Goal: Task Accomplishment & Management: Manage account settings

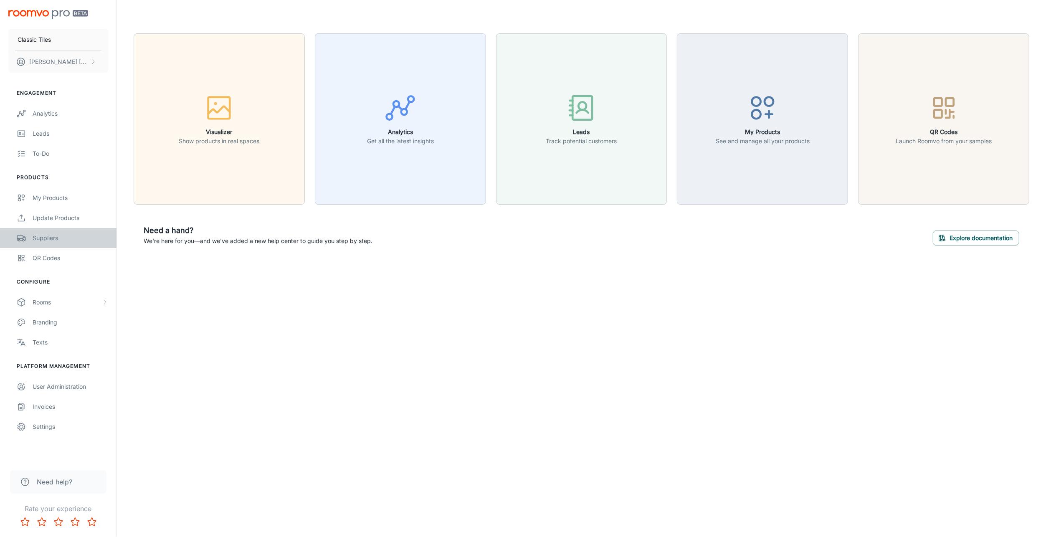
click at [51, 237] on div "Suppliers" at bounding box center [71, 237] width 76 height 9
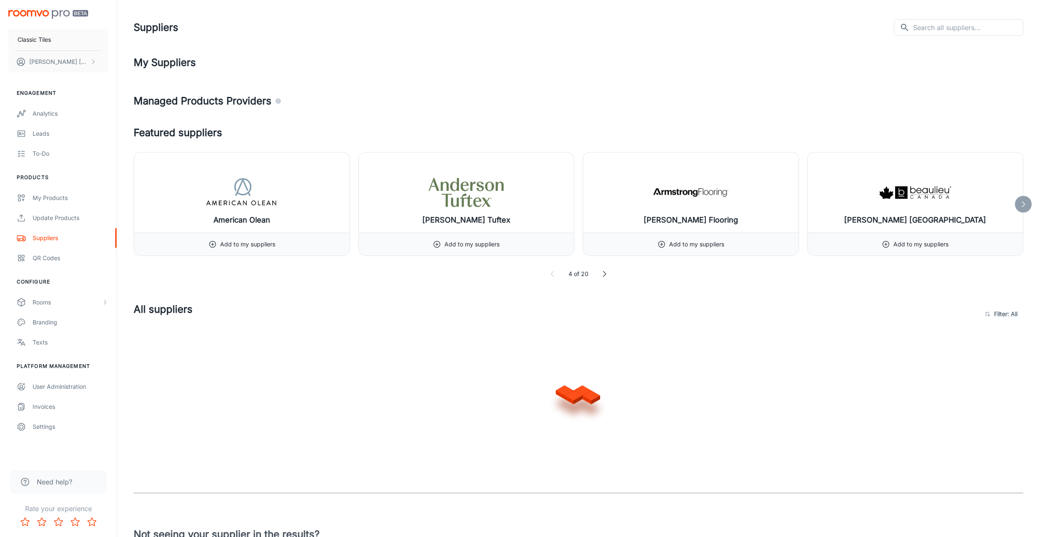
click at [603, 274] on icon at bounding box center [604, 274] width 8 height 8
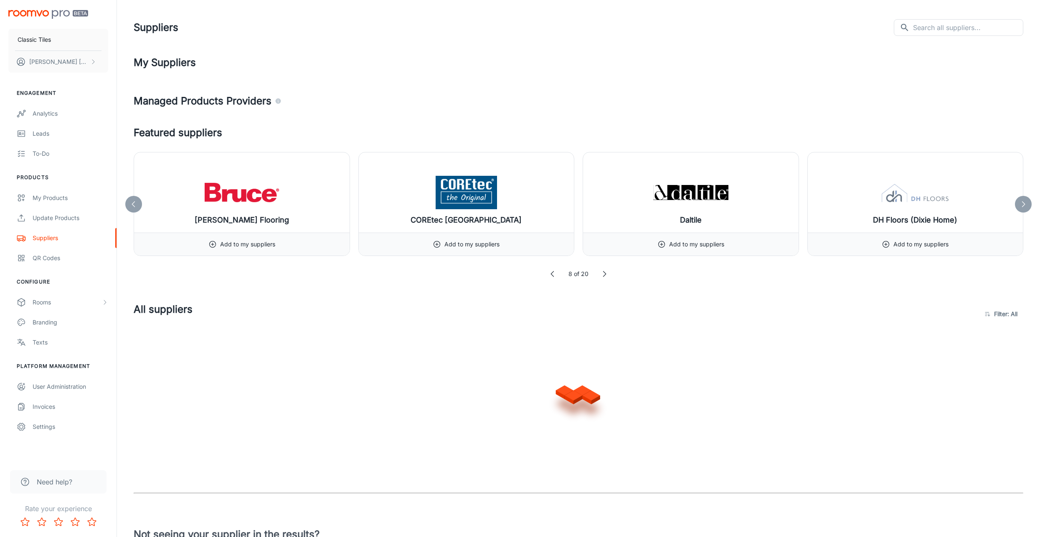
click at [603, 274] on icon at bounding box center [604, 274] width 8 height 8
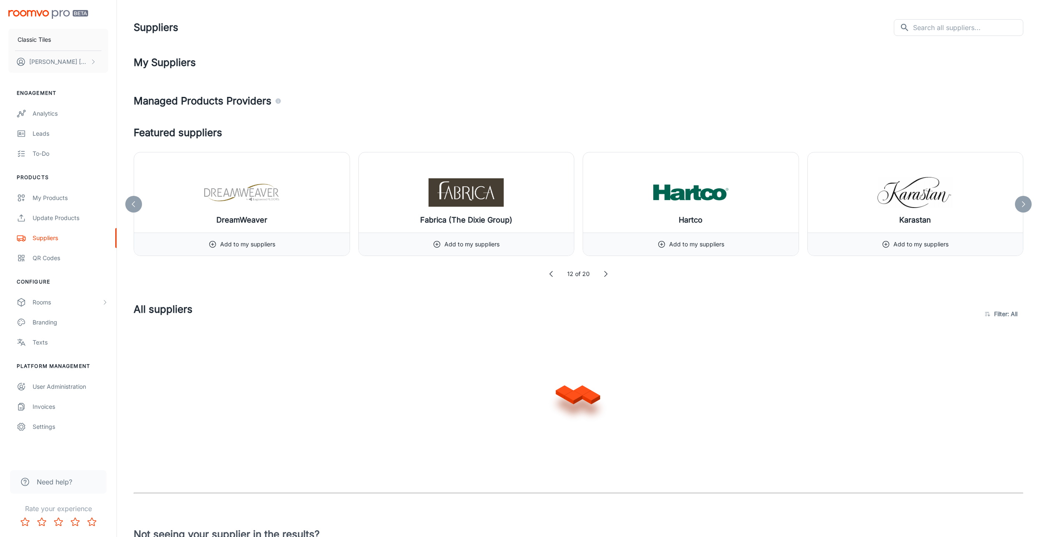
click at [603, 274] on icon at bounding box center [605, 274] width 8 height 8
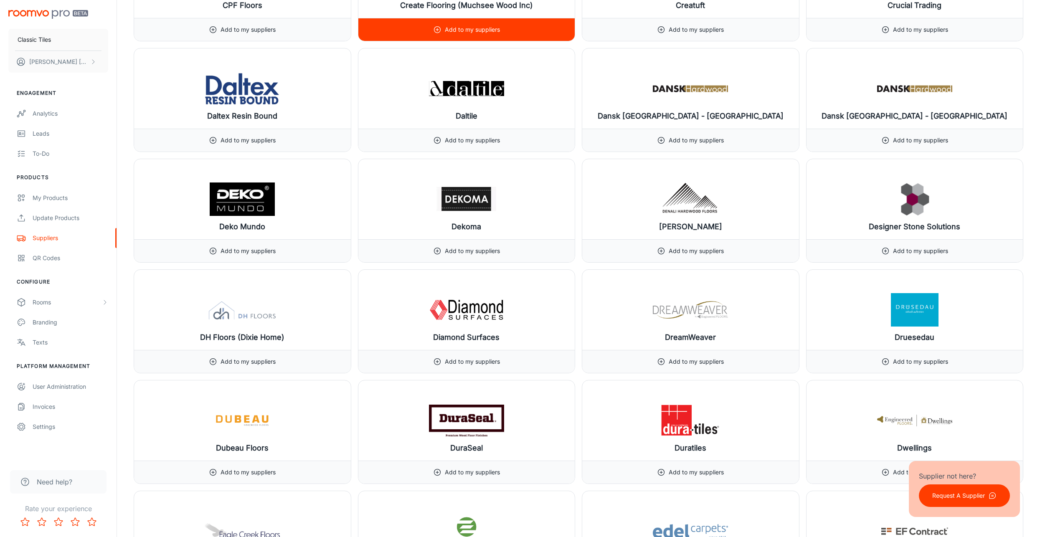
scroll to position [2715, 0]
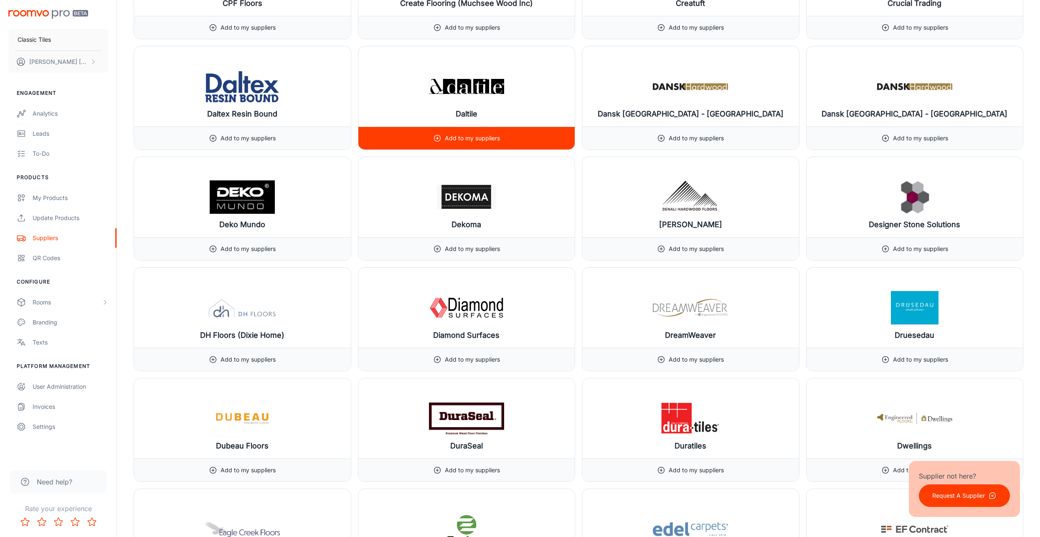
click at [468, 135] on div "Add to my suppliers" at bounding box center [466, 138] width 67 height 23
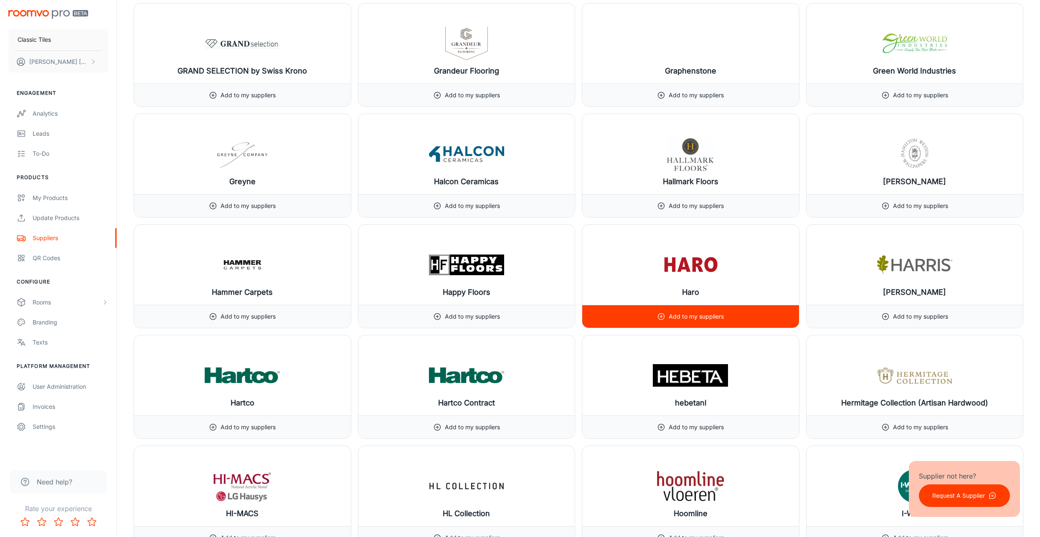
scroll to position [4594, 0]
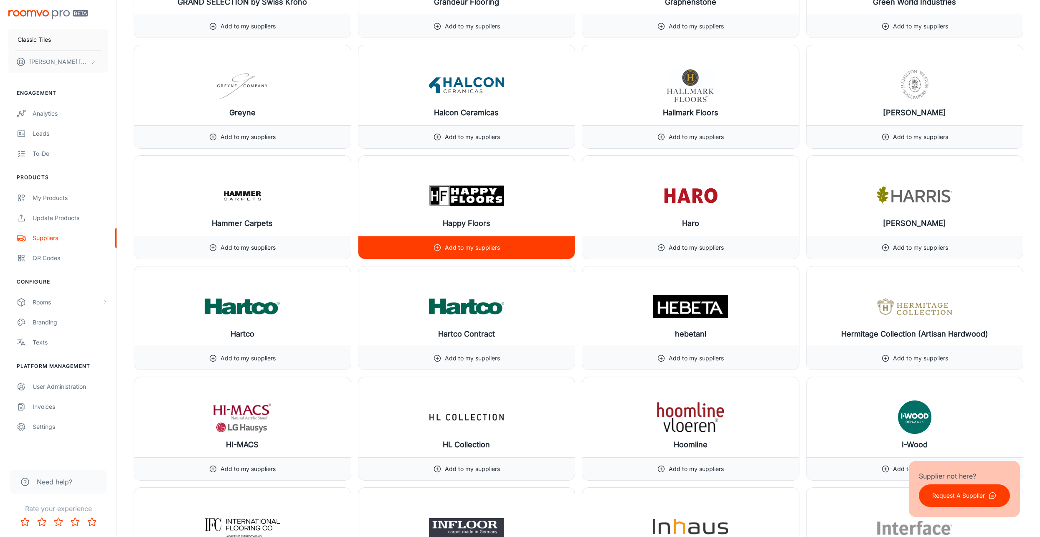
click at [494, 237] on div "Add to my suppliers" at bounding box center [466, 247] width 67 height 23
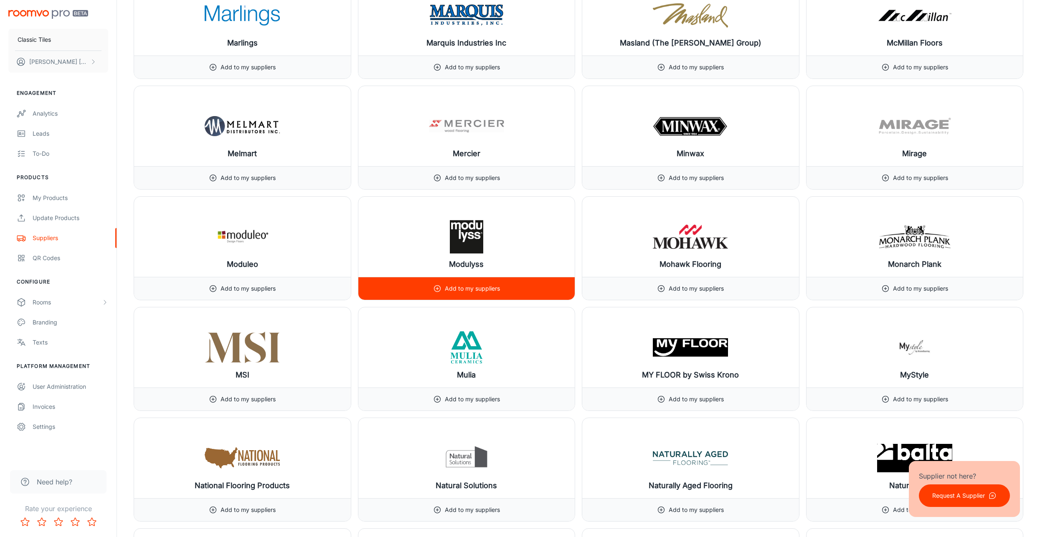
scroll to position [6557, 0]
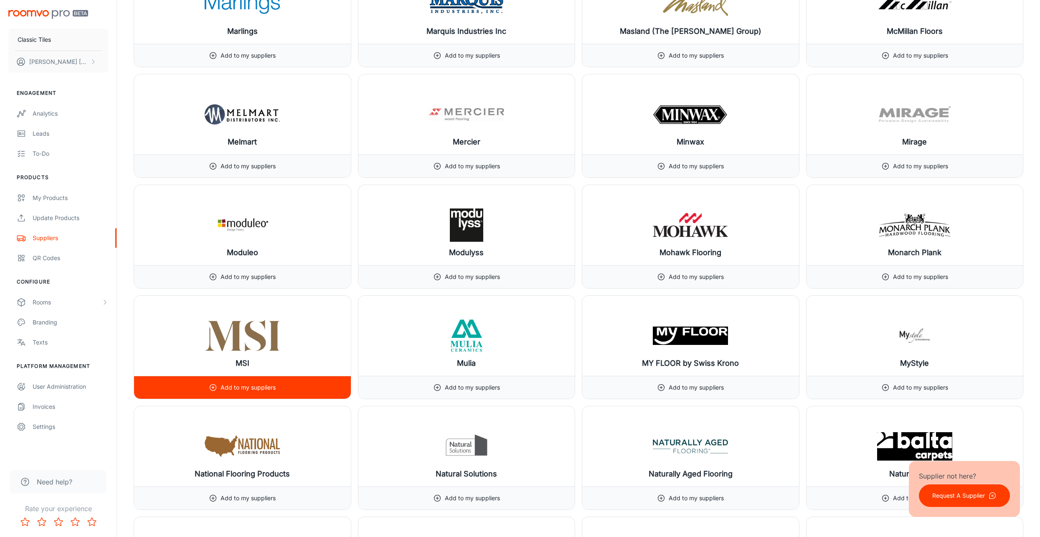
click at [266, 383] on p "Add to my suppliers" at bounding box center [248, 387] width 55 height 9
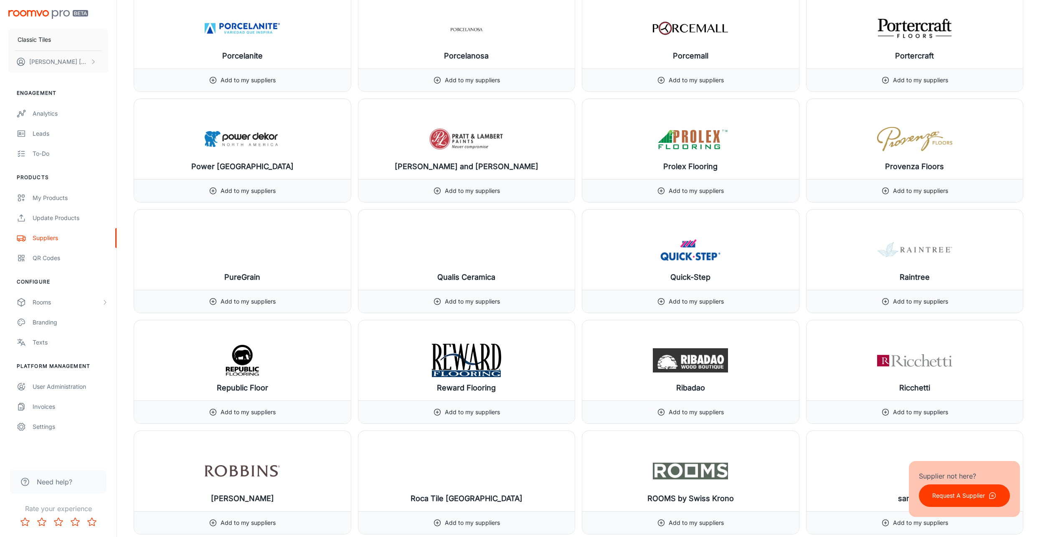
scroll to position [8102, 0]
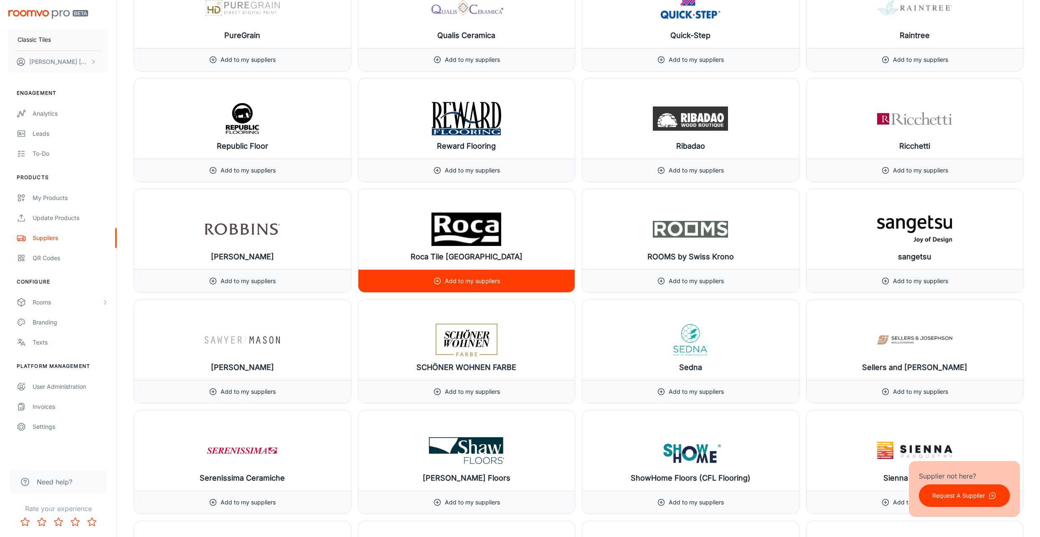
click at [480, 276] on p "Add to my suppliers" at bounding box center [472, 280] width 55 height 9
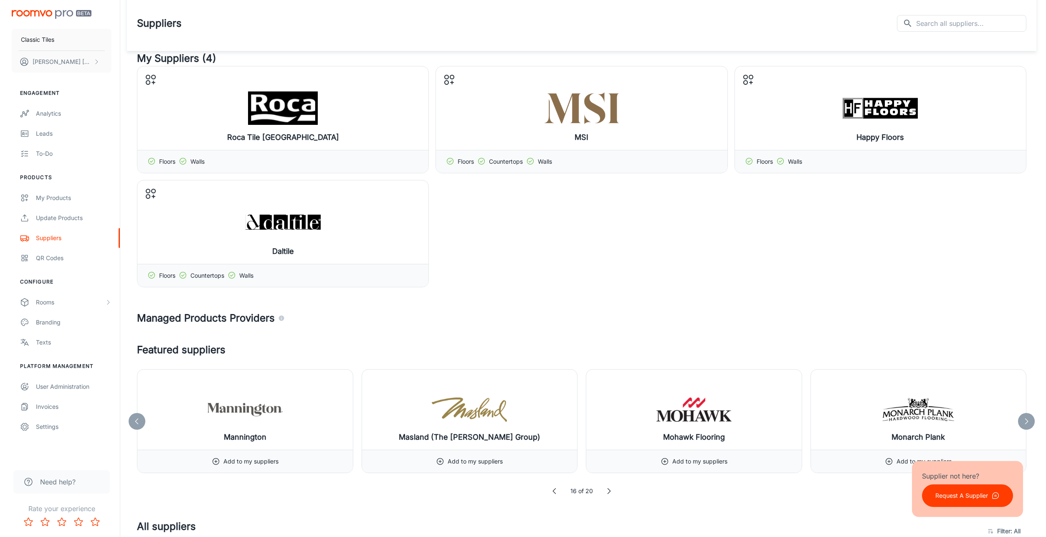
scroll to position [0, 0]
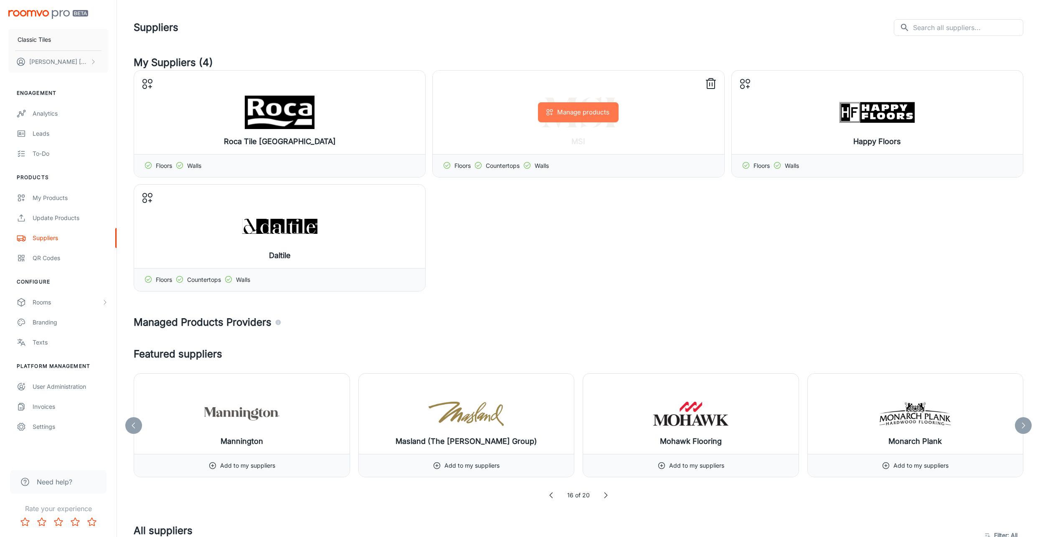
click at [578, 107] on button "Manage products" at bounding box center [578, 112] width 81 height 20
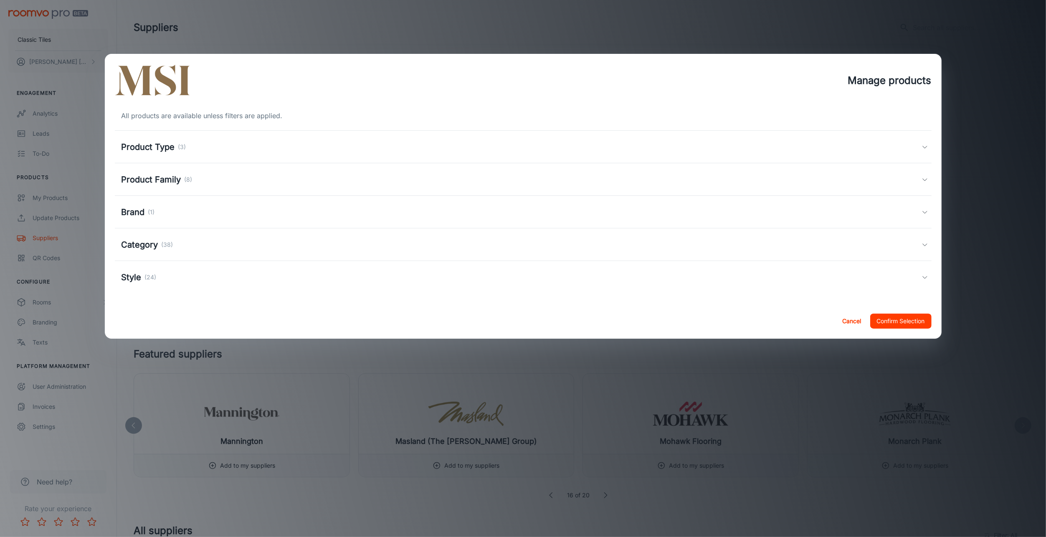
click at [202, 151] on div "Product Type (3)" at bounding box center [522, 147] width 800 height 13
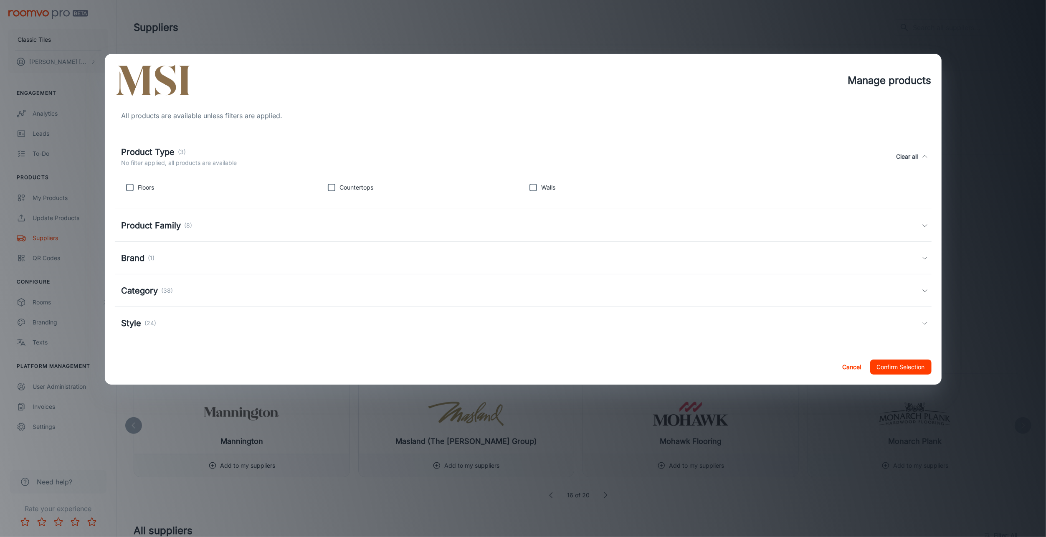
click at [159, 227] on h5 "Product Family" at bounding box center [152, 225] width 60 height 13
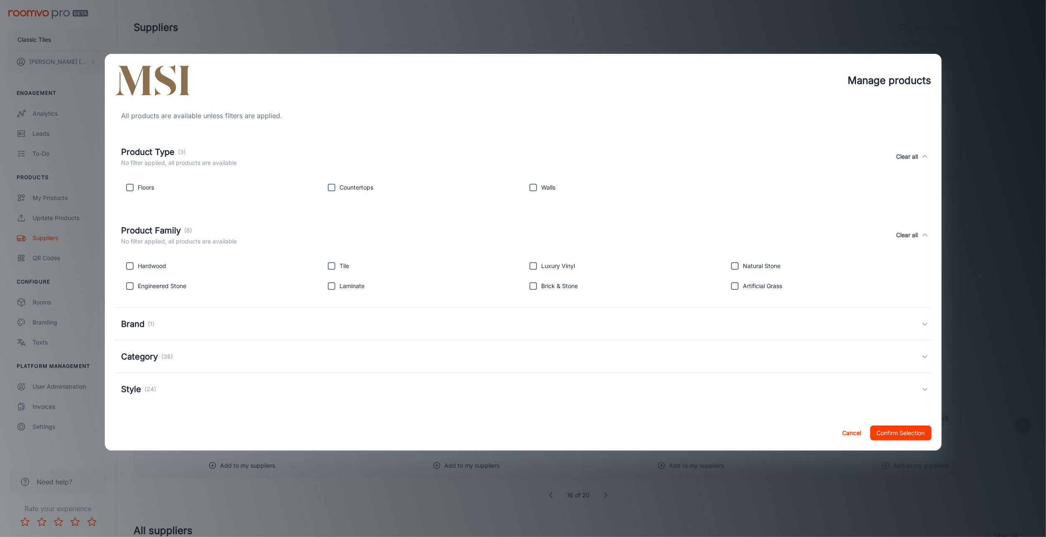
click at [140, 323] on h5 "Brand" at bounding box center [133, 324] width 23 height 13
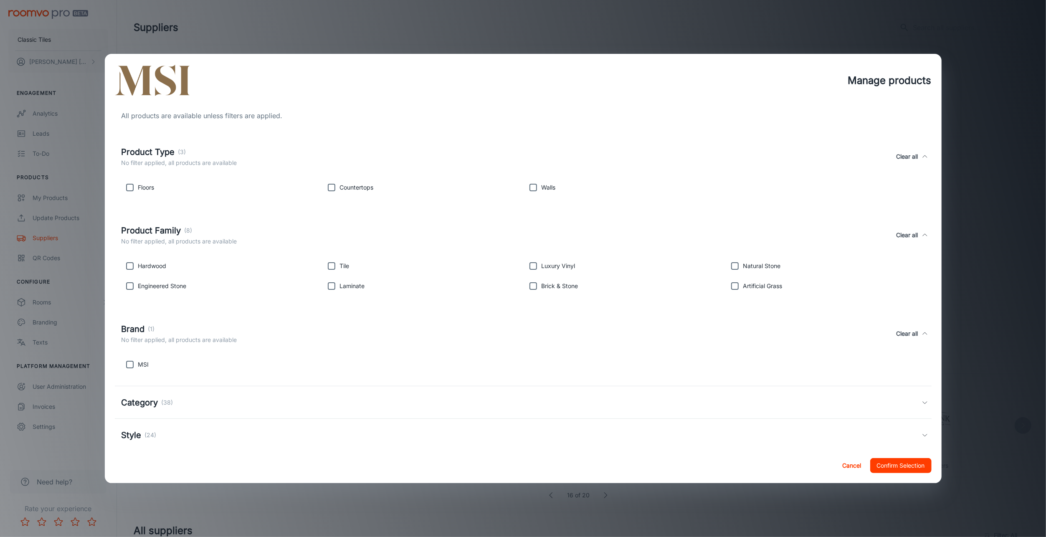
click at [201, 407] on div "Category (38)" at bounding box center [522, 402] width 800 height 13
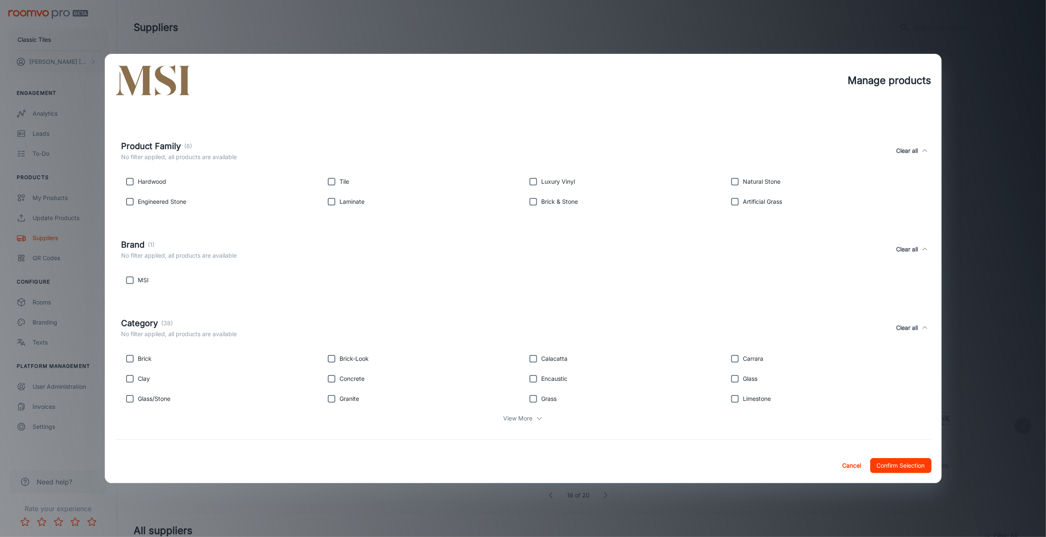
scroll to position [118, 0]
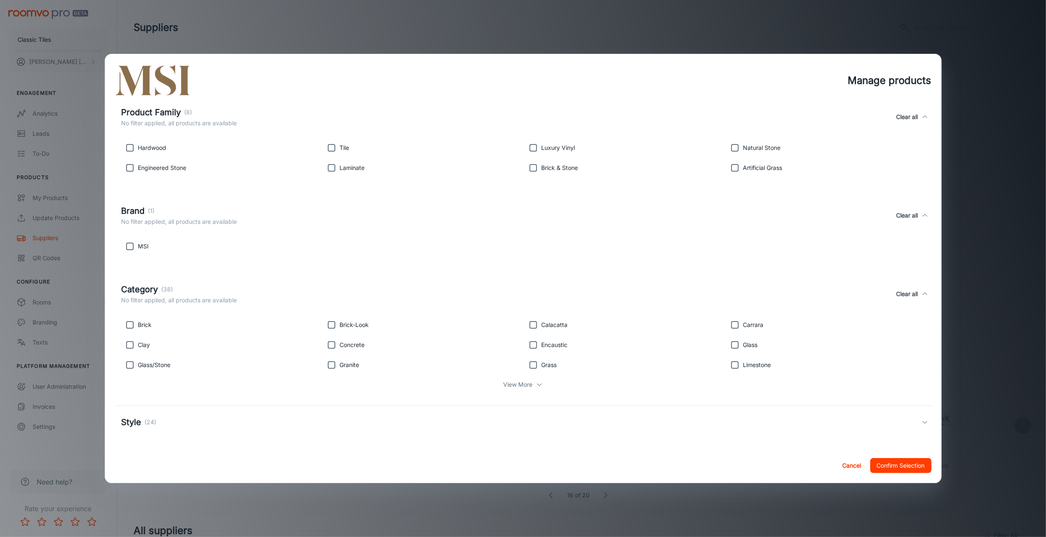
click at [176, 424] on div "Style (24)" at bounding box center [522, 422] width 800 height 13
click at [859, 464] on button "Cancel" at bounding box center [852, 465] width 27 height 15
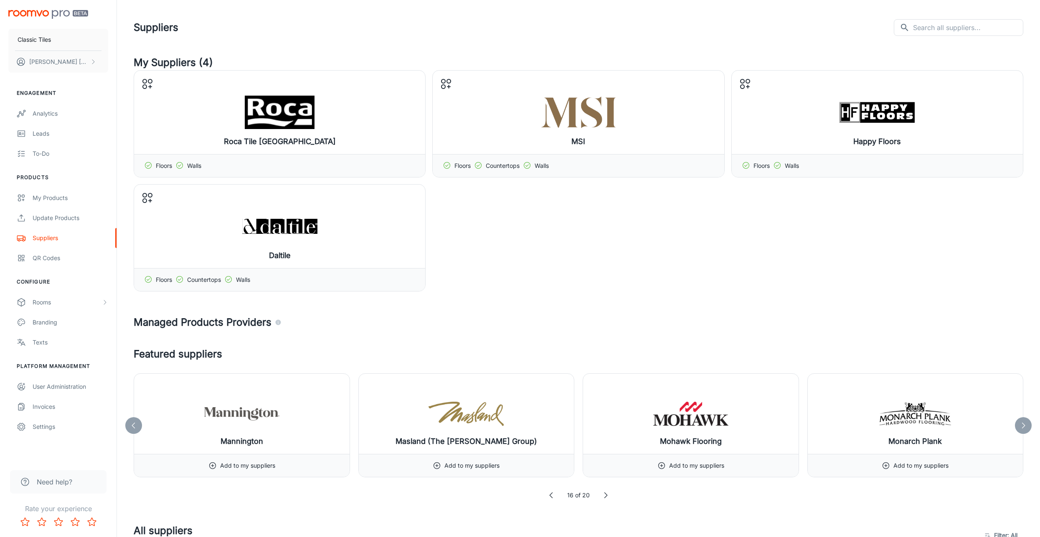
click at [53, 202] on link "My Products" at bounding box center [58, 198] width 117 height 20
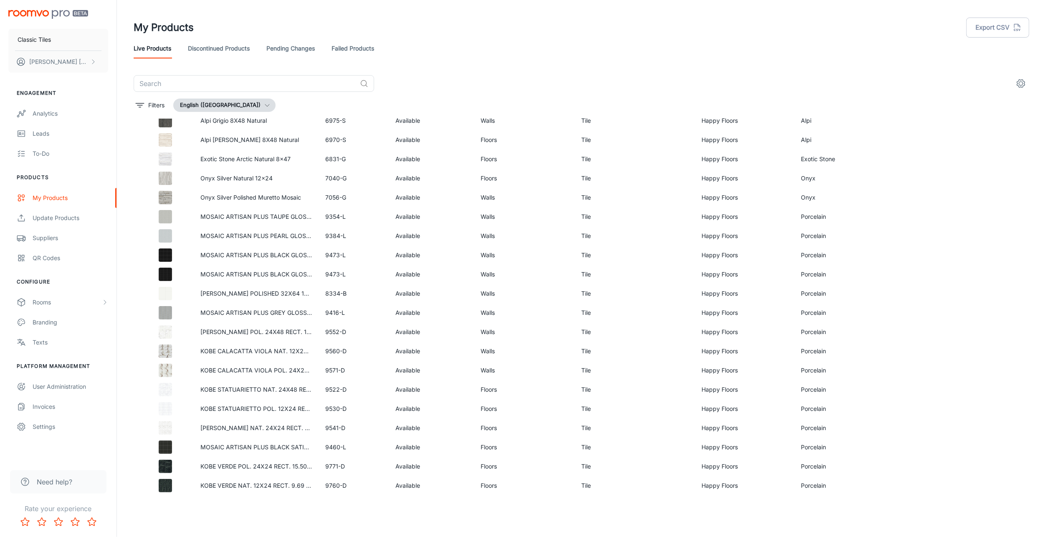
scroll to position [1980, 0]
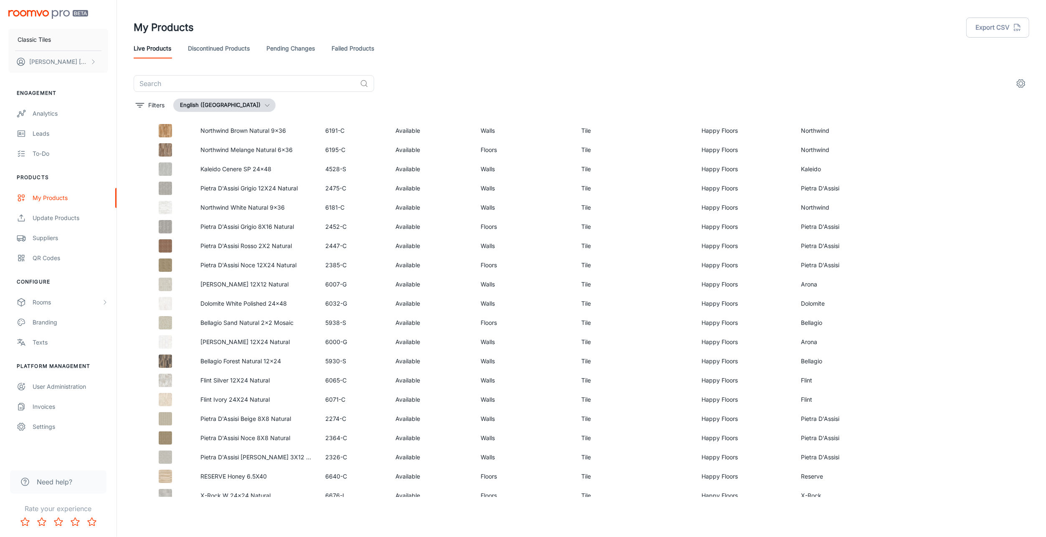
click at [1021, 84] on icon "settings" at bounding box center [1021, 84] width 10 height 10
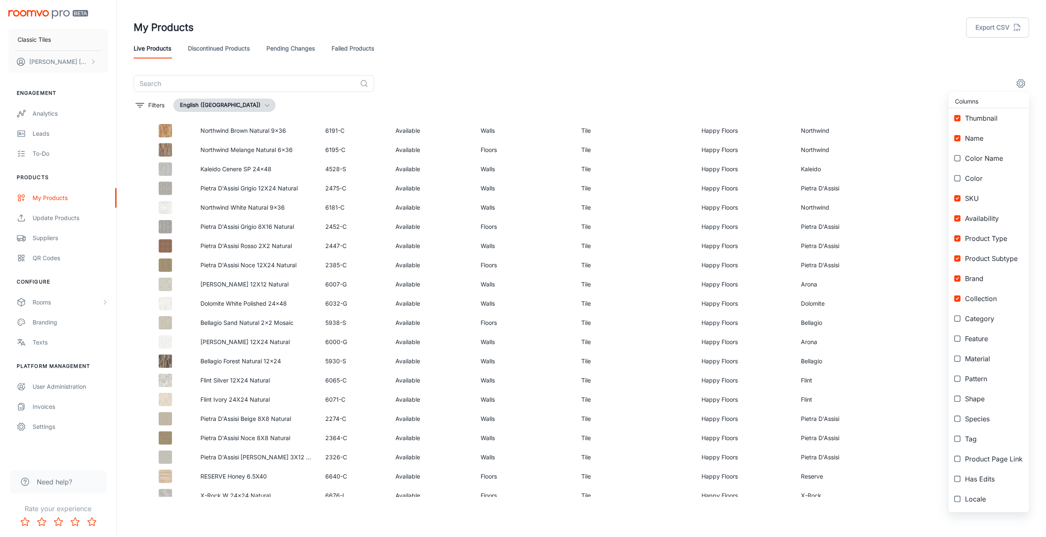
click at [968, 177] on span "Color" at bounding box center [994, 178] width 58 height 10
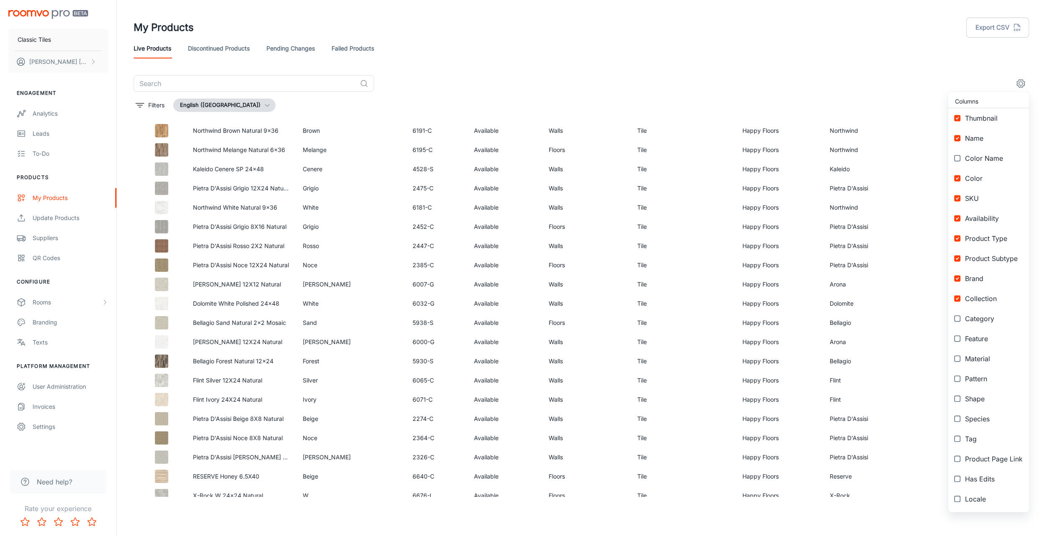
checkbox input "true"
click at [869, 64] on div at bounding box center [523, 268] width 1046 height 537
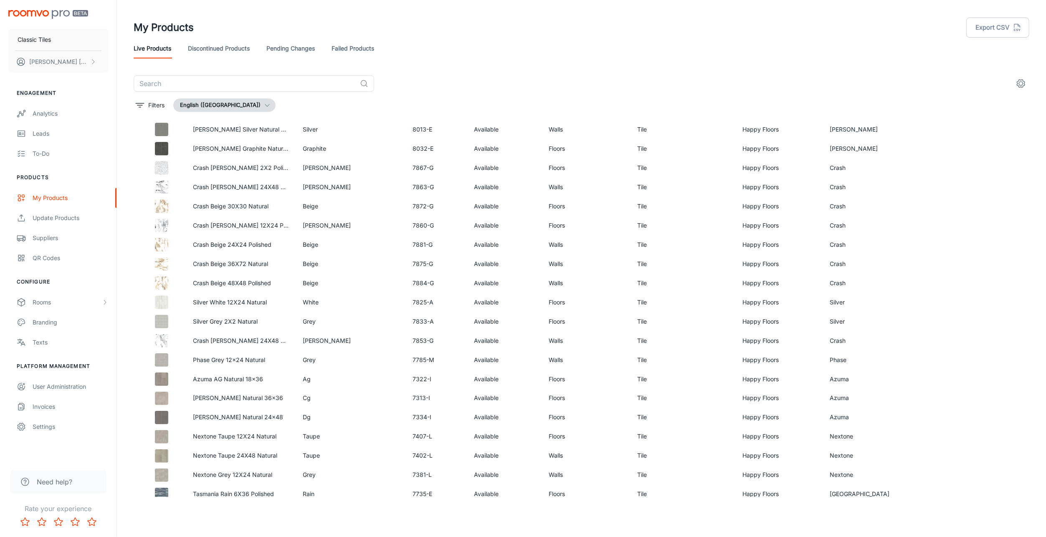
scroll to position [1062, 0]
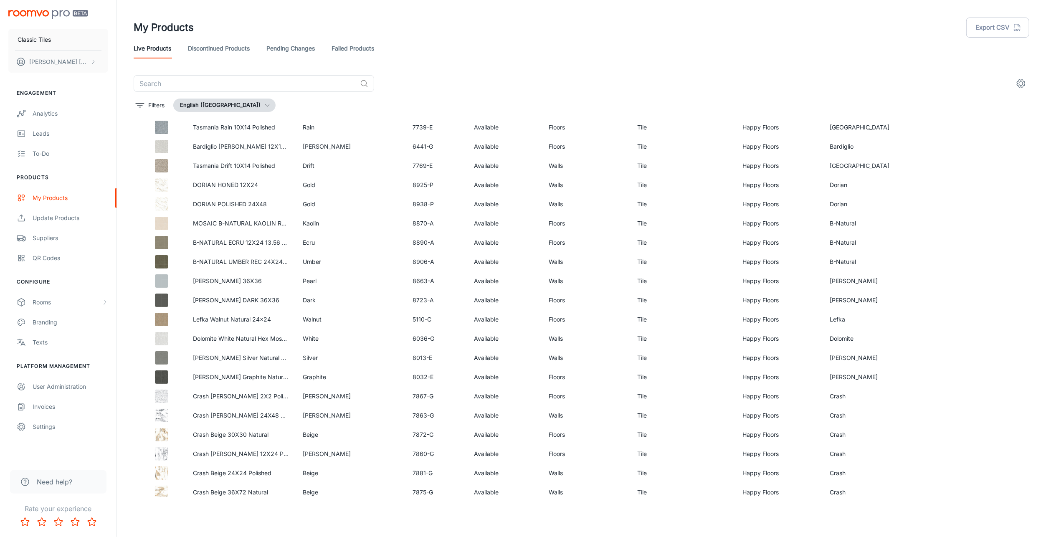
click at [52, 238] on div "Suppliers" at bounding box center [71, 237] width 76 height 9
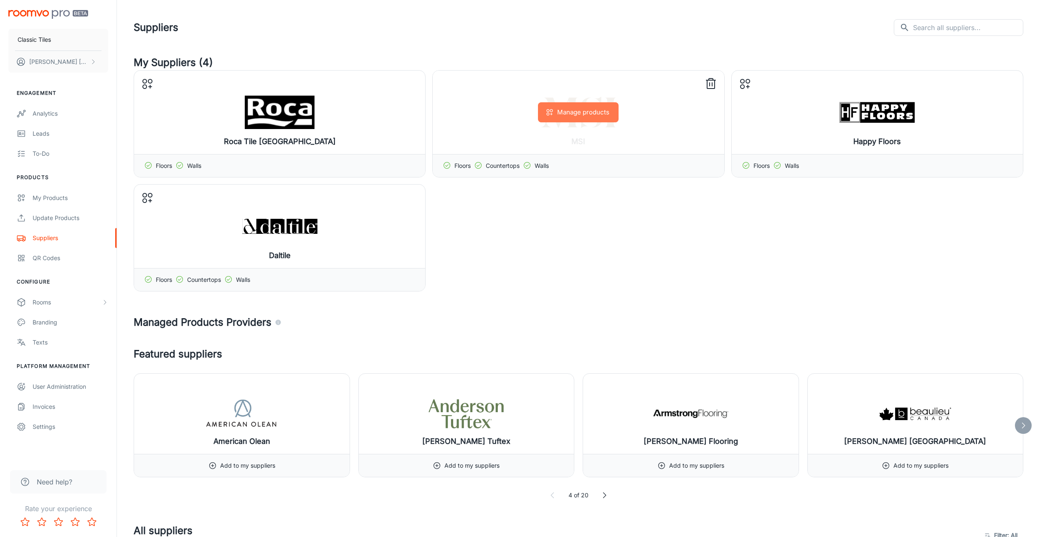
click at [563, 115] on button "Manage products" at bounding box center [578, 112] width 81 height 20
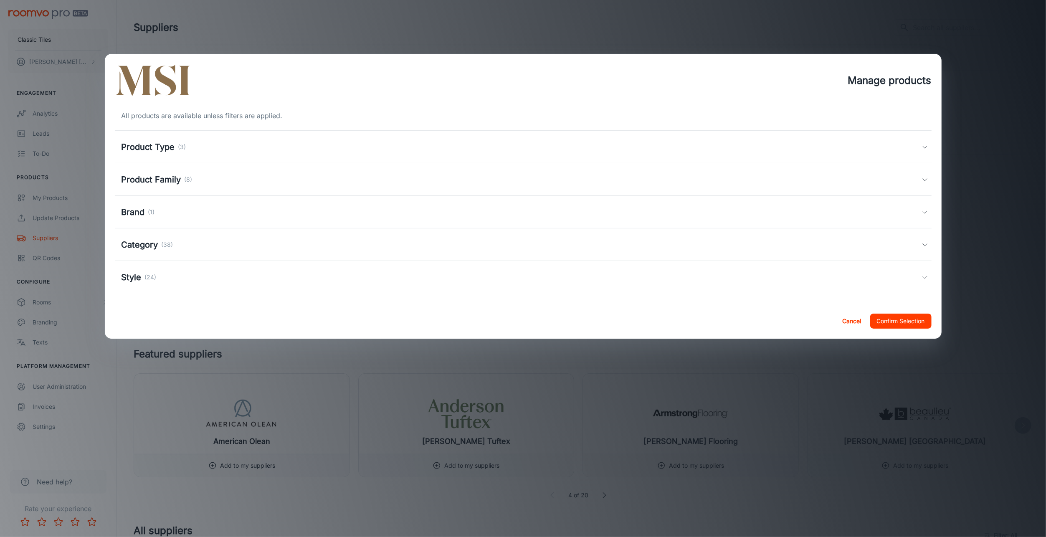
click at [180, 150] on p "(3)" at bounding box center [182, 146] width 8 height 9
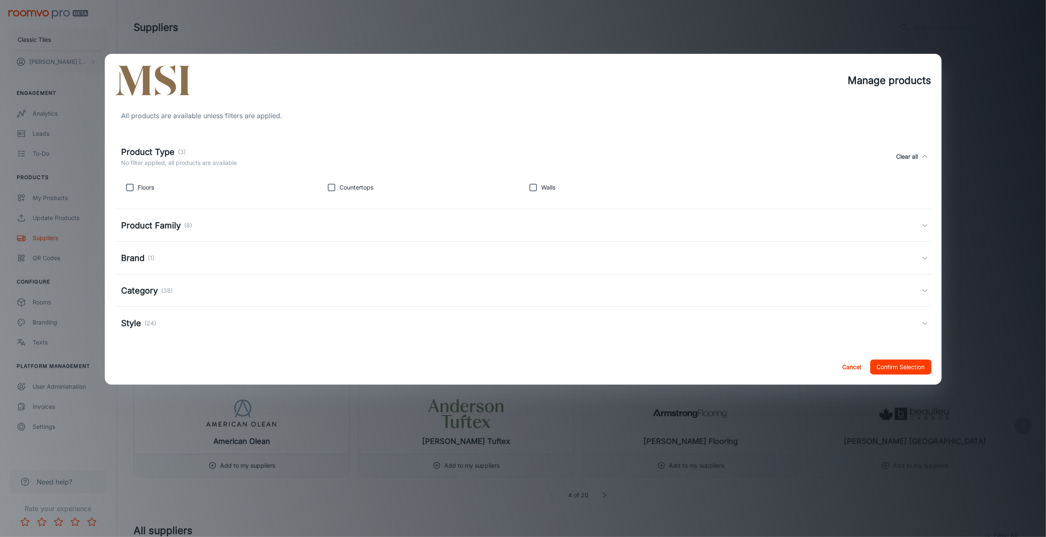
click at [327, 188] on input "checkbox" at bounding box center [331, 187] width 17 height 17
checkbox input "true"
click at [851, 369] on button "Cancel" at bounding box center [852, 367] width 27 height 15
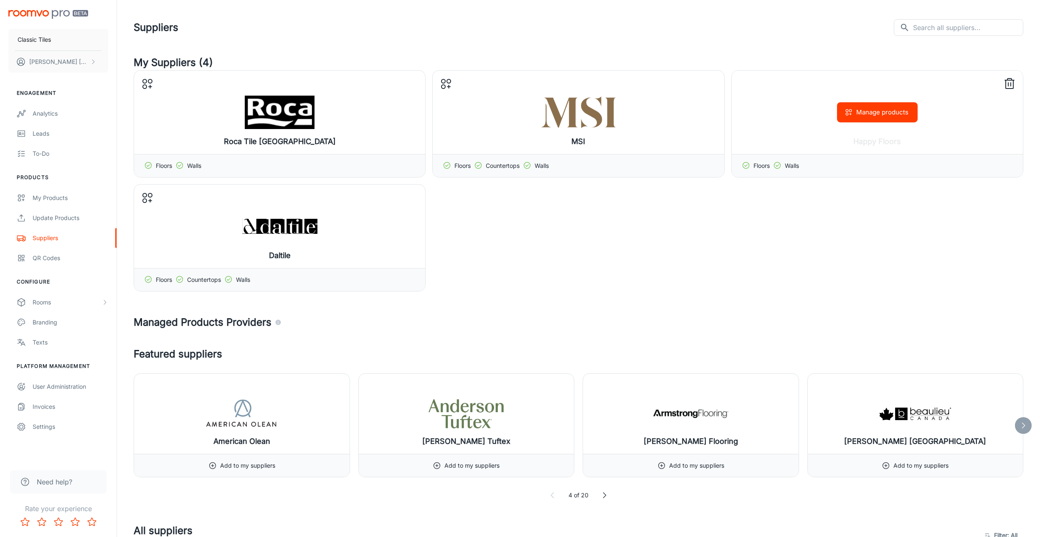
click at [1013, 84] on icon at bounding box center [1010, 84] width 8 height 8
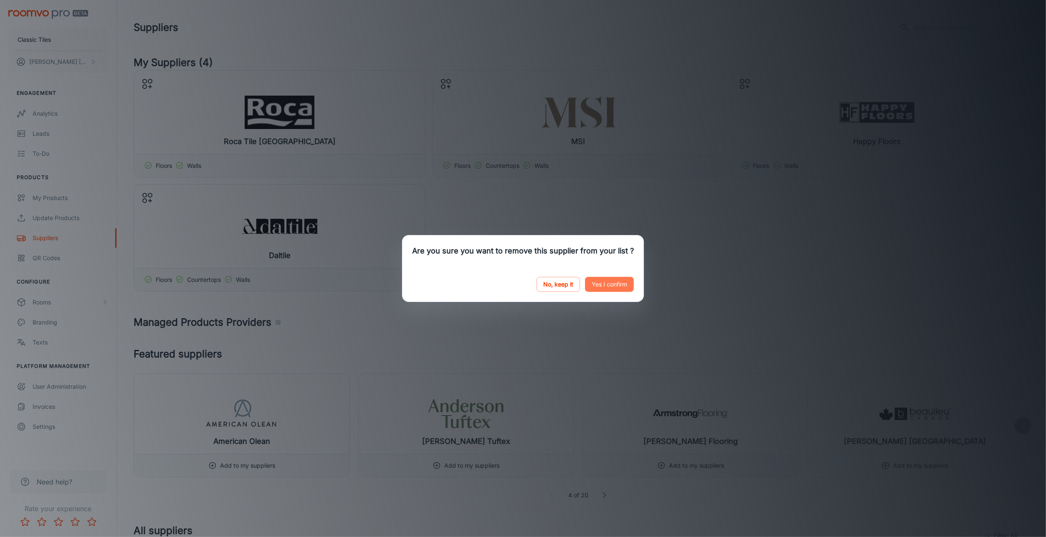
click at [612, 285] on button "Yes I confirm" at bounding box center [609, 284] width 49 height 15
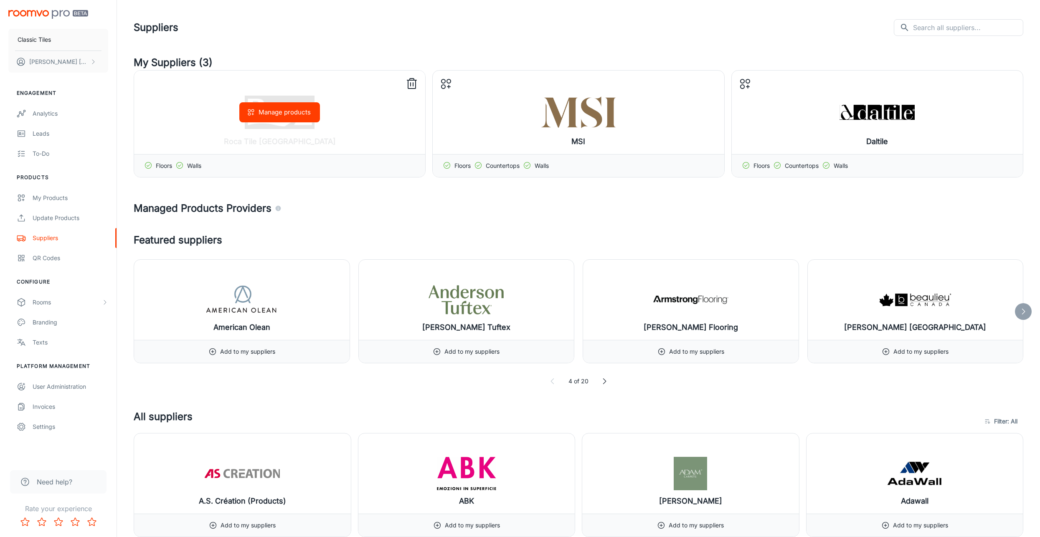
click at [412, 84] on icon at bounding box center [411, 83] width 13 height 13
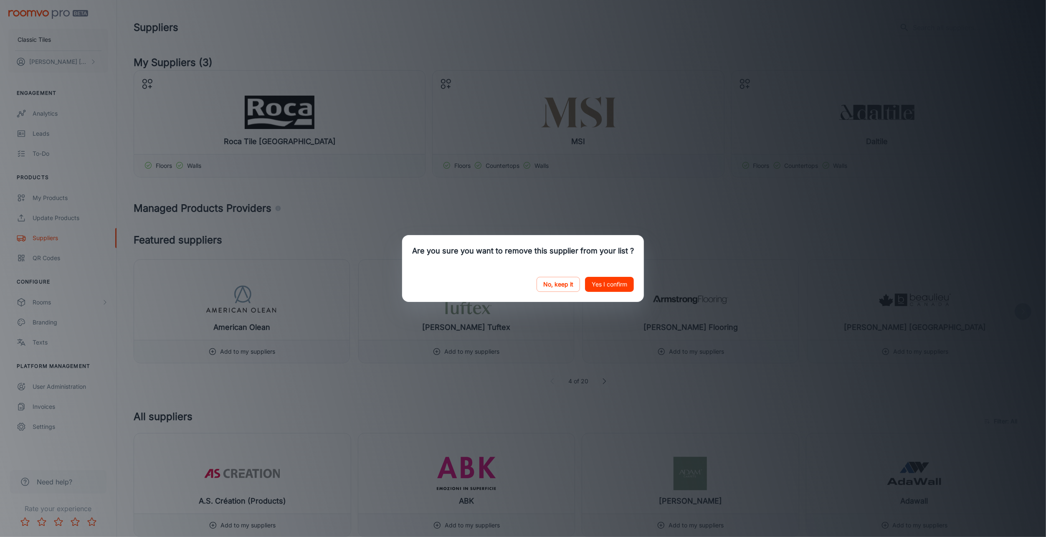
click at [896, 195] on div "Are you sure you want to remove this supplier from your list ? No, keep it Yes …" at bounding box center [523, 268] width 1046 height 537
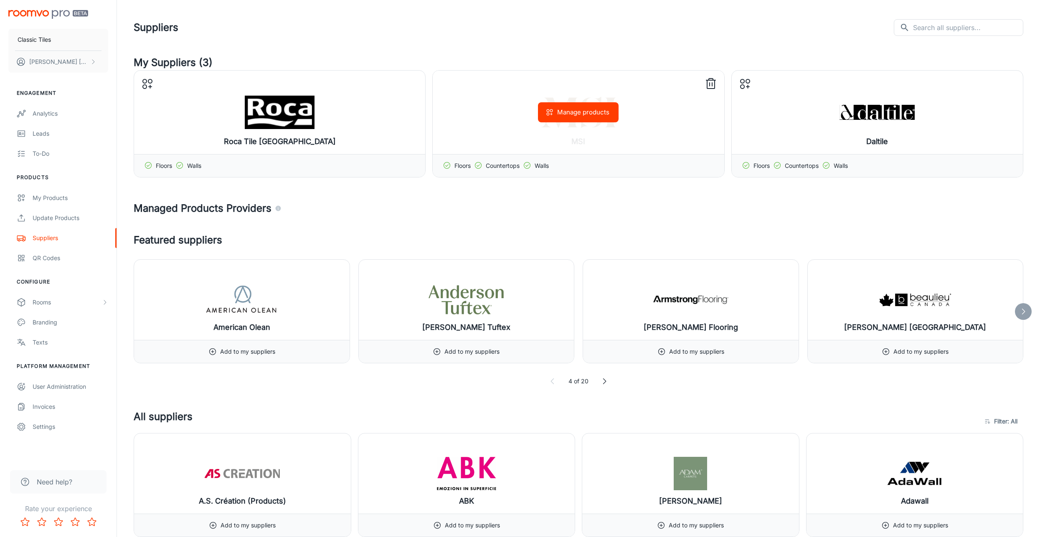
click at [711, 83] on div "MSI Manage products" at bounding box center [578, 113] width 291 height 84
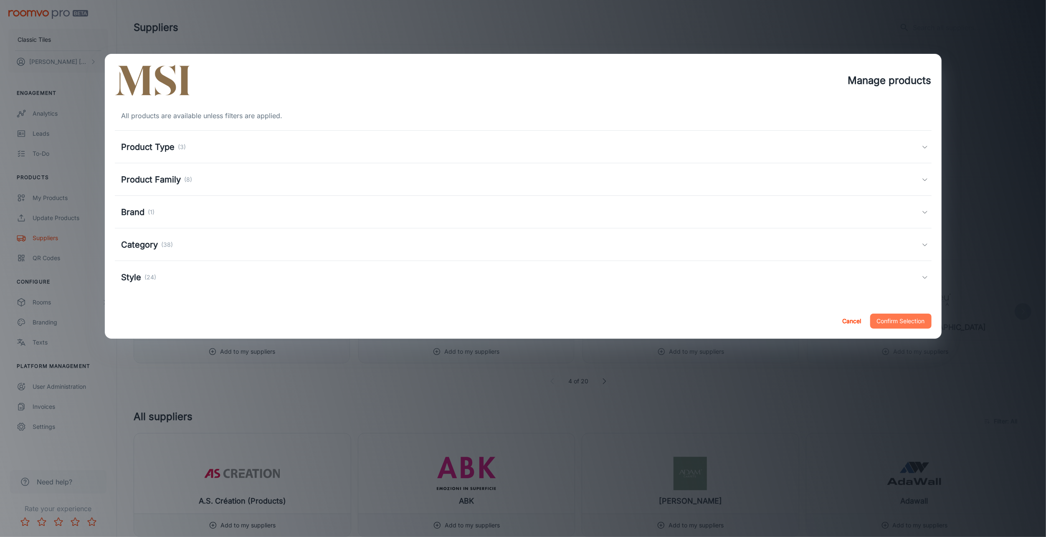
click at [899, 319] on button "Confirm Selection" at bounding box center [900, 321] width 61 height 15
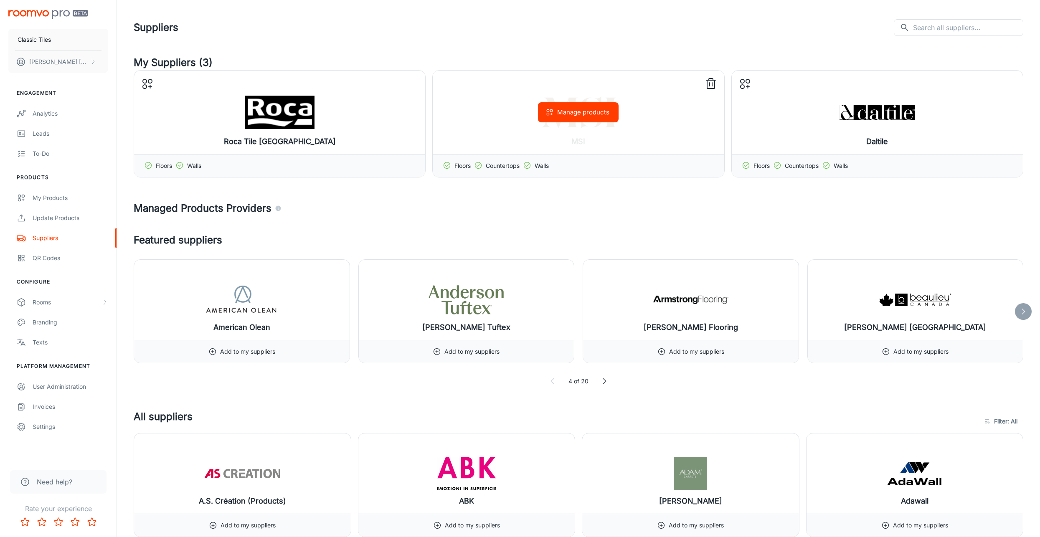
click at [712, 83] on line at bounding box center [712, 84] width 0 height 3
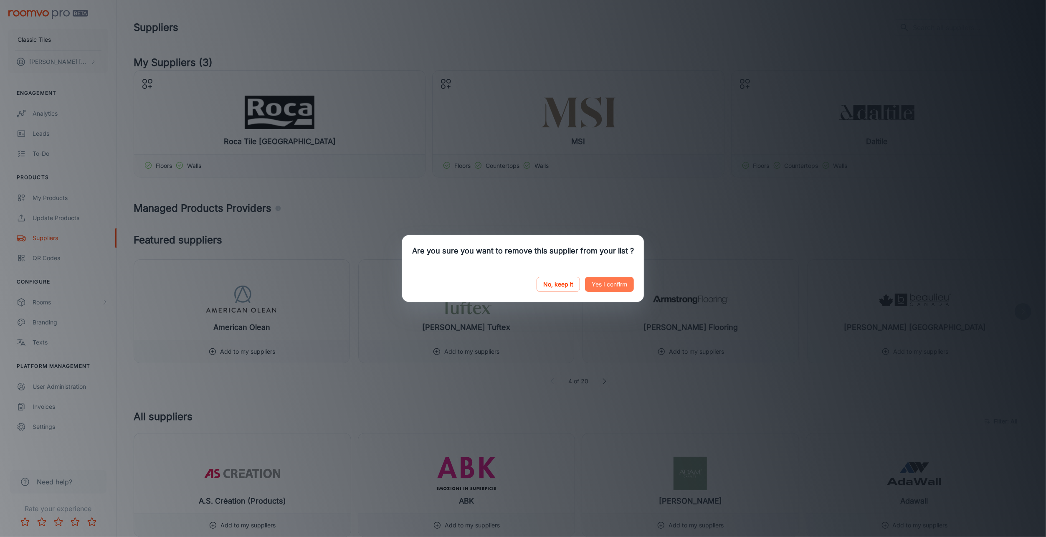
click at [612, 284] on button "Yes I confirm" at bounding box center [609, 284] width 49 height 15
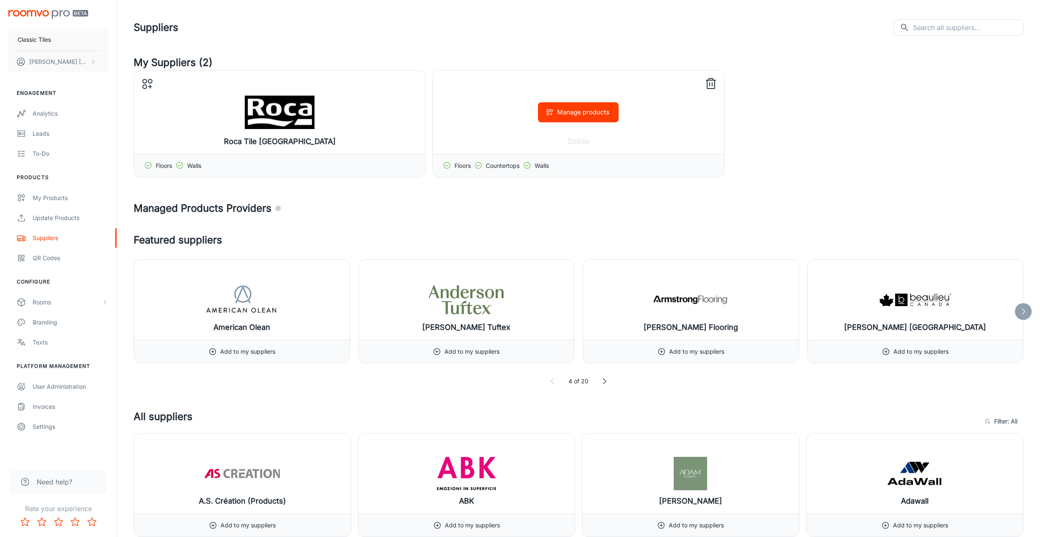
click at [711, 82] on icon at bounding box center [710, 83] width 13 height 13
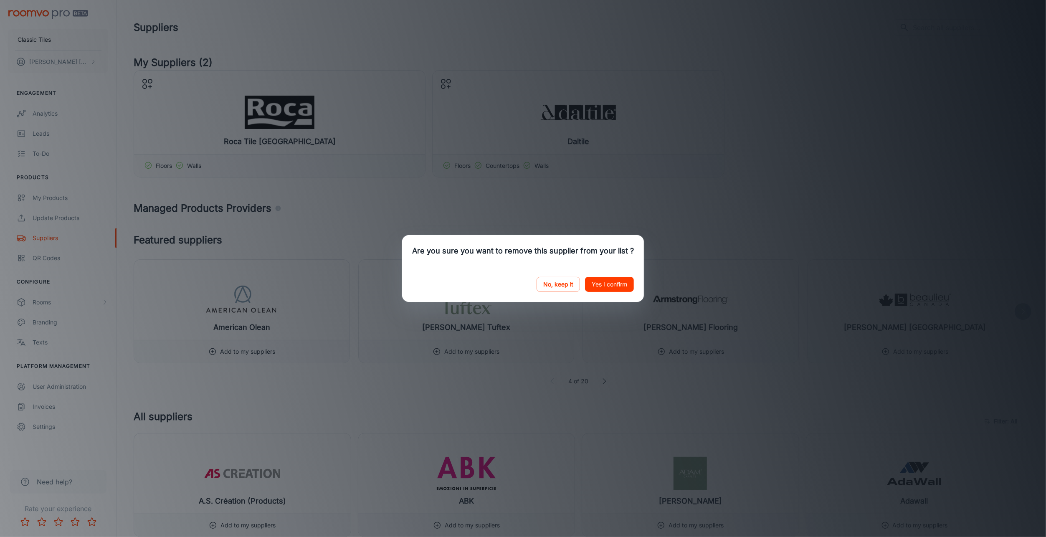
click at [618, 282] on button "Yes I confirm" at bounding box center [609, 284] width 49 height 15
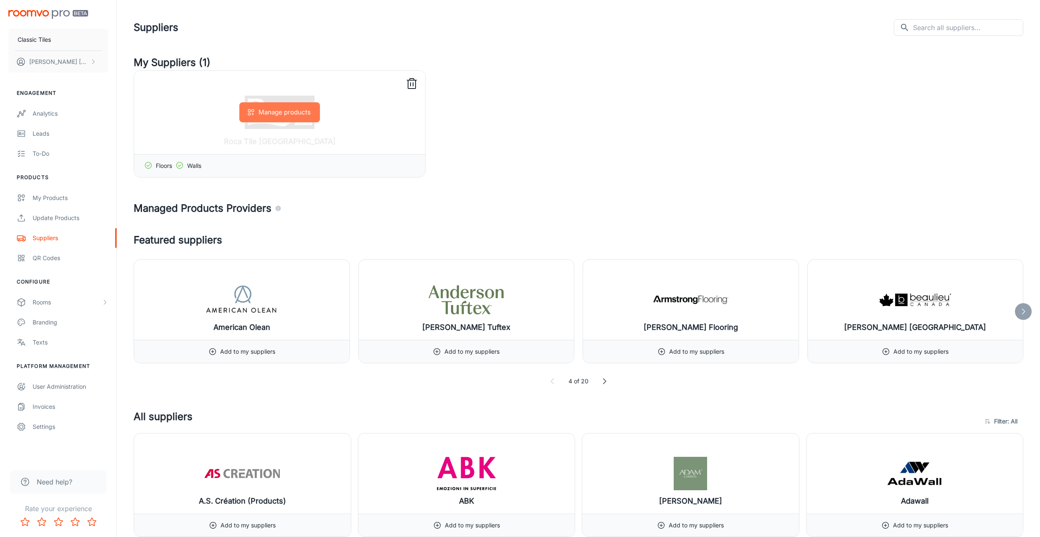
click at [307, 114] on button "Manage products" at bounding box center [279, 112] width 81 height 20
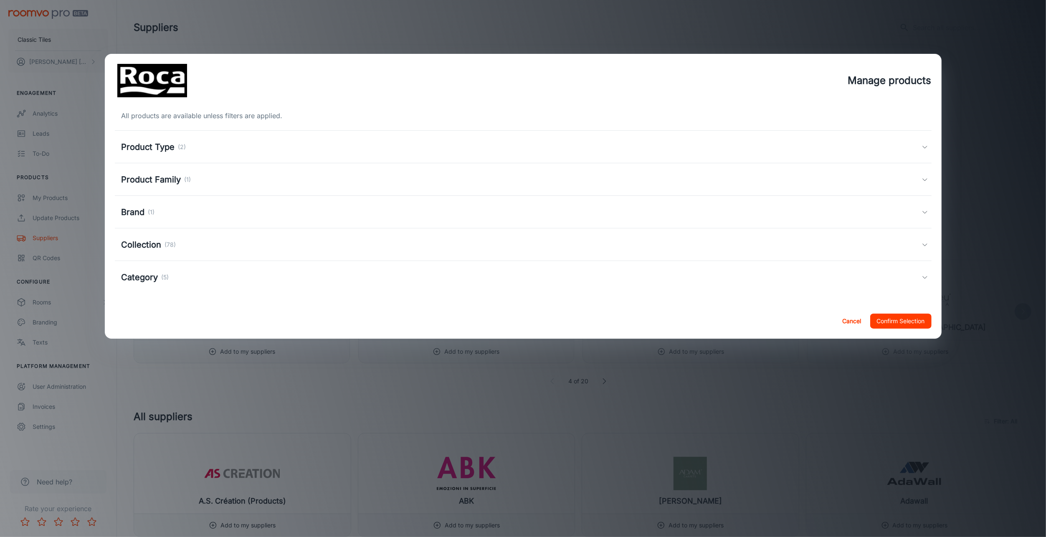
click at [159, 248] on h5 "Collection" at bounding box center [142, 244] width 40 height 13
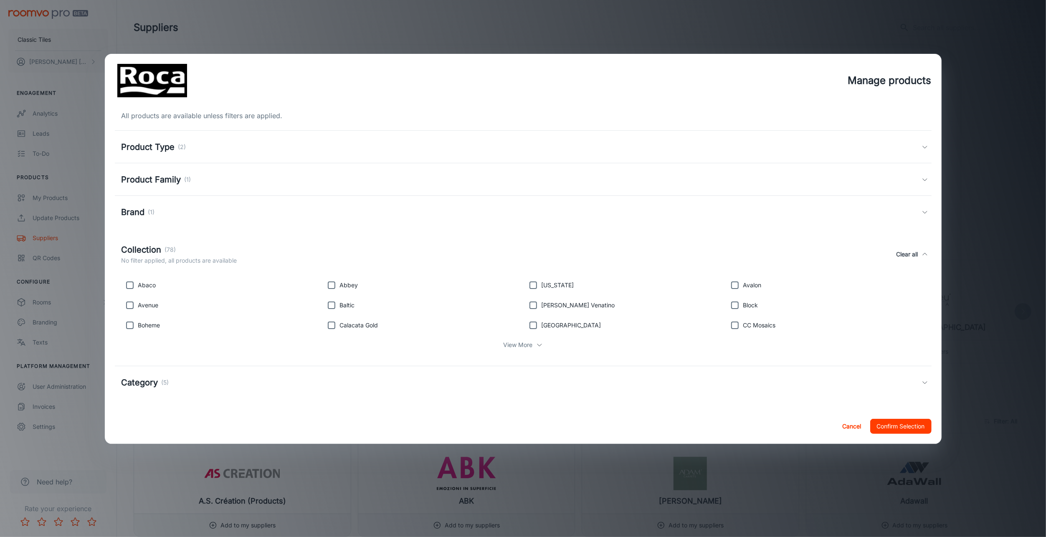
click at [147, 285] on p "Abaco" at bounding box center [147, 285] width 18 height 9
click at [129, 286] on input "checkbox" at bounding box center [130, 285] width 17 height 17
checkbox input "true"
click at [903, 424] on button "Confirm Selection" at bounding box center [900, 426] width 61 height 15
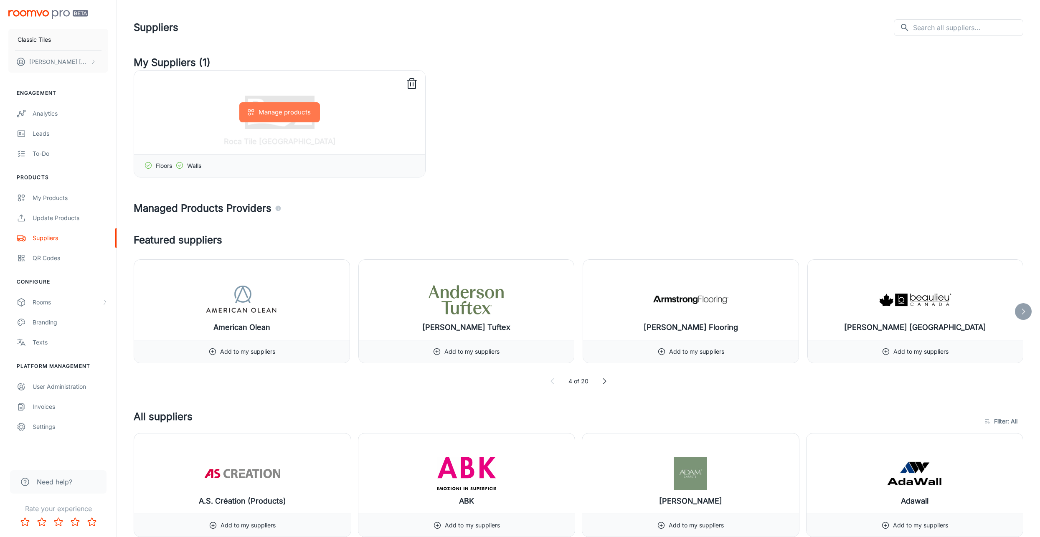
click at [276, 117] on button "Manage products" at bounding box center [279, 112] width 81 height 20
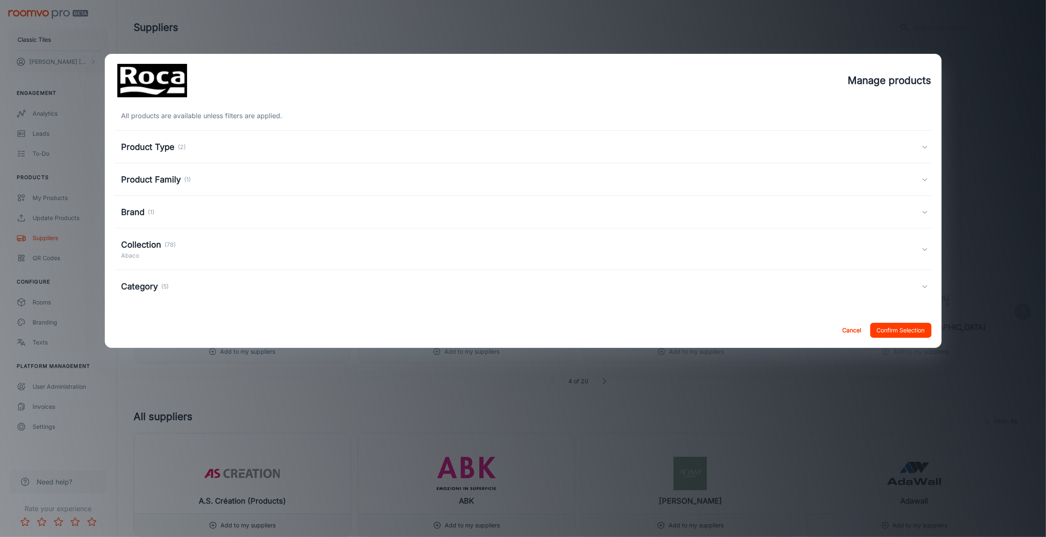
click at [839, 48] on div "Manage products All products are available unless filters are applied. Product …" at bounding box center [523, 268] width 1046 height 537
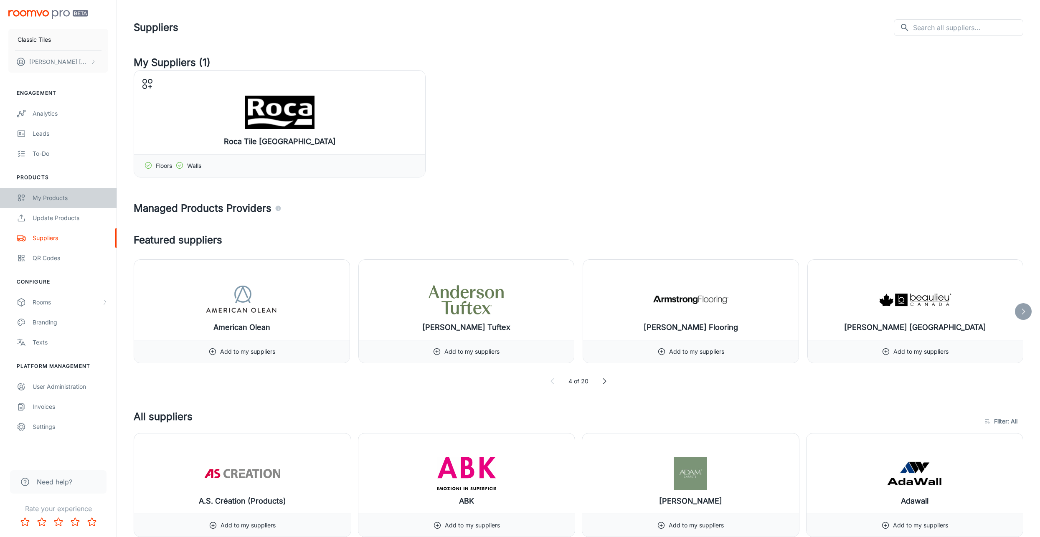
click at [50, 200] on div "My Products" at bounding box center [71, 197] width 76 height 9
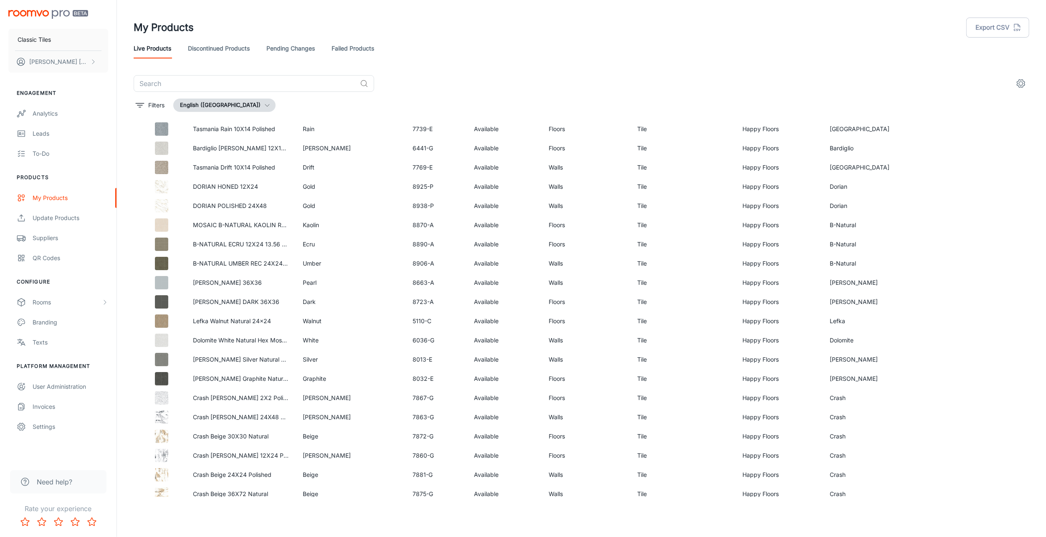
scroll to position [684, 0]
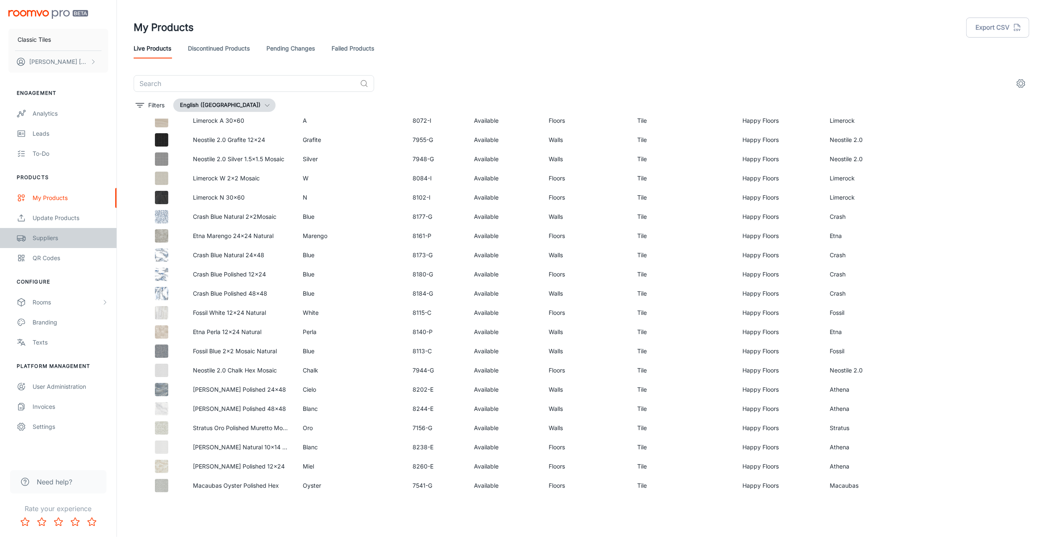
click at [46, 239] on div "Suppliers" at bounding box center [71, 237] width 76 height 9
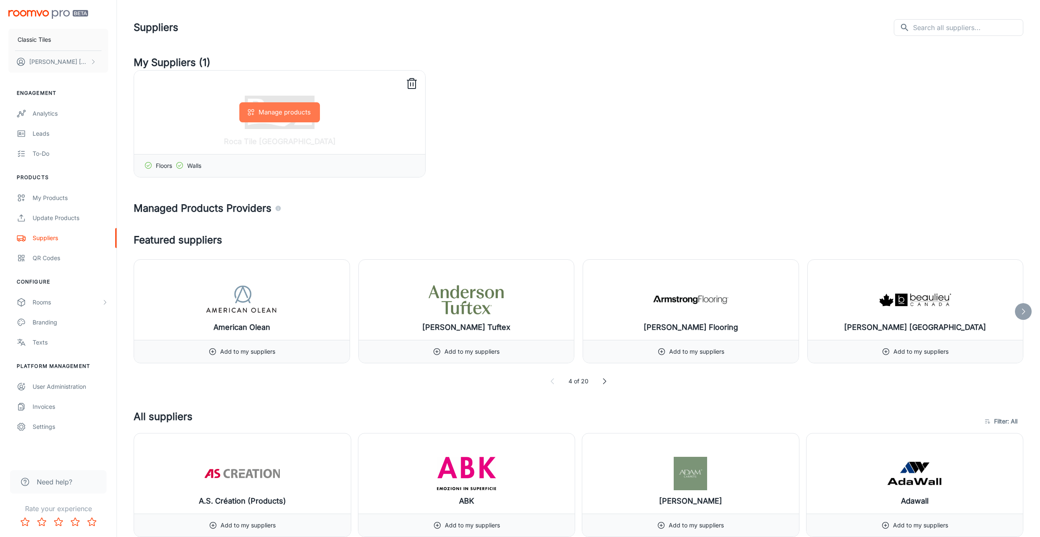
click at [296, 118] on button "Manage products" at bounding box center [279, 112] width 81 height 20
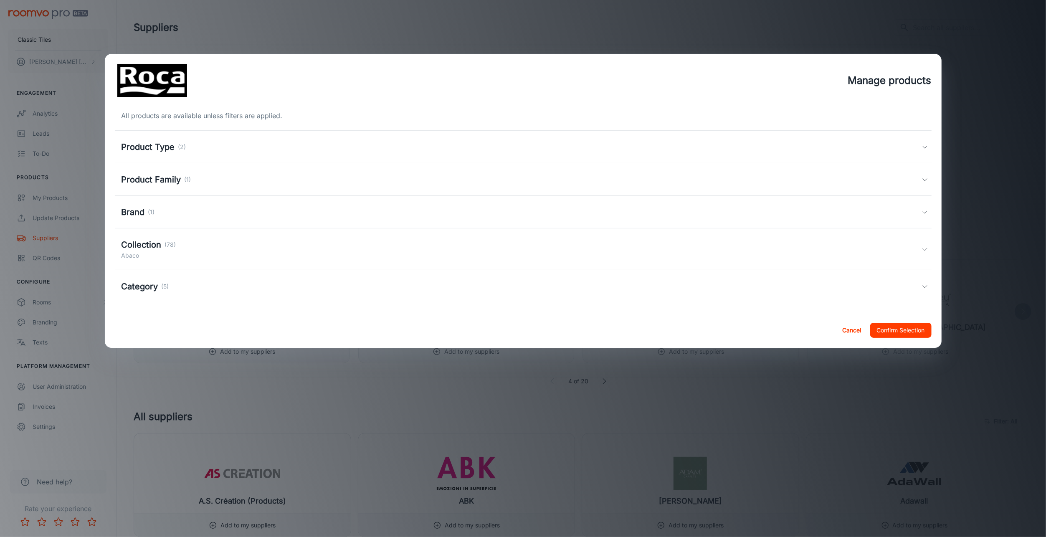
click at [151, 241] on h5 "Collection" at bounding box center [142, 244] width 40 height 13
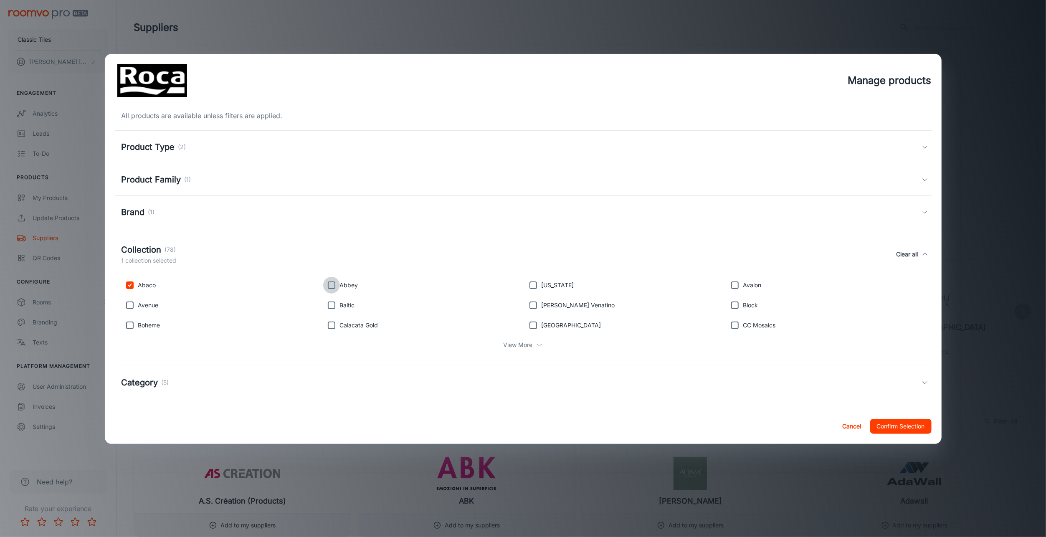
click at [331, 285] on input "checkbox" at bounding box center [331, 285] width 17 height 17
checkbox input "true"
click at [900, 422] on button "Confirm Selection" at bounding box center [900, 426] width 61 height 15
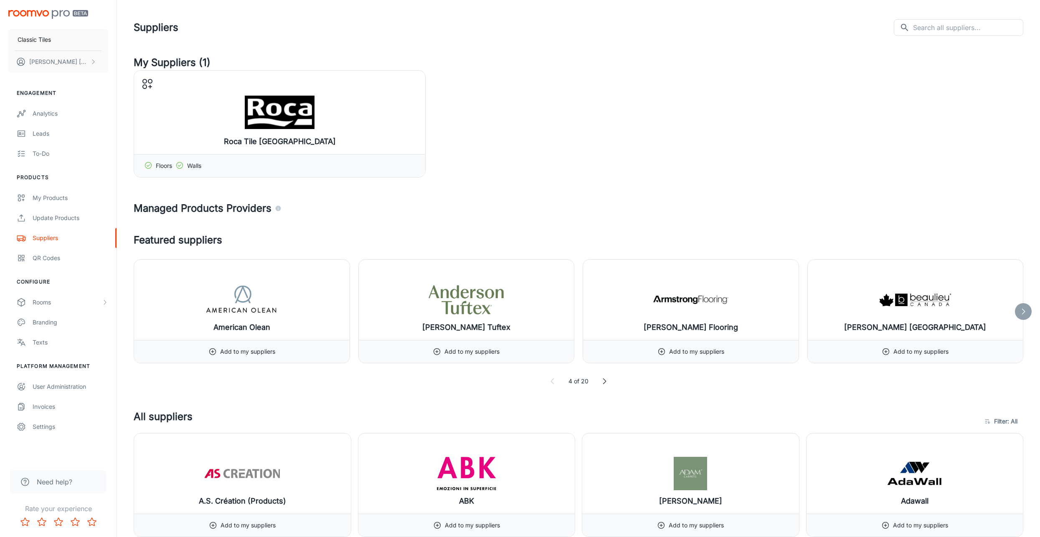
click at [52, 223] on link "Update Products" at bounding box center [58, 218] width 117 height 20
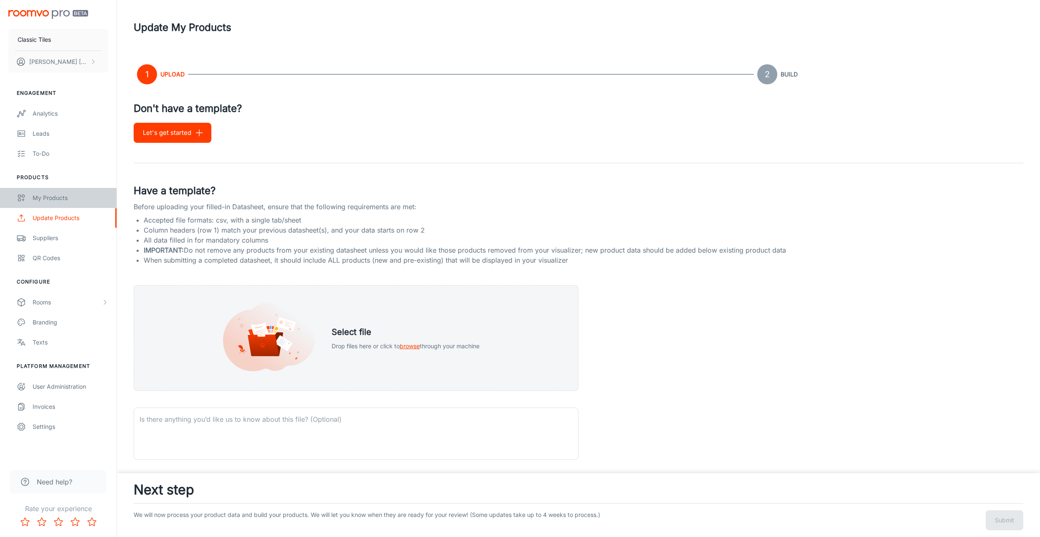
click at [51, 200] on div "My Products" at bounding box center [71, 197] width 76 height 9
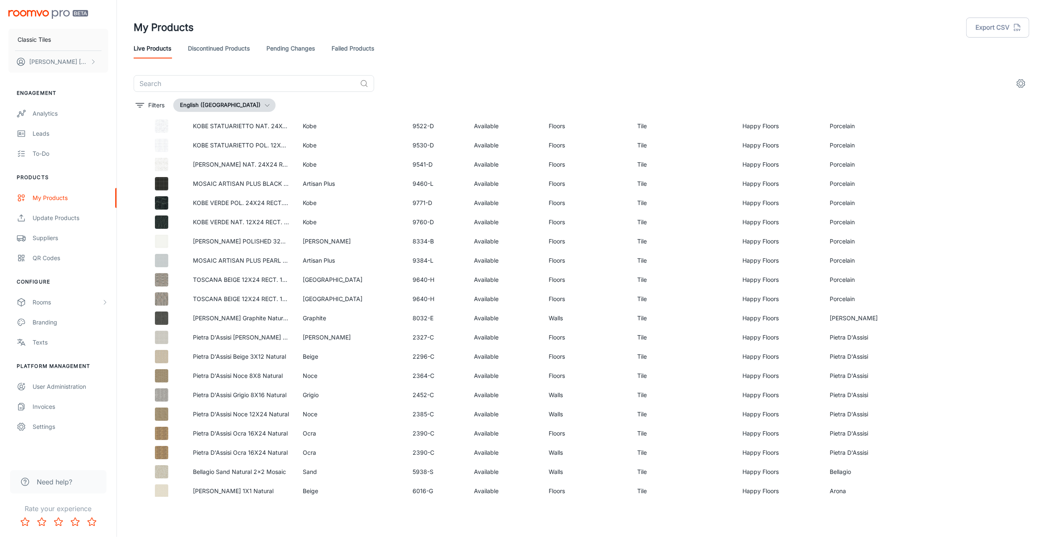
scroll to position [2923, 0]
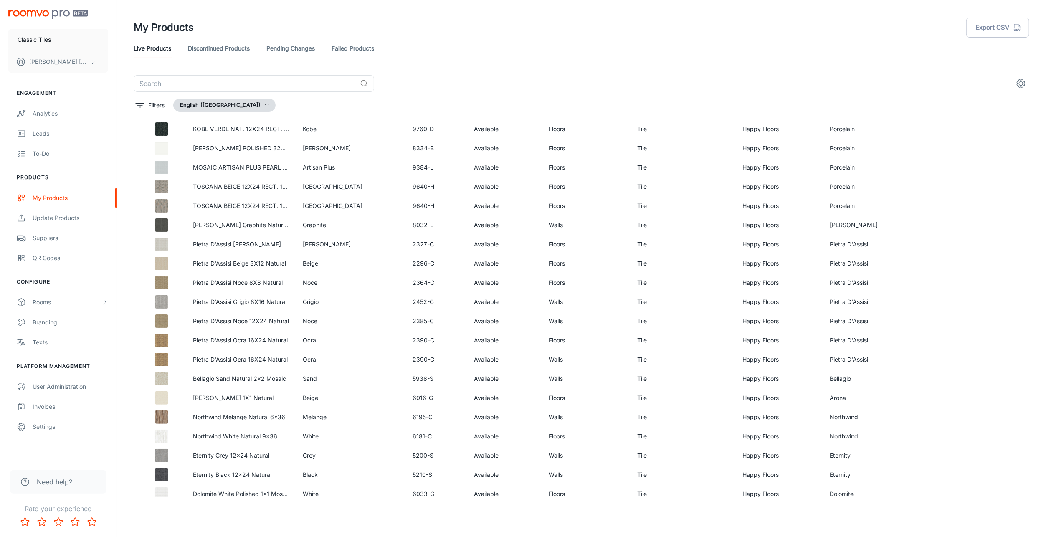
click at [47, 241] on div "Suppliers" at bounding box center [71, 237] width 76 height 9
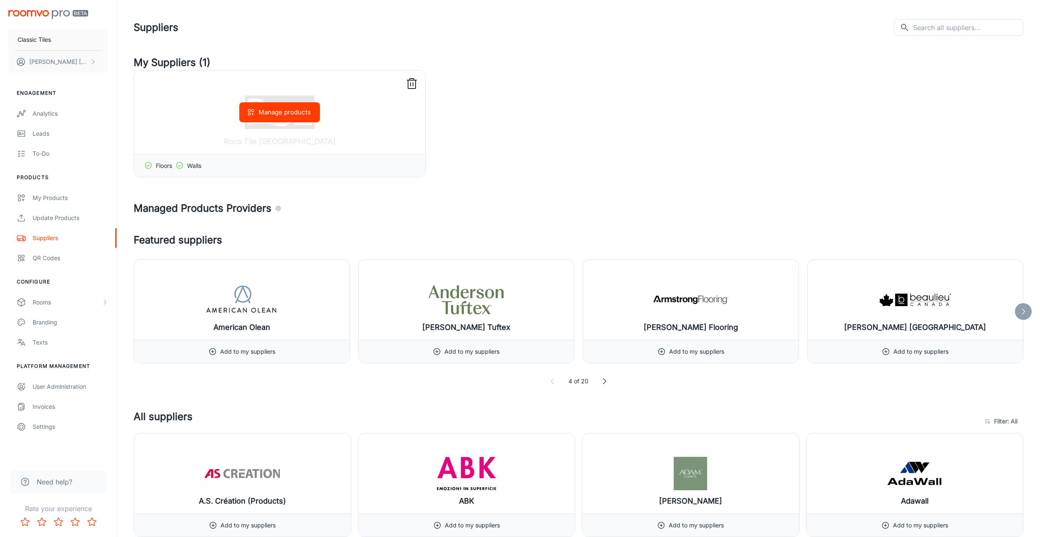
click at [279, 114] on button "Manage products" at bounding box center [279, 112] width 81 height 20
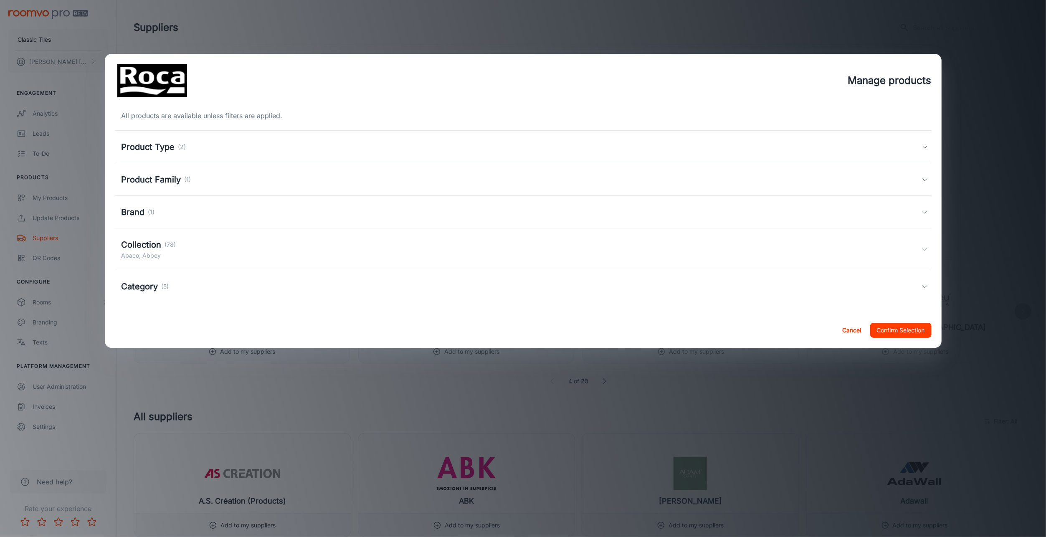
click at [166, 117] on div "All products are available unless filters are applied." at bounding box center [523, 116] width 817 height 10
drag, startPoint x: 166, startPoint y: 117, endPoint x: 247, endPoint y: 118, distance: 80.6
click at [247, 118] on div "All products are available unless filters are applied." at bounding box center [523, 116] width 817 height 10
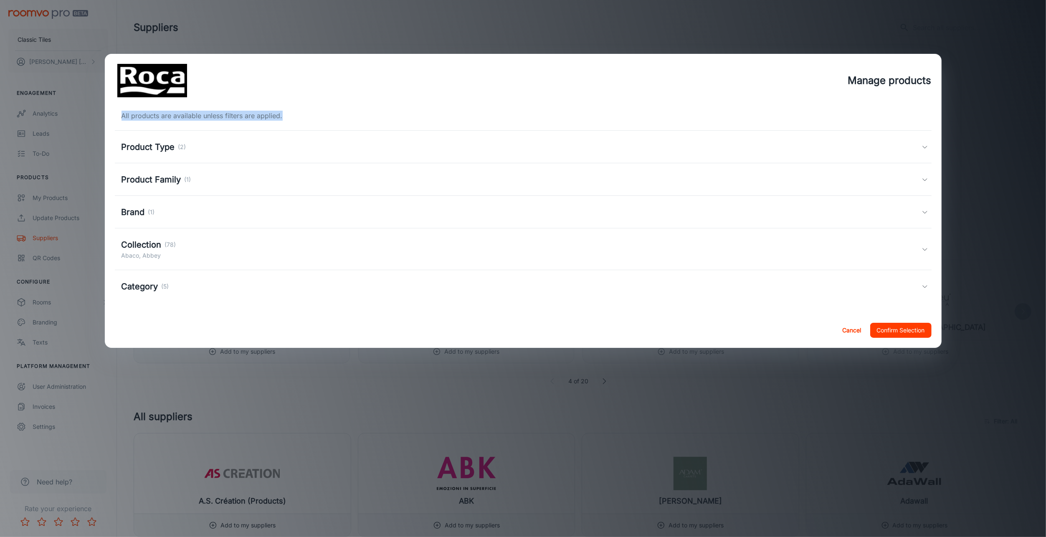
click at [248, 118] on div "All products are available unless filters are applied." at bounding box center [523, 116] width 817 height 10
click at [214, 114] on div "All products are available unless filters are applied." at bounding box center [523, 116] width 817 height 10
drag, startPoint x: 214, startPoint y: 114, endPoint x: 185, endPoint y: 112, distance: 28.9
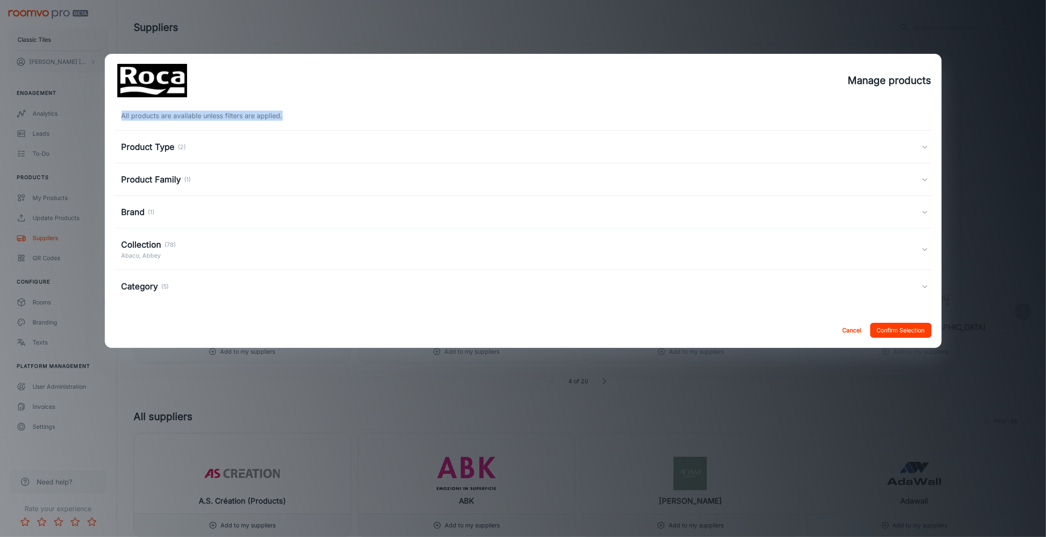
click at [185, 112] on div "All products are available unless filters are applied." at bounding box center [523, 116] width 817 height 10
click at [167, 247] on p "(78)" at bounding box center [170, 244] width 11 height 9
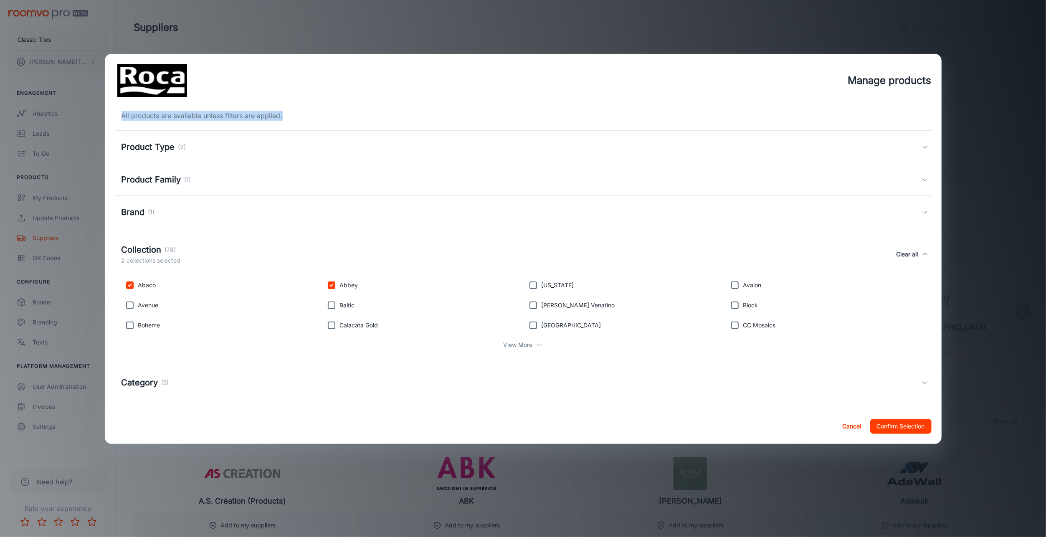
click at [191, 100] on h2 "Manage products" at bounding box center [523, 80] width 837 height 53
click at [414, 15] on div "Manage products All products are available unless filters are applied. Product …" at bounding box center [523, 268] width 1046 height 537
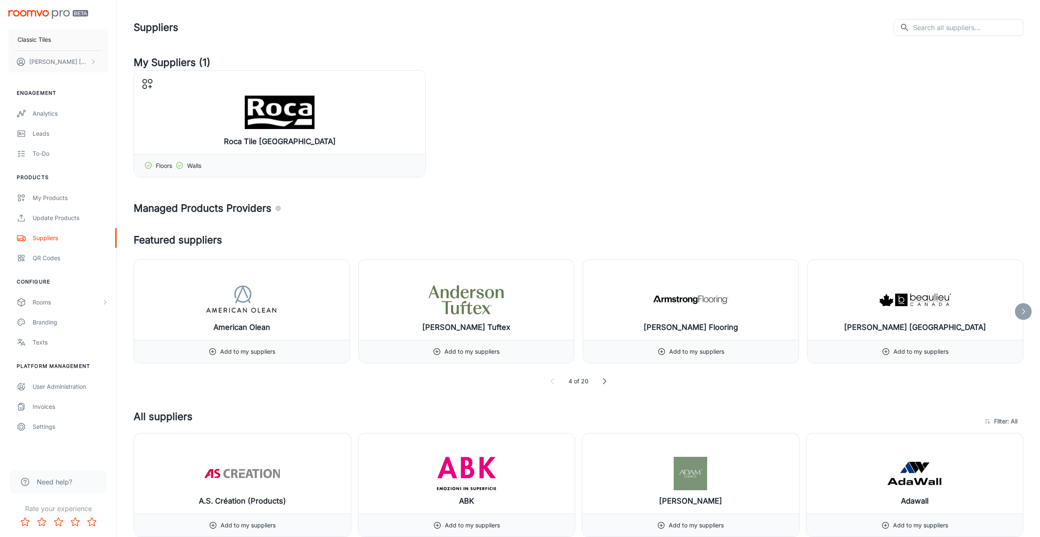
click at [61, 215] on div "Update Products" at bounding box center [71, 217] width 76 height 9
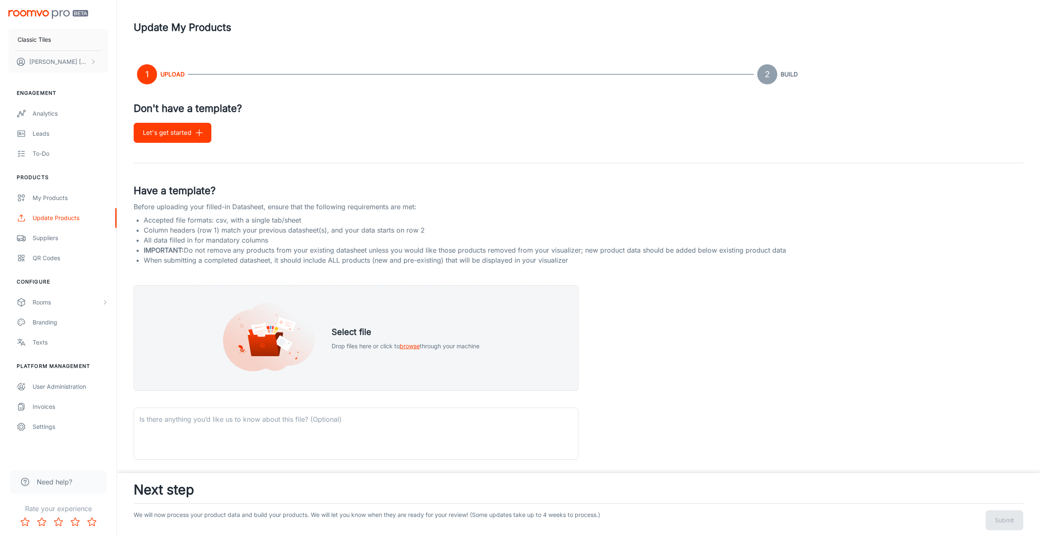
click at [34, 198] on div "My Products" at bounding box center [71, 197] width 76 height 9
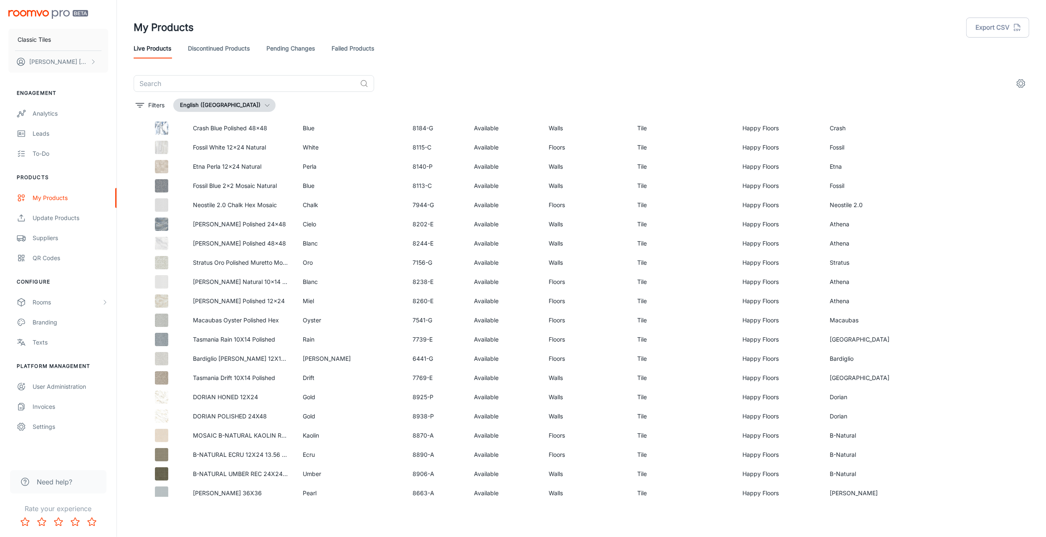
scroll to position [875, 0]
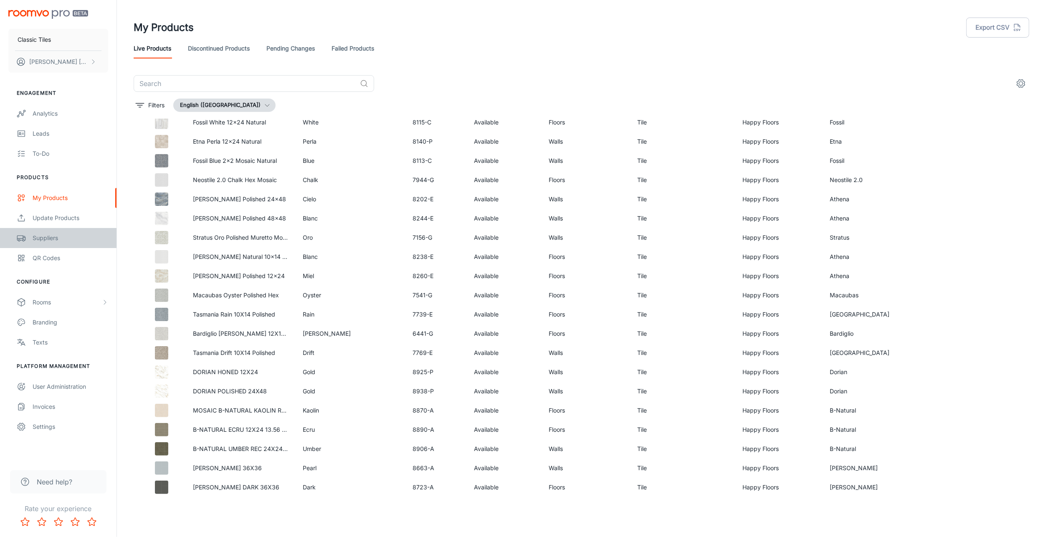
click at [55, 238] on div "Suppliers" at bounding box center [71, 237] width 76 height 9
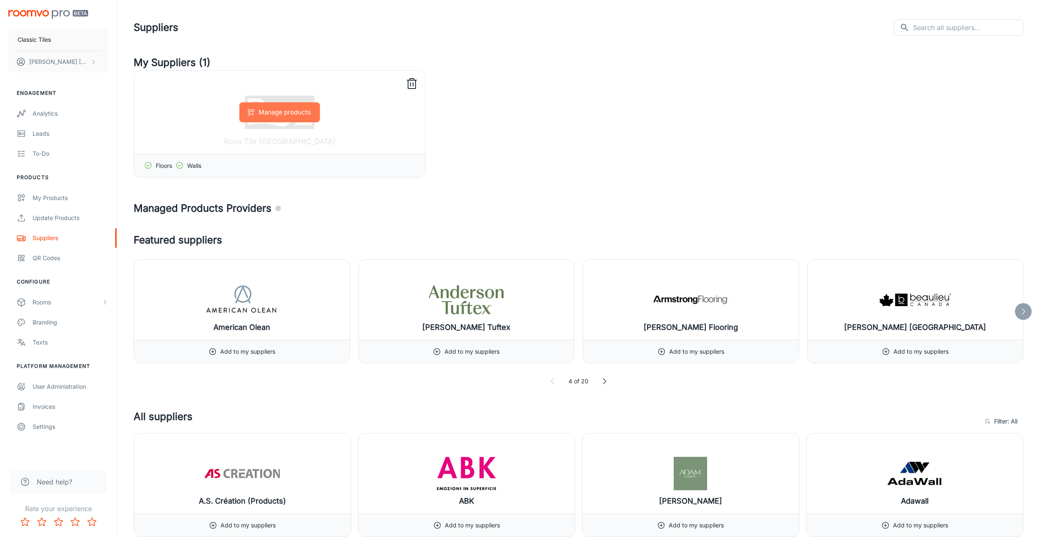
click at [259, 112] on button "Manage products" at bounding box center [279, 112] width 81 height 20
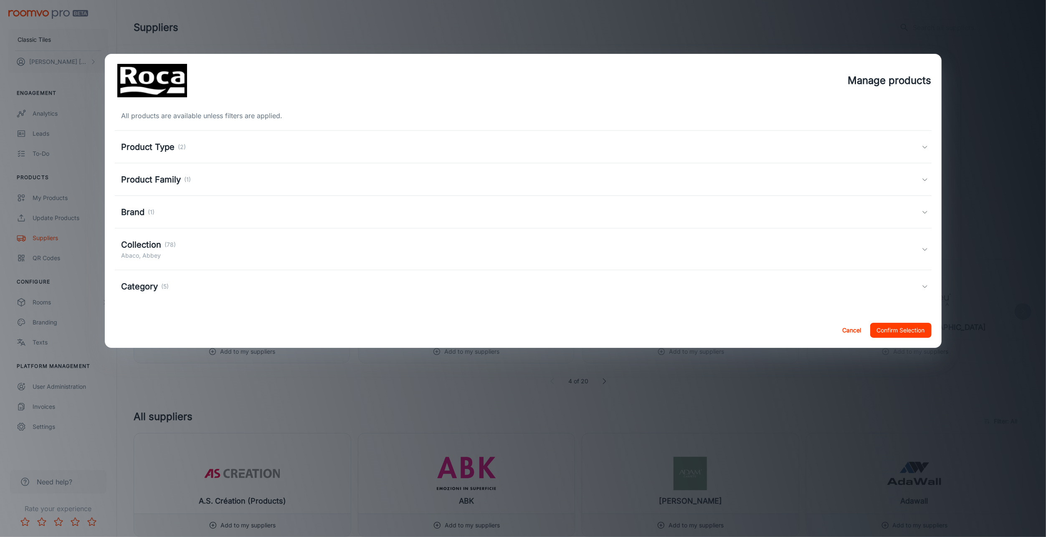
click at [151, 246] on h5 "Collection" at bounding box center [142, 244] width 40 height 13
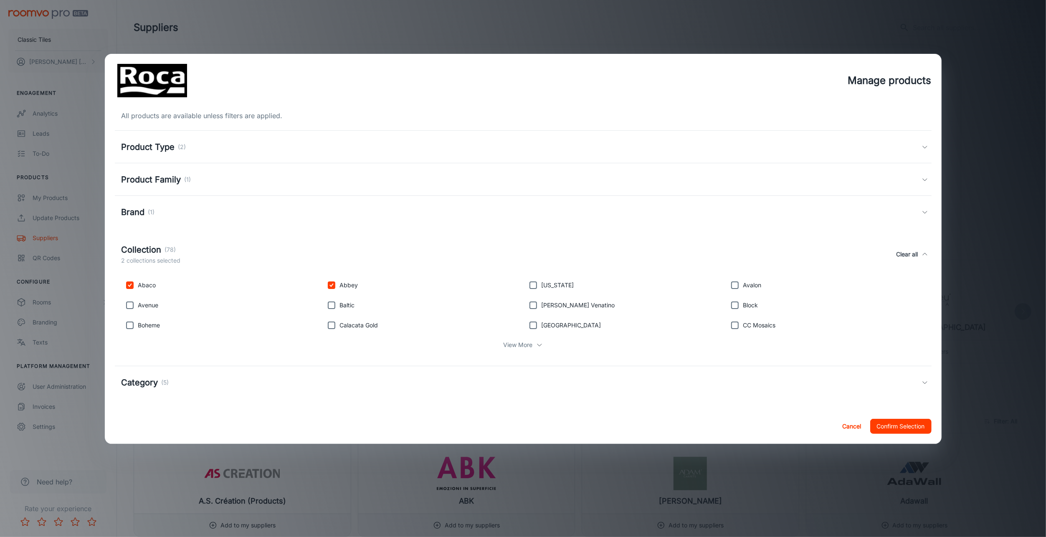
click at [145, 286] on p "Abaco" at bounding box center [147, 285] width 18 height 9
click at [131, 286] on input "checkbox" at bounding box center [130, 285] width 17 height 17
checkbox input "false"
click at [330, 284] on input "checkbox" at bounding box center [331, 285] width 17 height 17
checkbox input "false"
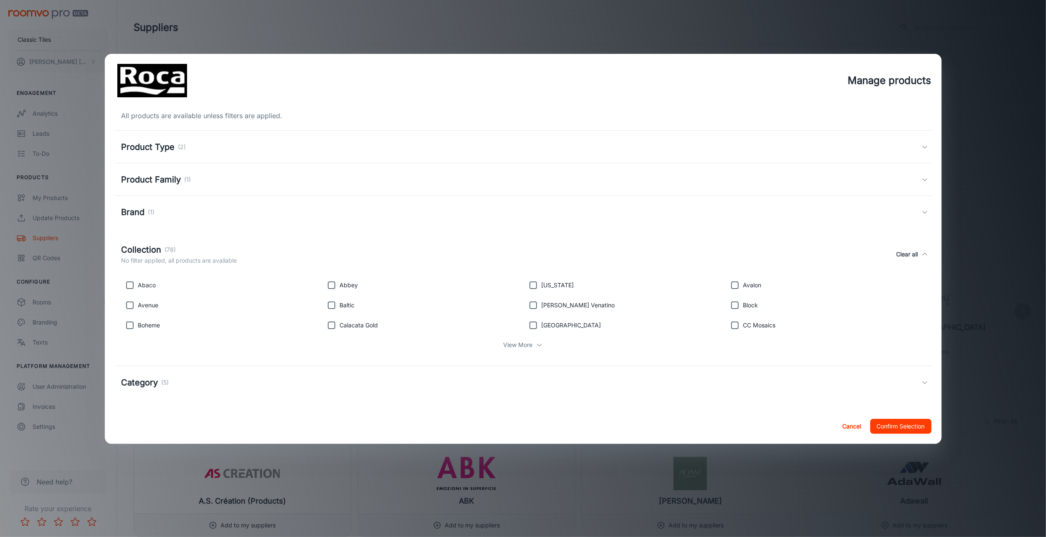
click at [158, 384] on h5 "Category" at bounding box center [140, 382] width 37 height 13
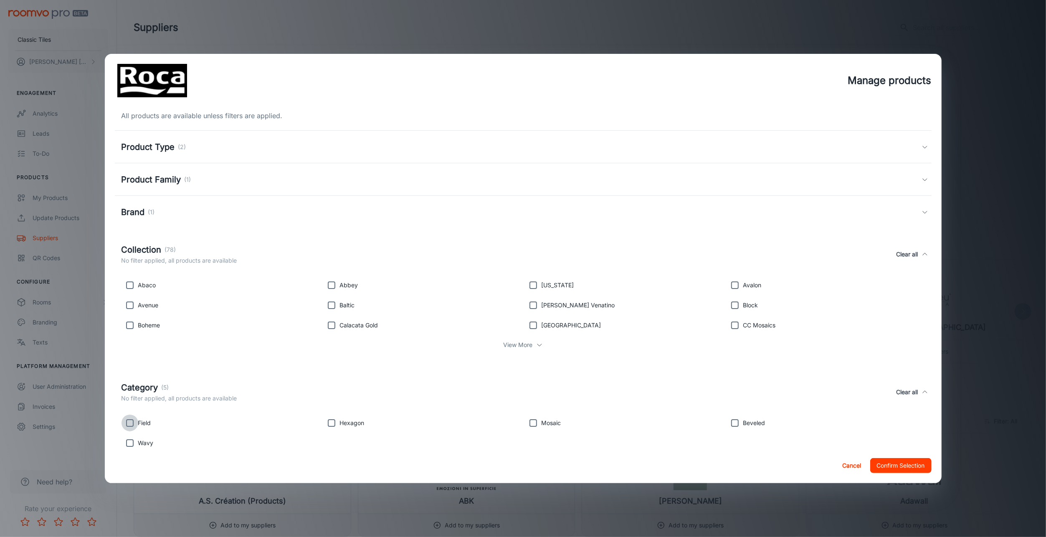
click at [131, 423] on input "checkbox" at bounding box center [130, 423] width 17 height 17
checkbox input "false"
click at [182, 152] on div "Product Type (2)" at bounding box center [154, 147] width 65 height 13
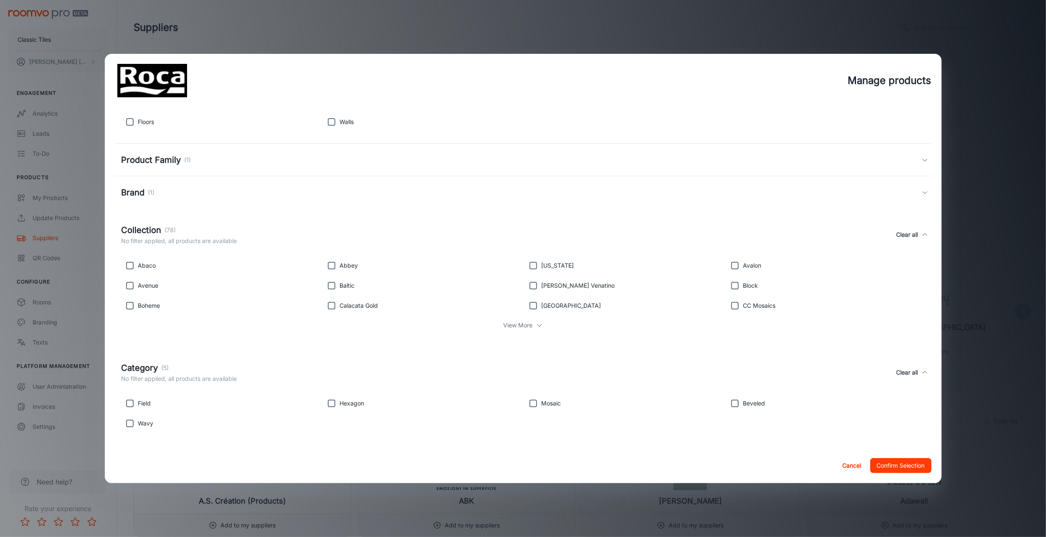
click at [332, 120] on input "checkbox" at bounding box center [331, 122] width 17 height 17
checkbox input "true"
click at [896, 467] on button "Confirm Selection" at bounding box center [900, 465] width 61 height 15
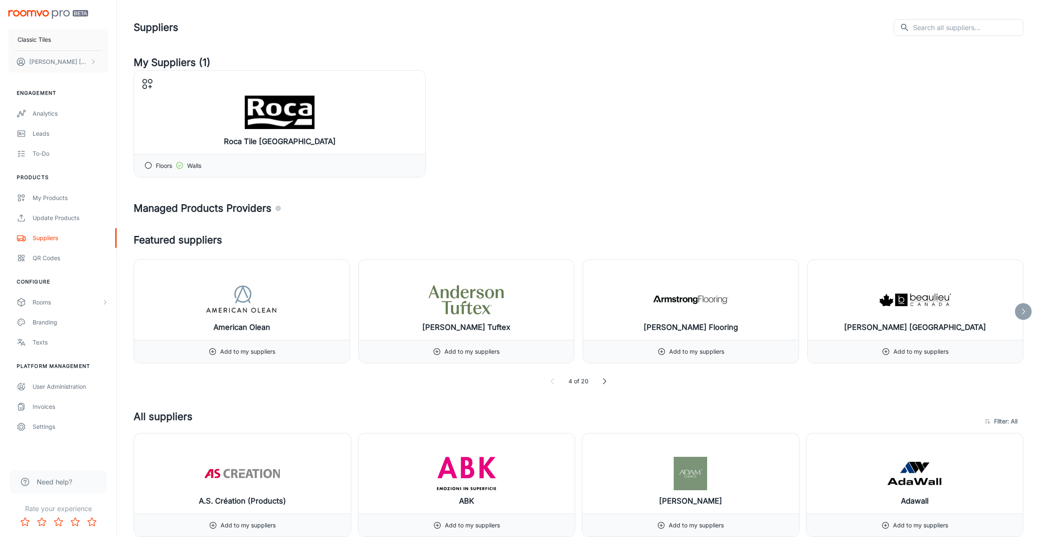
click at [58, 196] on div "My Products" at bounding box center [71, 197] width 76 height 9
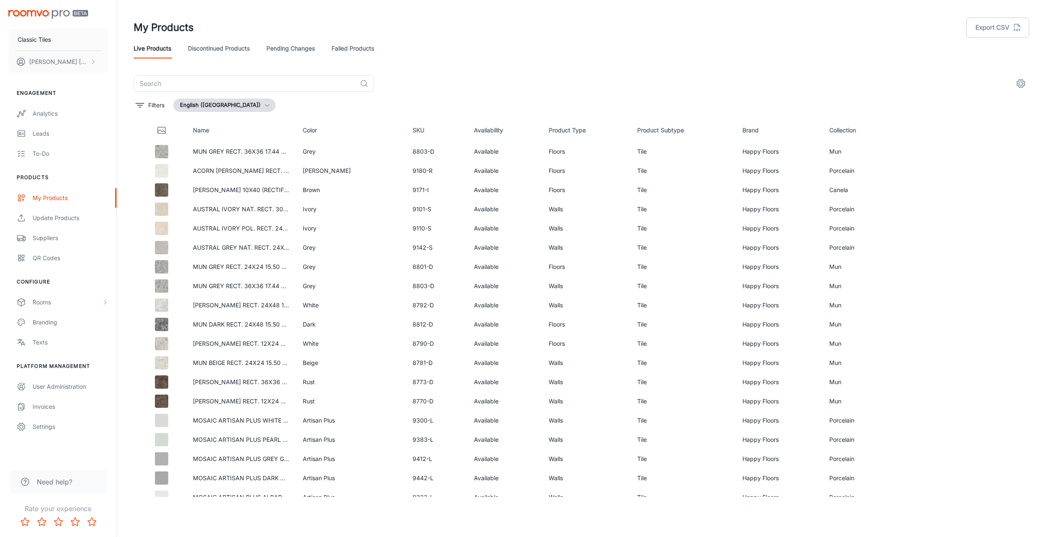
click at [44, 240] on div "Suppliers" at bounding box center [71, 237] width 76 height 9
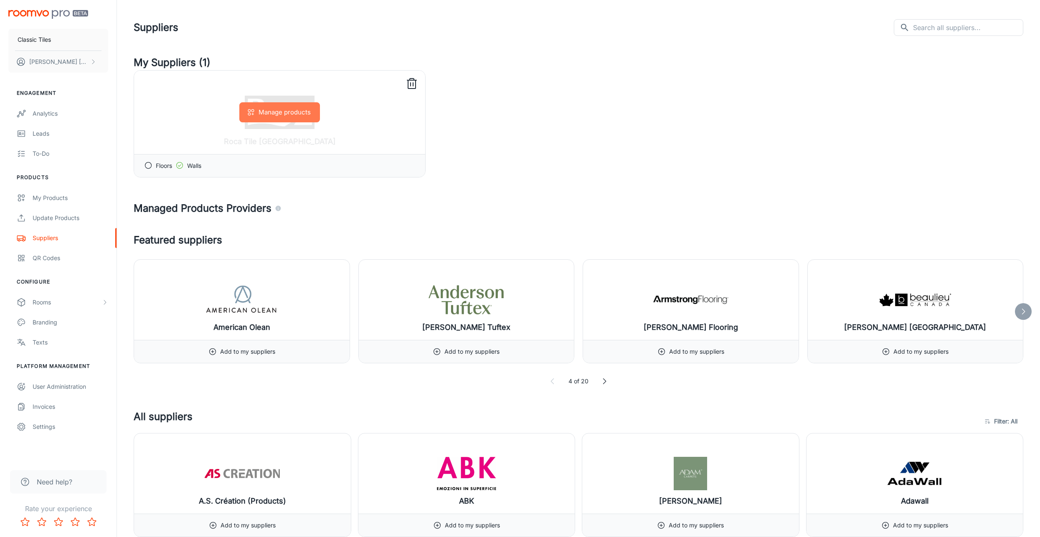
click at [283, 110] on button "Manage products" at bounding box center [279, 112] width 81 height 20
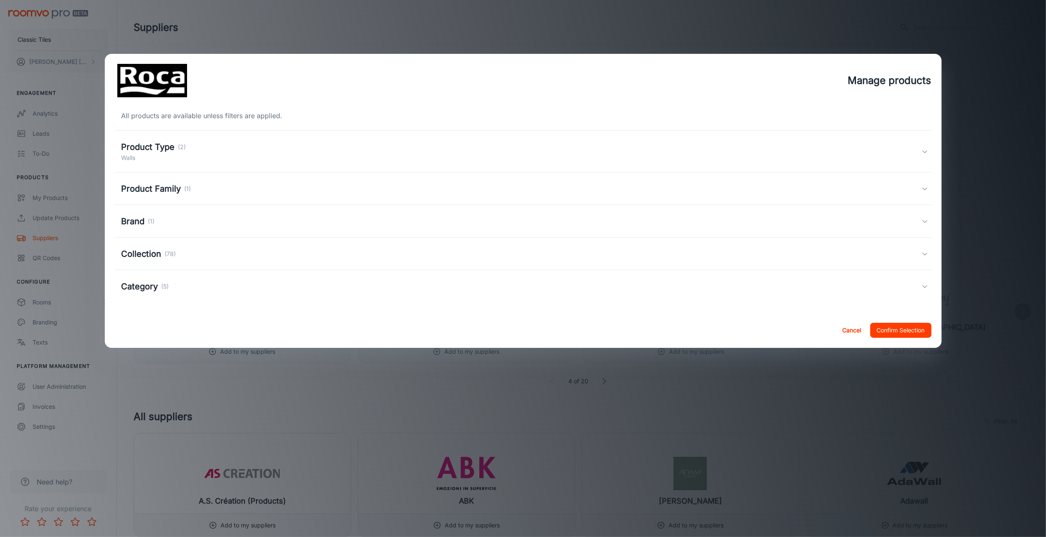
click at [156, 152] on h5 "Product Type" at bounding box center [148, 147] width 53 height 13
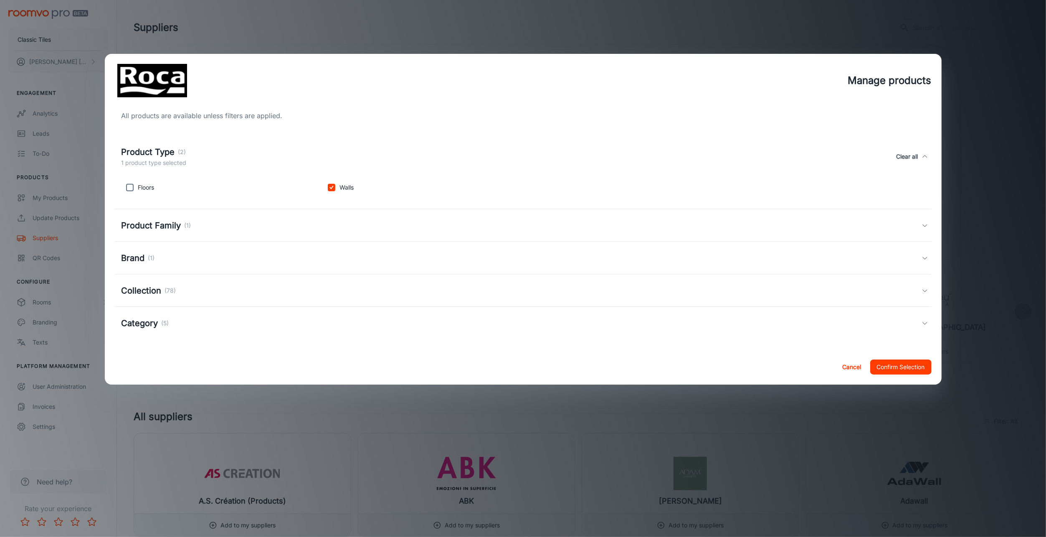
click at [334, 185] on input "checkbox" at bounding box center [331, 187] width 17 height 17
checkbox input "false"
click at [905, 371] on button "Confirm Selection" at bounding box center [900, 367] width 61 height 15
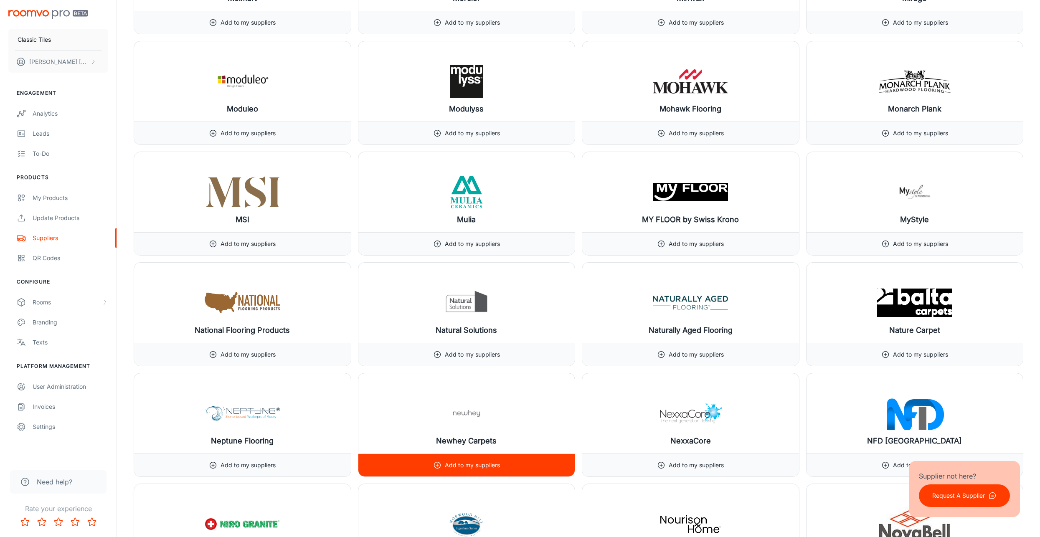
scroll to position [6576, 0]
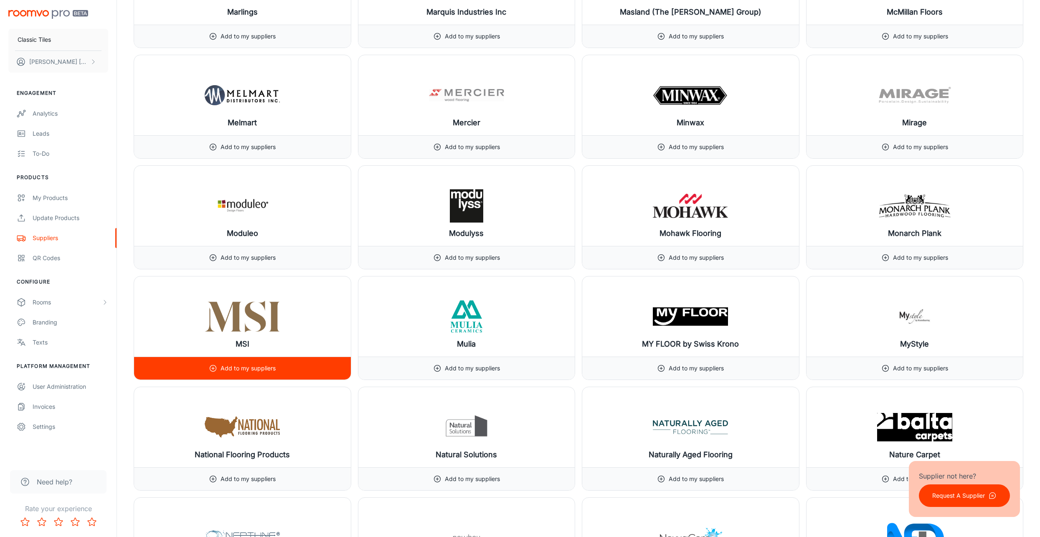
click at [232, 364] on p "Add to my suppliers" at bounding box center [248, 368] width 55 height 9
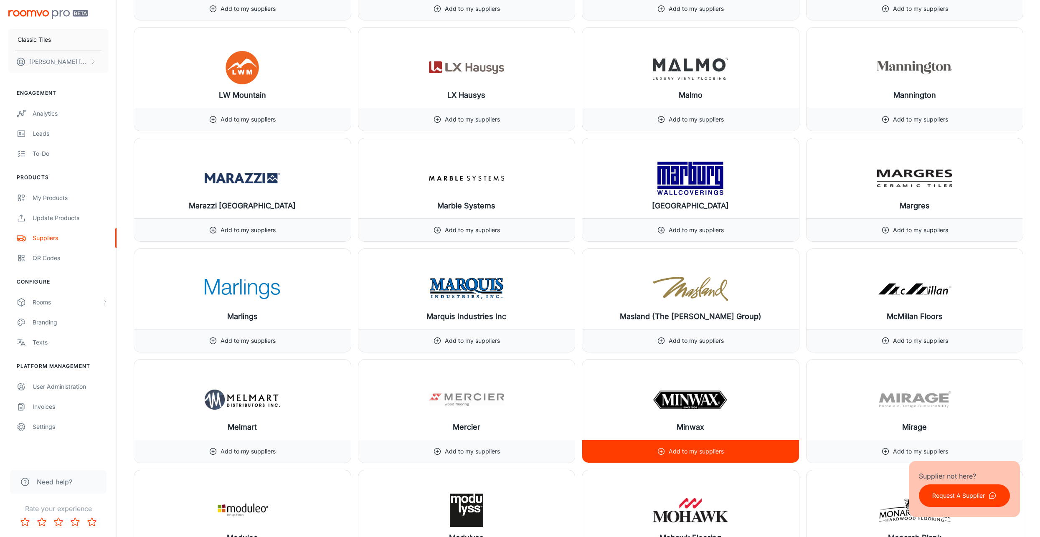
scroll to position [6242, 0]
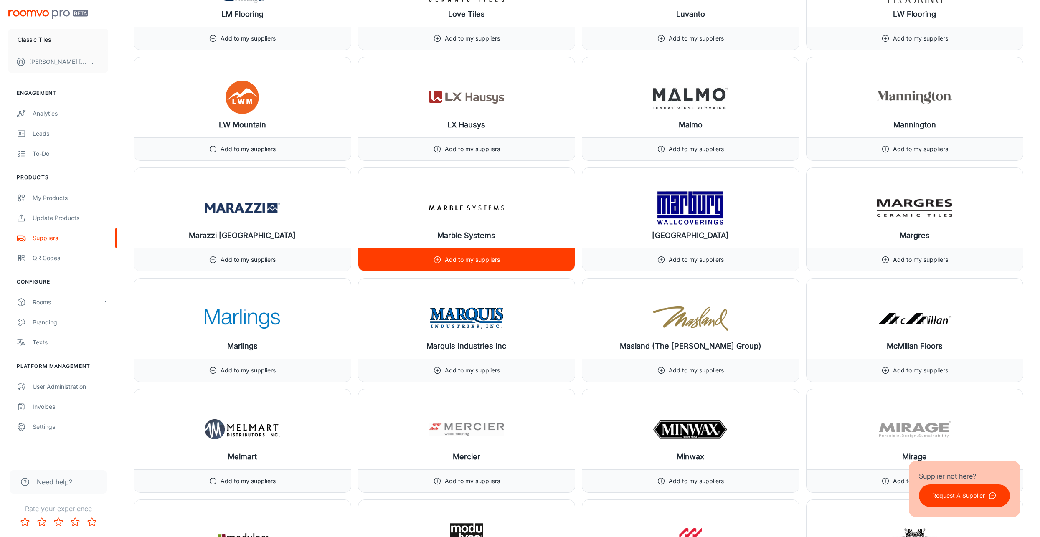
click at [466, 255] on p "Add to my suppliers" at bounding box center [472, 259] width 55 height 9
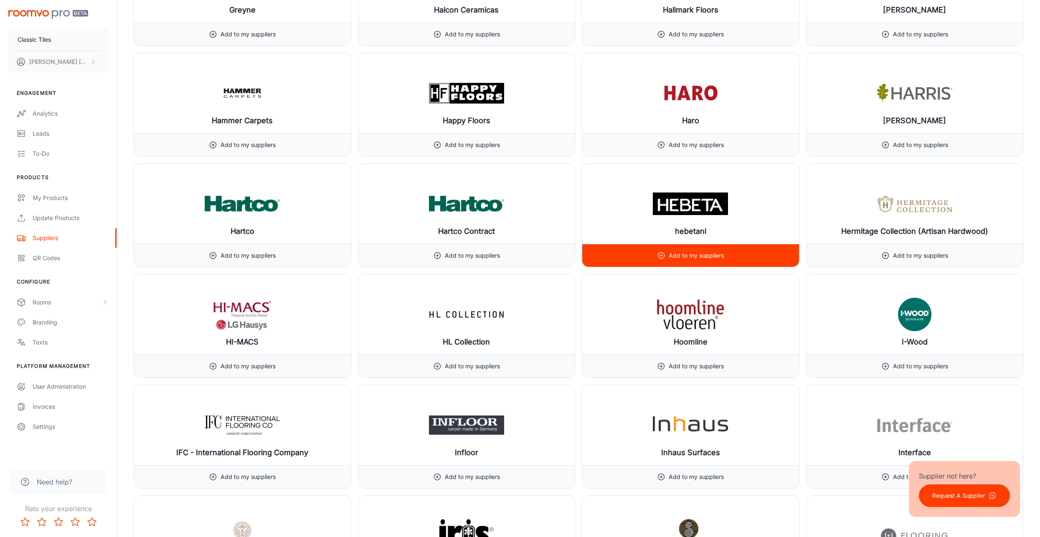
scroll to position [4613, 0]
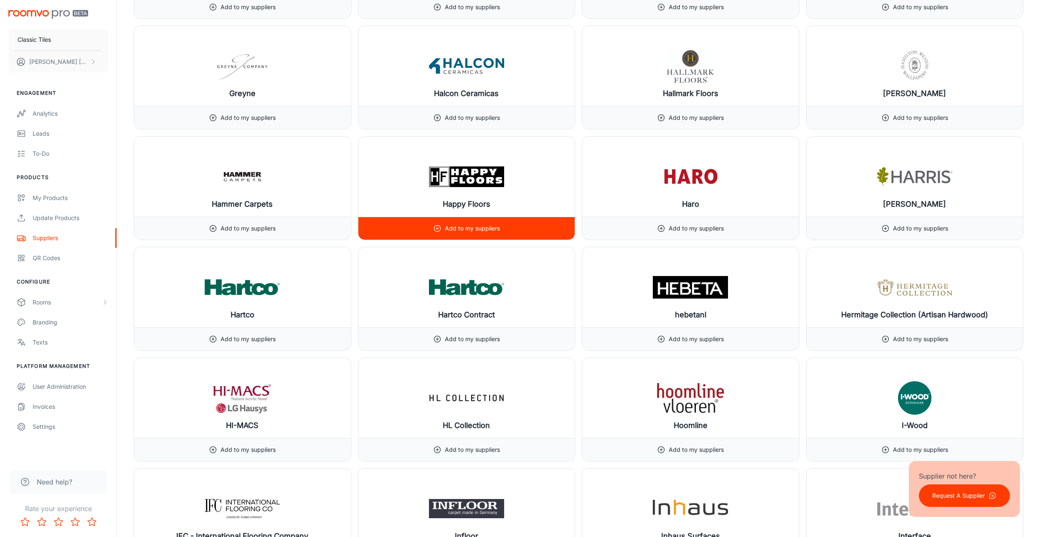
click at [468, 224] on p "Add to my suppliers" at bounding box center [472, 228] width 55 height 9
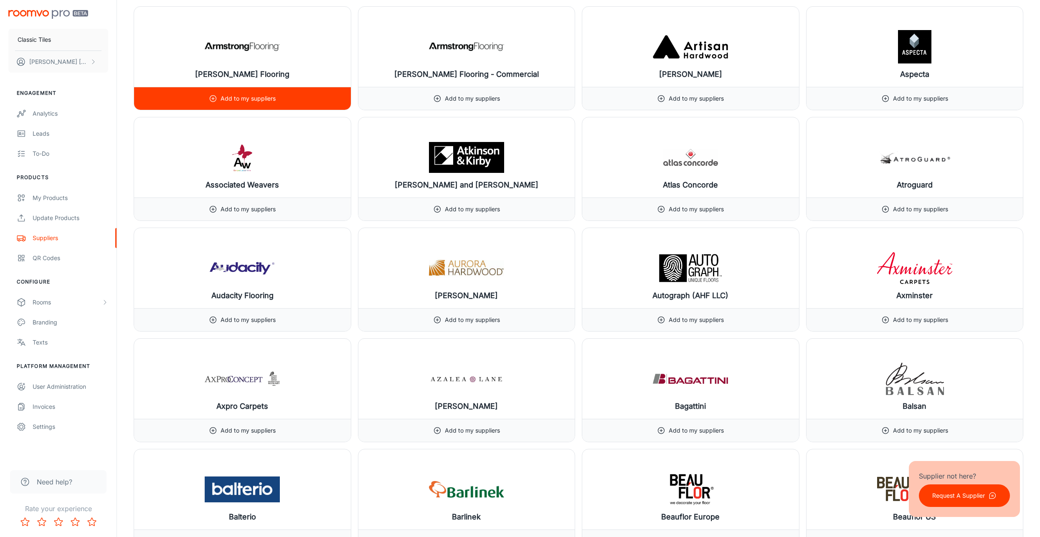
scroll to position [1105, 0]
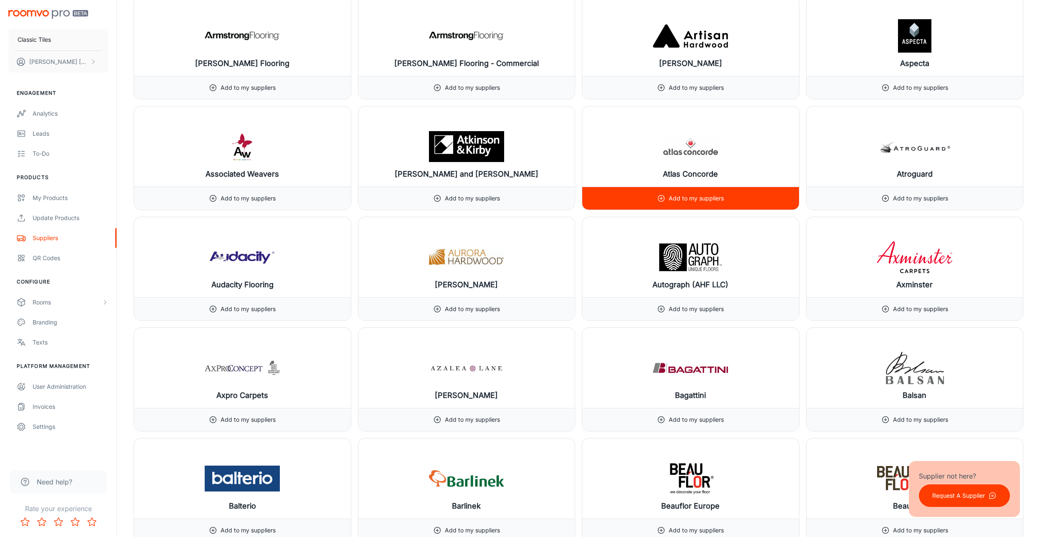
click at [687, 194] on p "Add to my suppliers" at bounding box center [696, 198] width 55 height 9
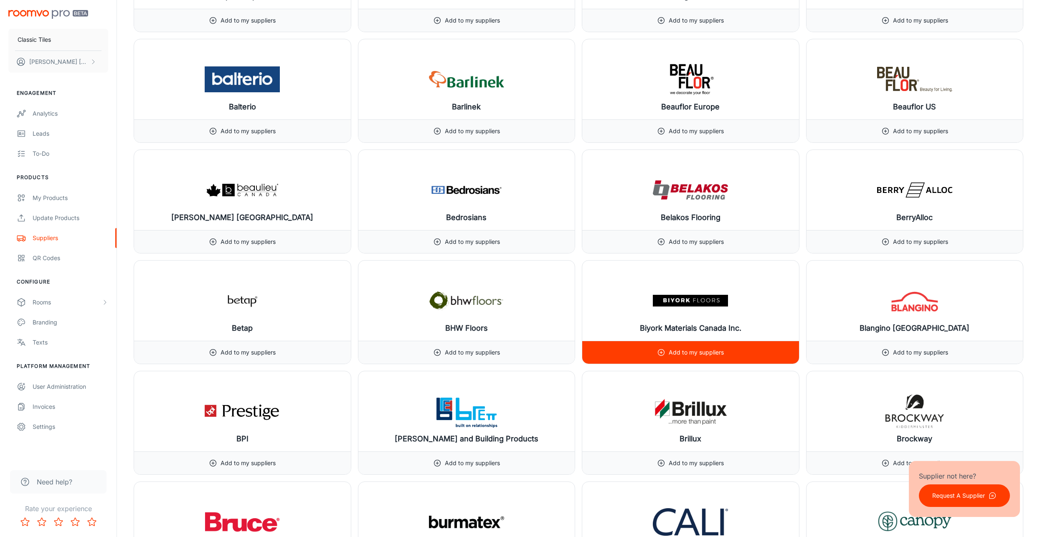
scroll to position [1523, 0]
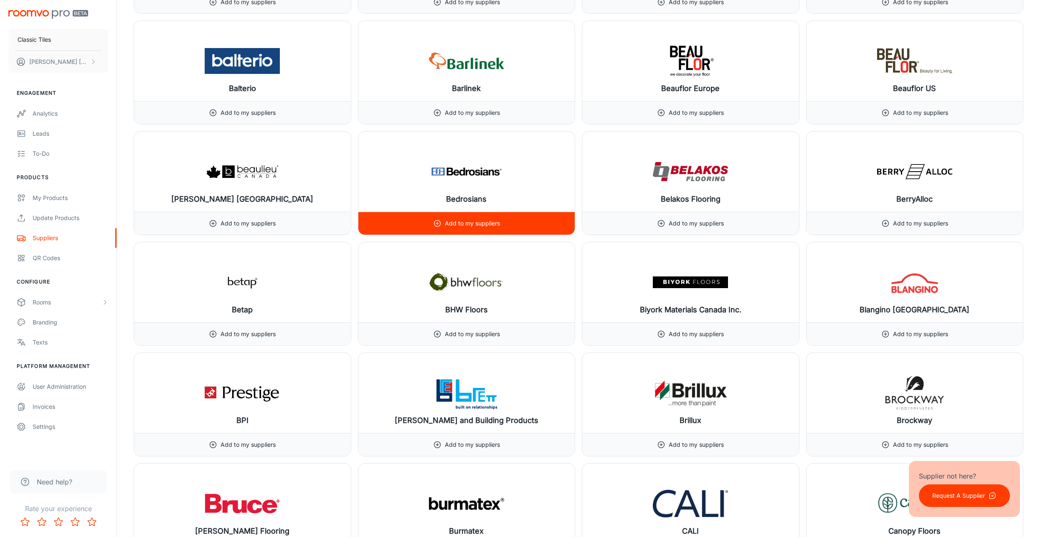
click at [485, 222] on p "Add to my suppliers" at bounding box center [472, 223] width 55 height 9
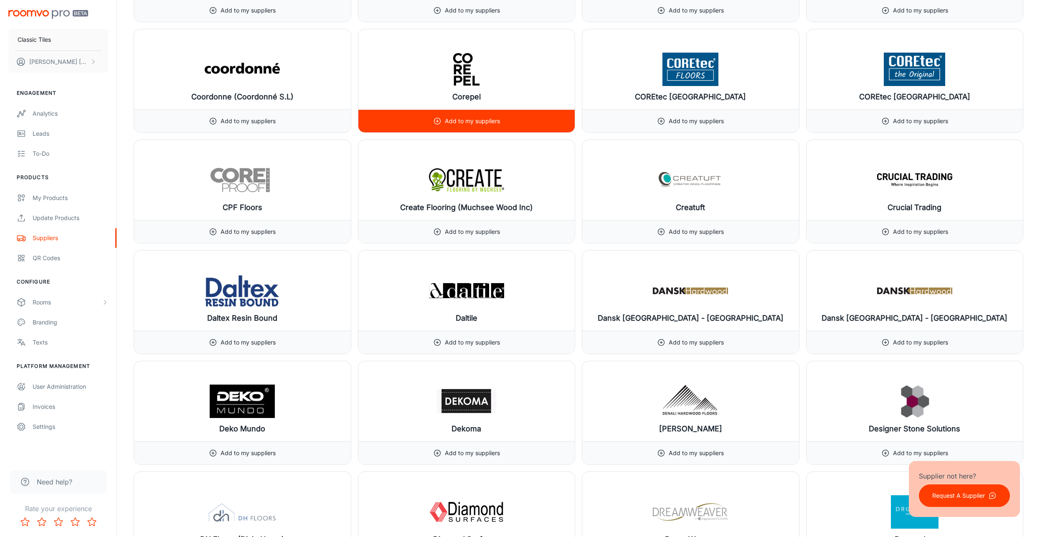
scroll to position [2734, 0]
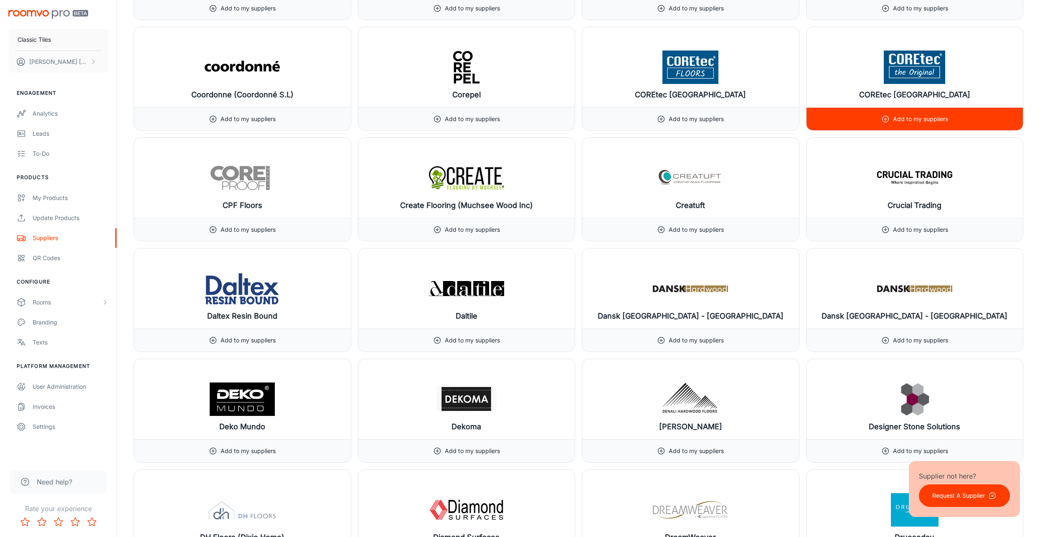
click at [933, 114] on p "Add to my suppliers" at bounding box center [920, 118] width 55 height 9
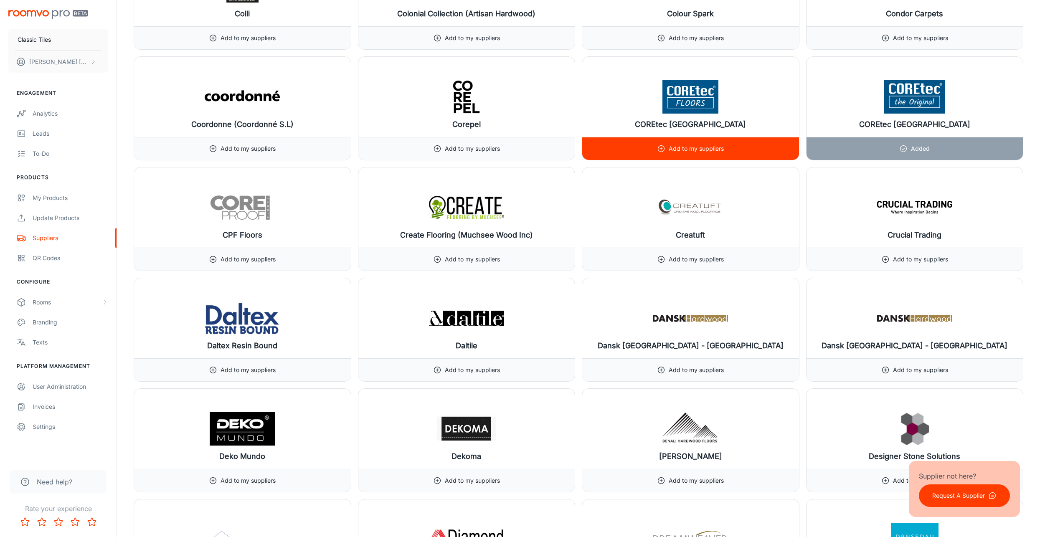
scroll to position [2817, 0]
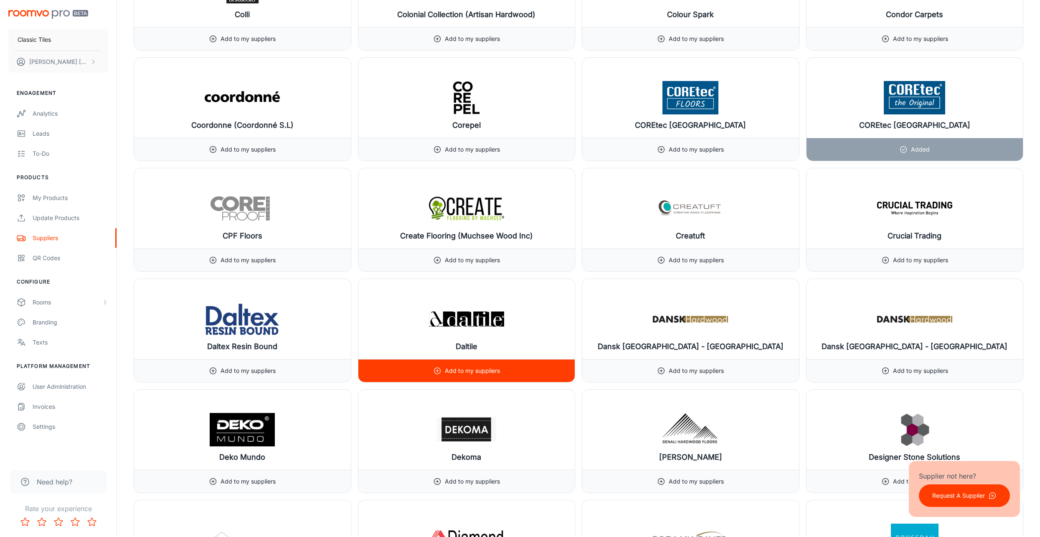
click at [474, 366] on p "Add to my suppliers" at bounding box center [472, 370] width 55 height 9
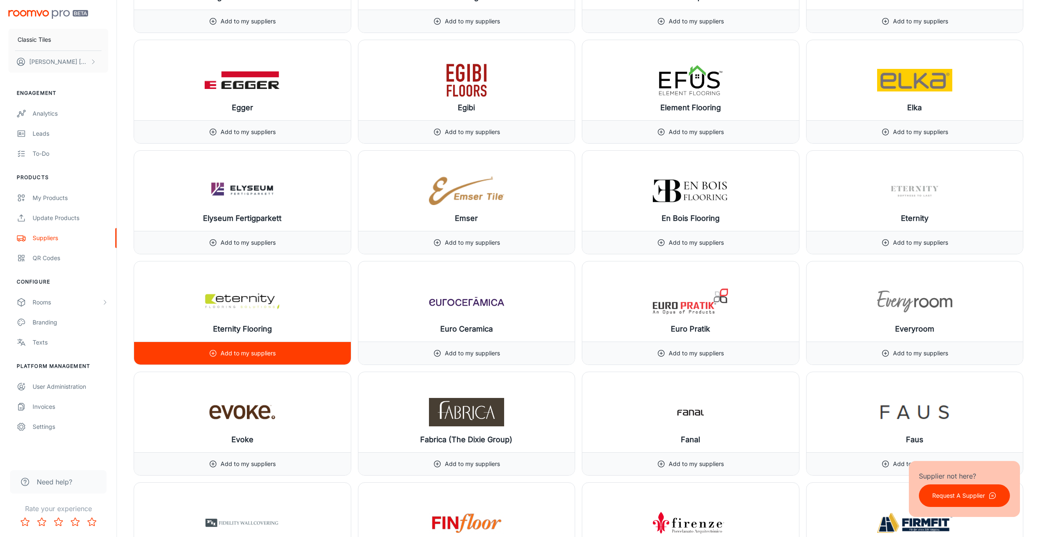
scroll to position [3611, 0]
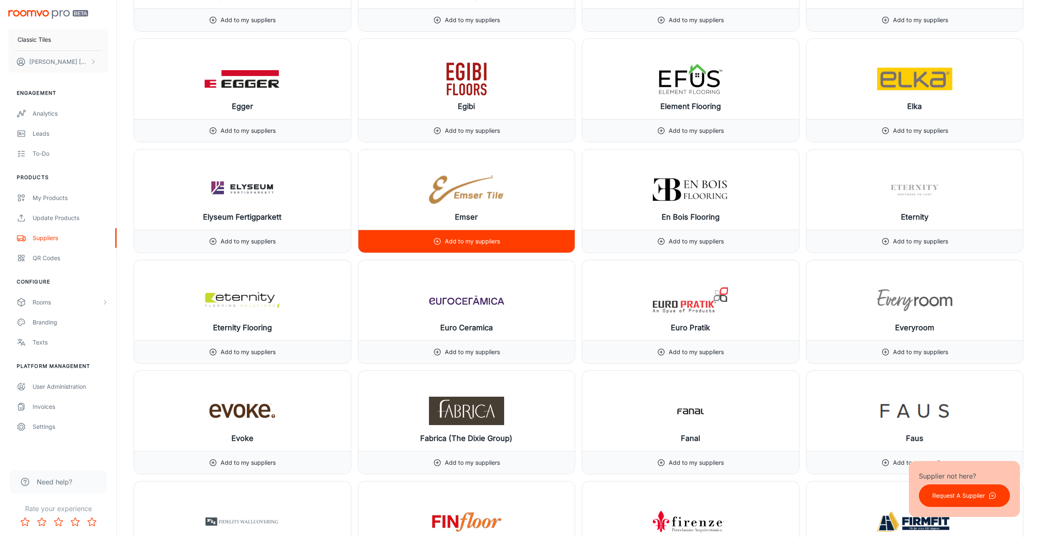
click at [485, 232] on div "Add to my suppliers" at bounding box center [466, 241] width 67 height 23
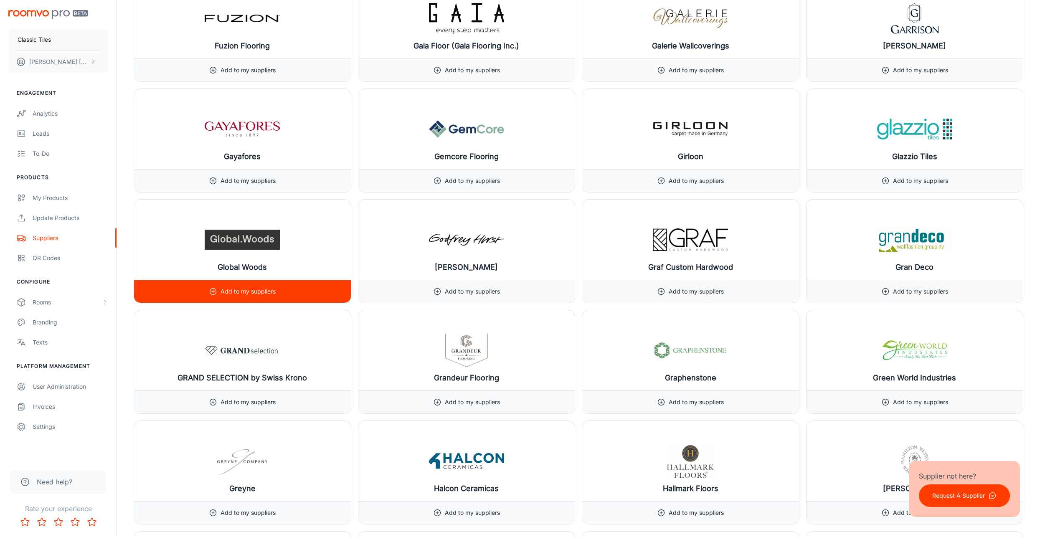
scroll to position [4404, 0]
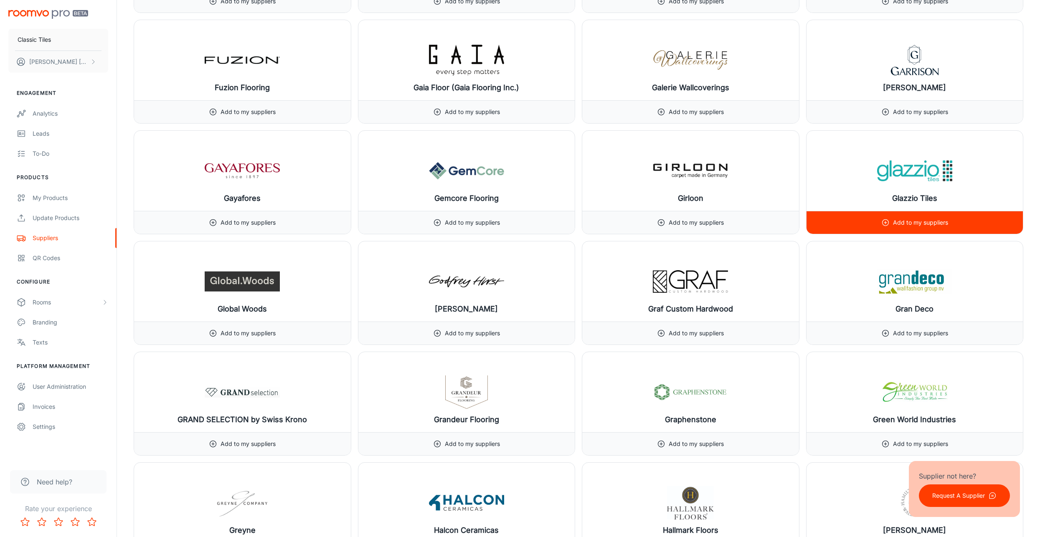
click at [944, 218] on p "Add to my suppliers" at bounding box center [920, 222] width 55 height 9
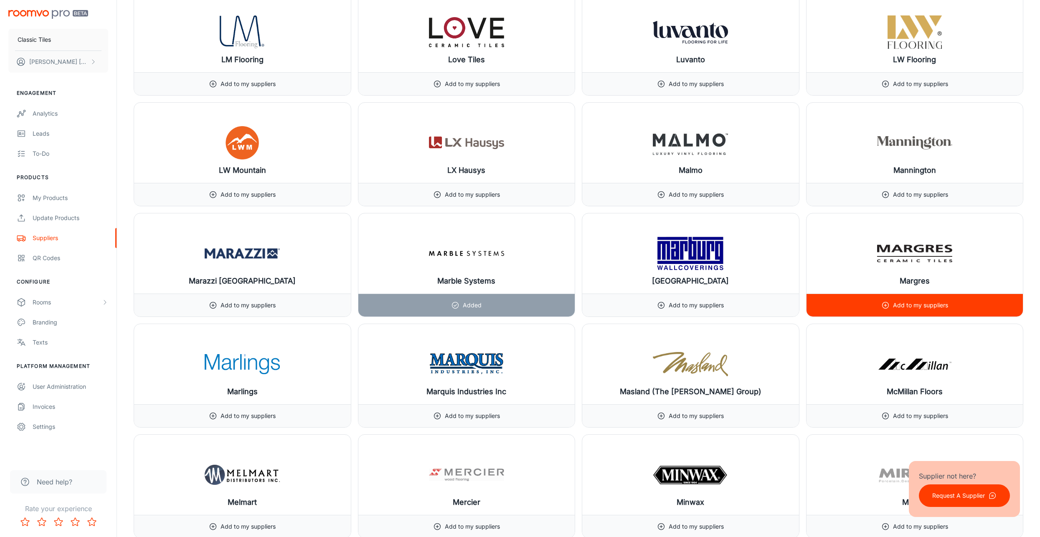
scroll to position [6492, 0]
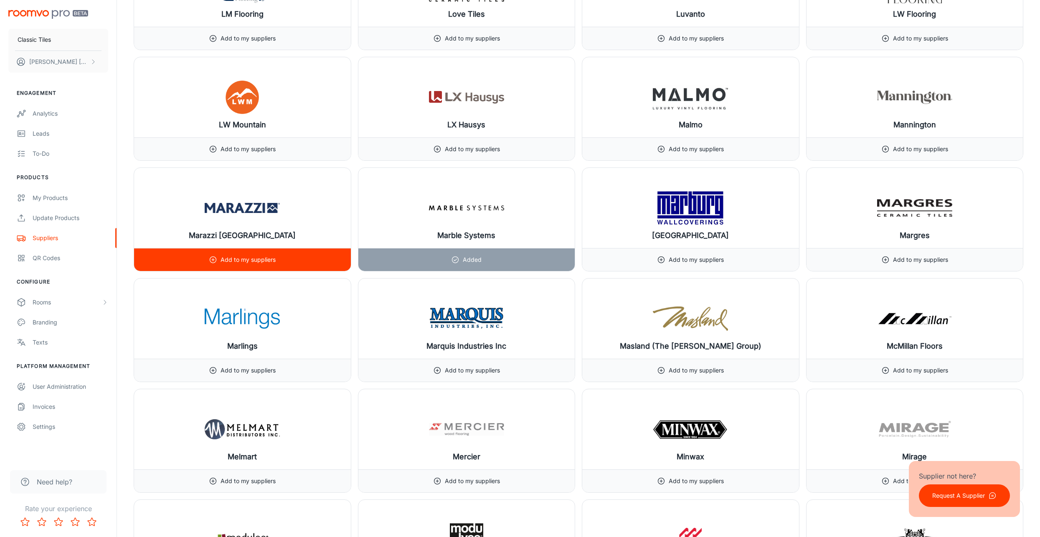
click at [261, 255] on p "Add to my suppliers" at bounding box center [248, 259] width 55 height 9
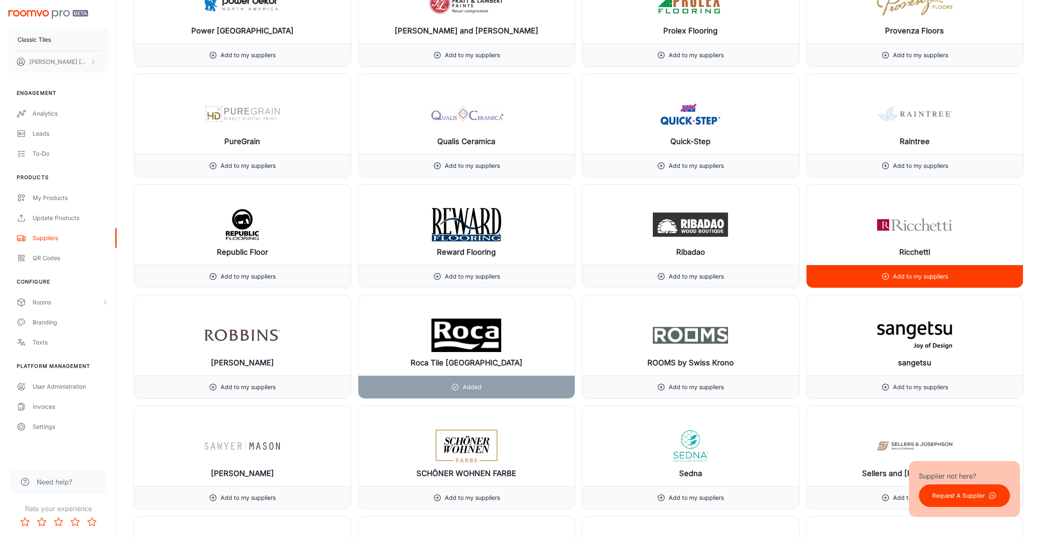
scroll to position [8079, 0]
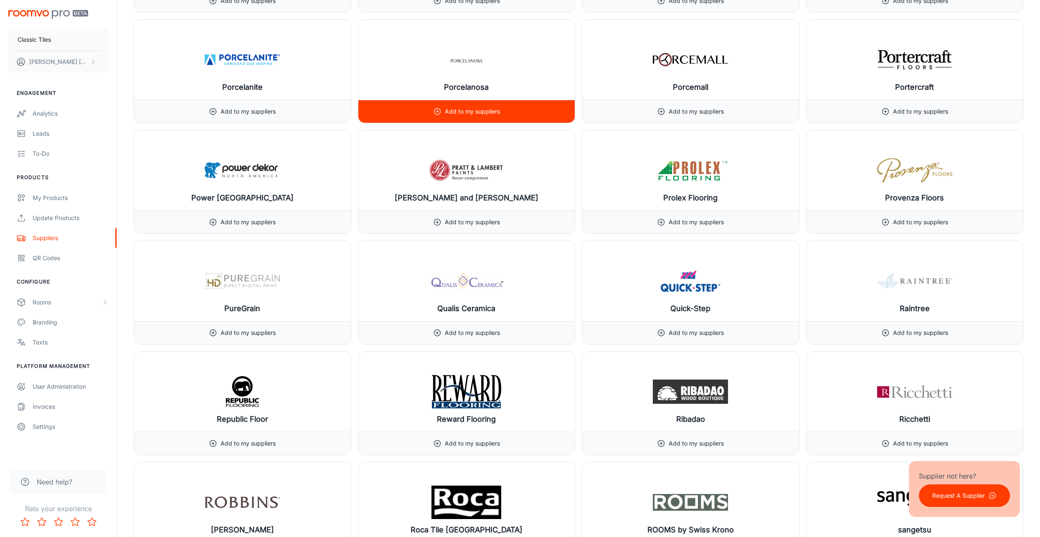
click at [483, 107] on p "Add to my suppliers" at bounding box center [472, 111] width 55 height 9
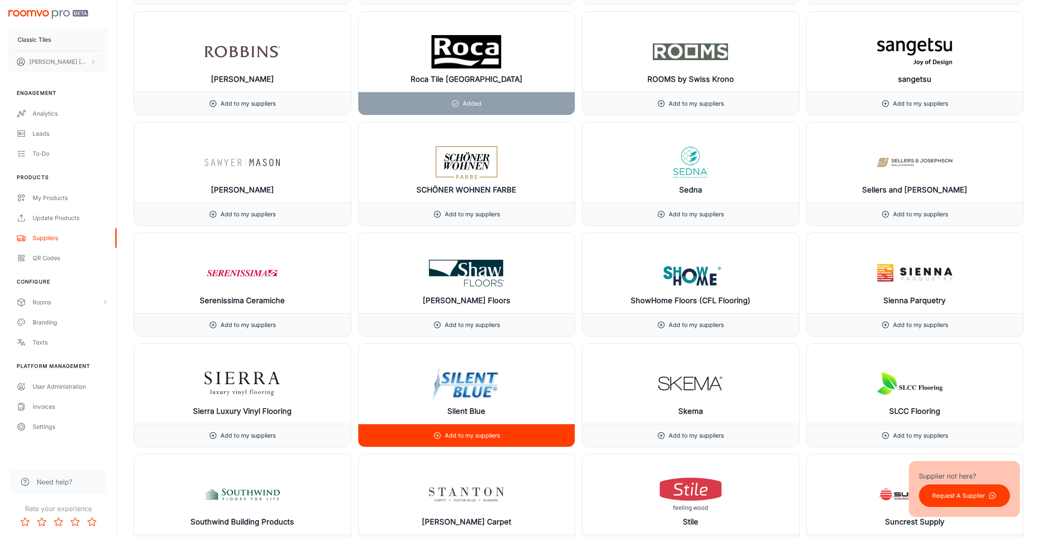
scroll to position [8539, 0]
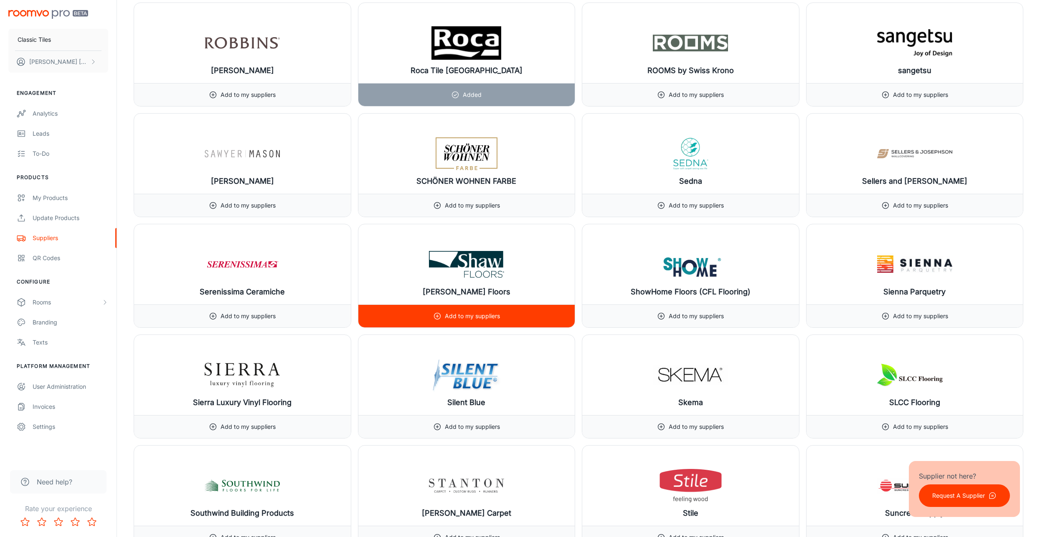
click at [466, 312] on p "Add to my suppliers" at bounding box center [472, 316] width 55 height 9
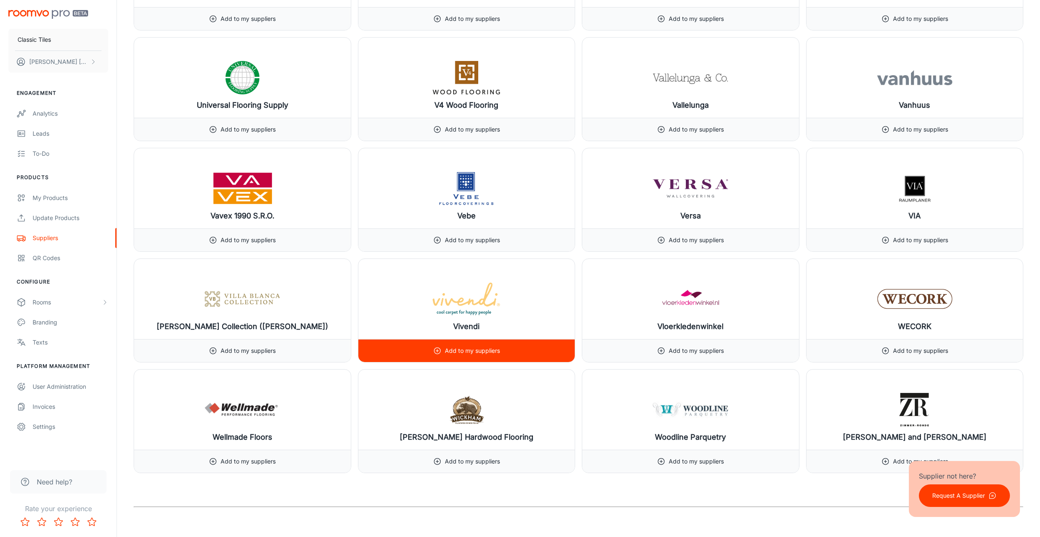
scroll to position [9791, 0]
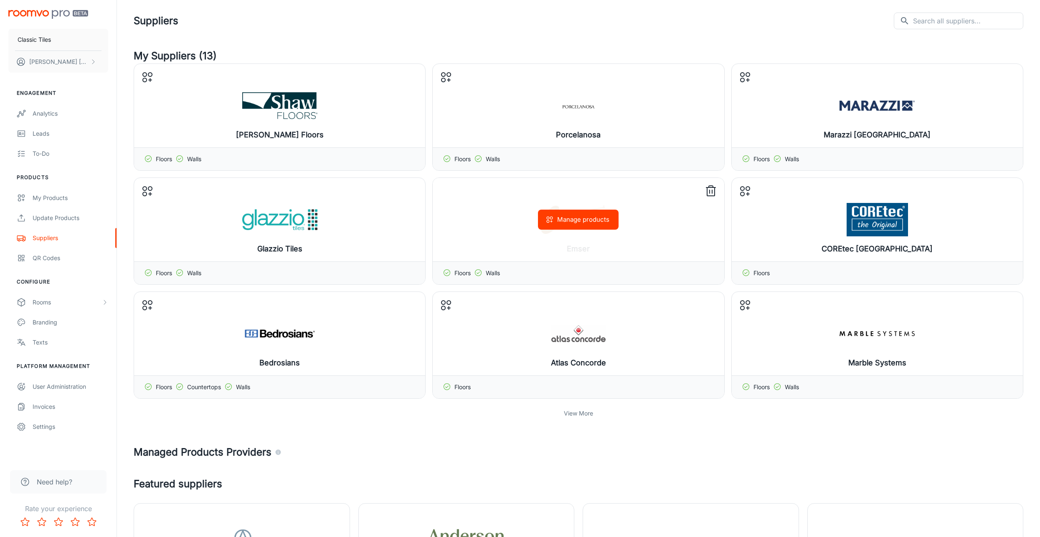
scroll to position [209, 0]
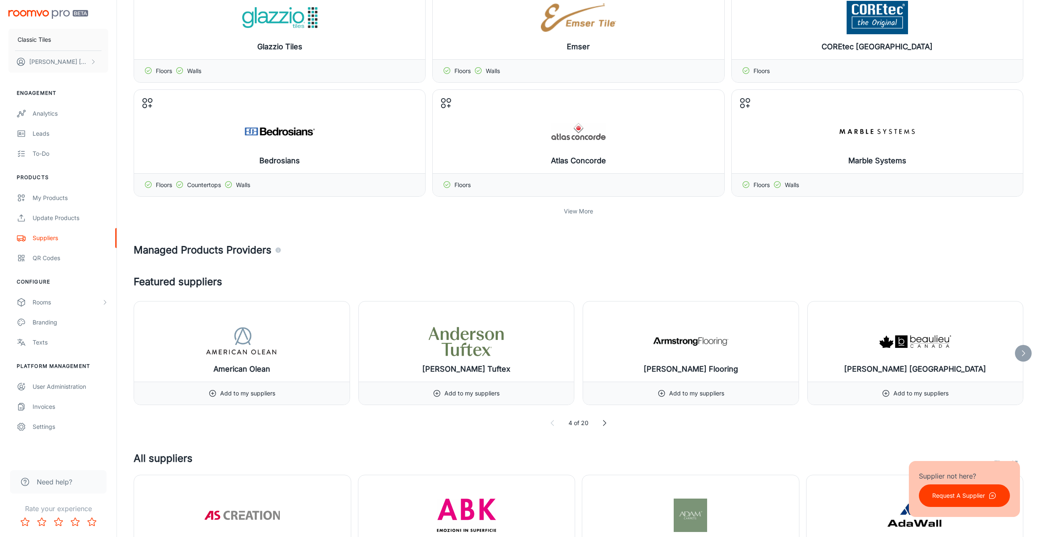
click at [587, 210] on p "View More" at bounding box center [578, 211] width 29 height 9
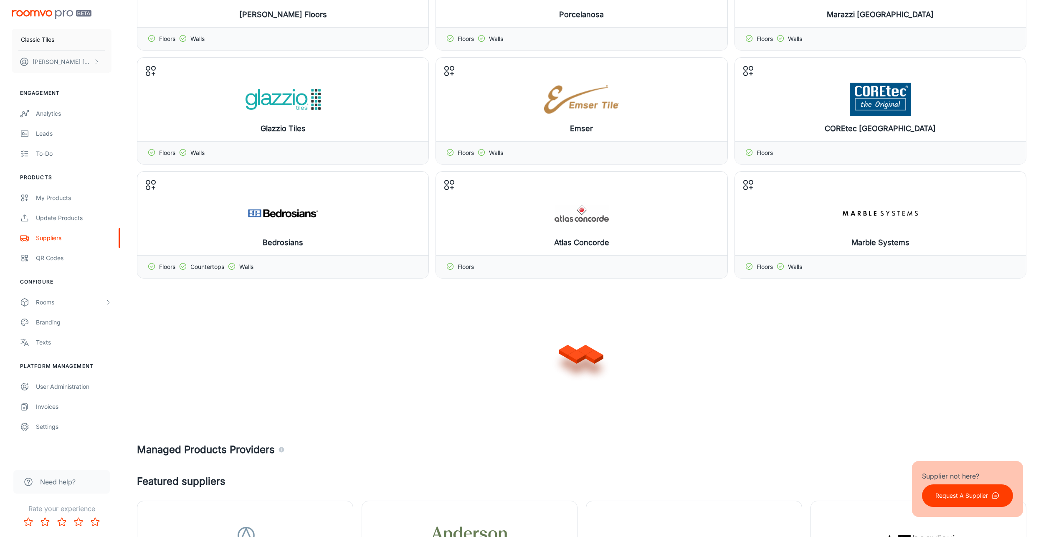
scroll to position [0, 0]
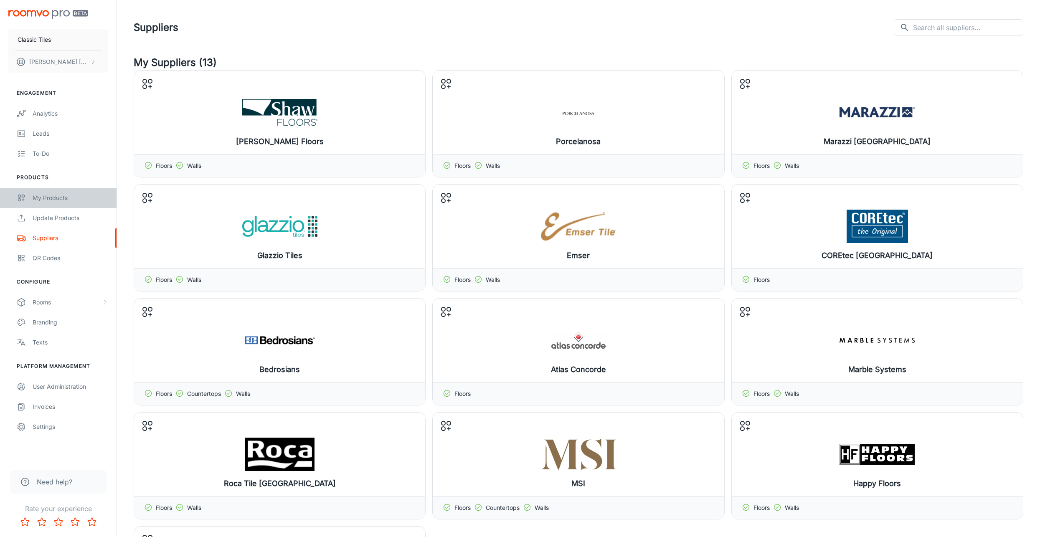
click at [56, 201] on div "My Products" at bounding box center [71, 197] width 76 height 9
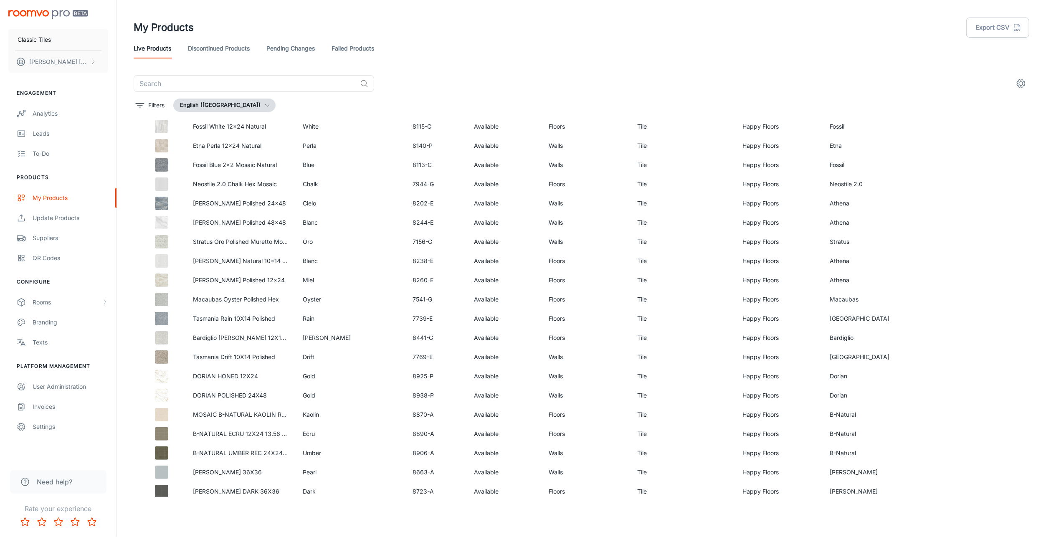
scroll to position [875, 0]
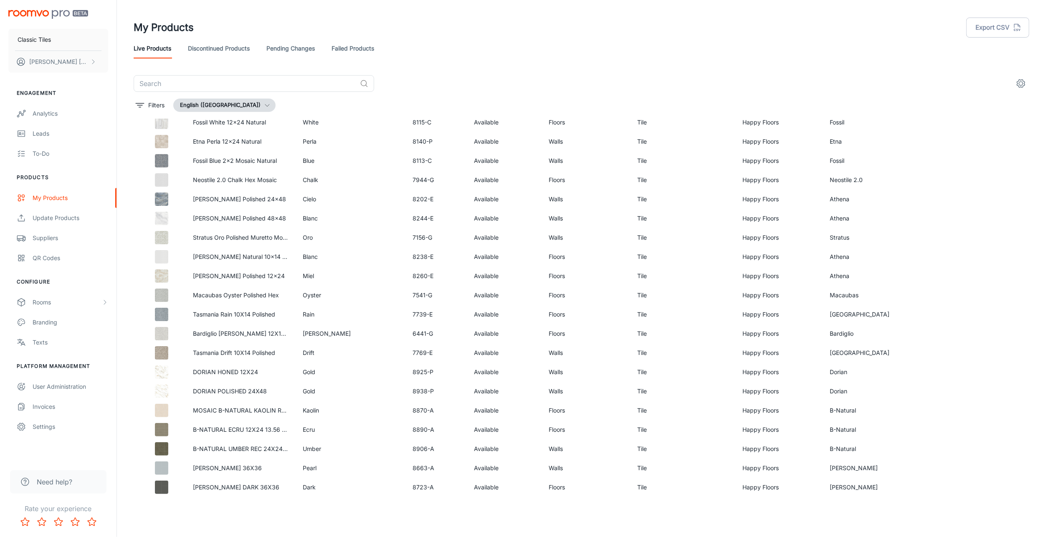
click at [456, 51] on div "Live Products Discontinued Products Pending Changes Failed Products" at bounding box center [582, 48] width 896 height 20
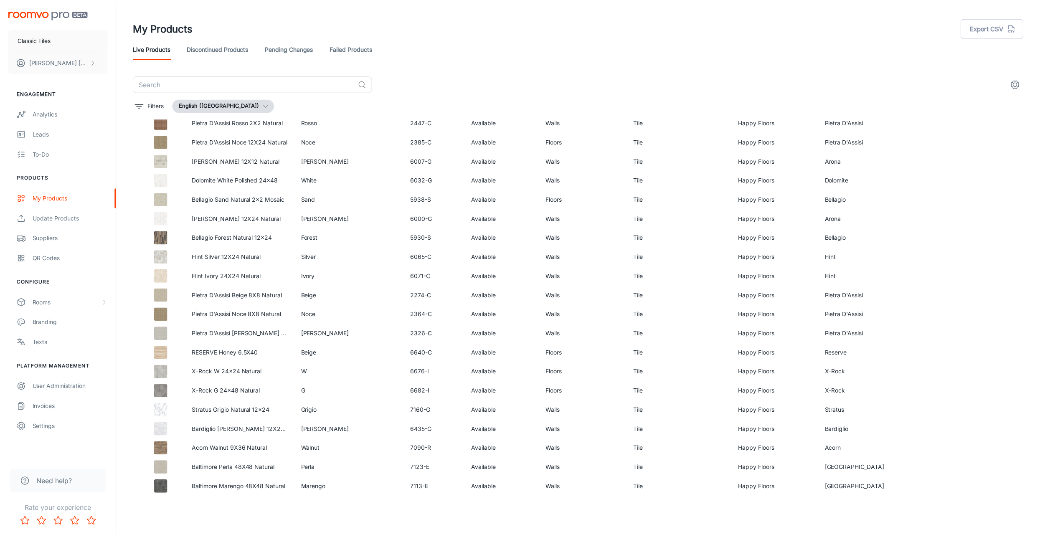
scroll to position [2719, 0]
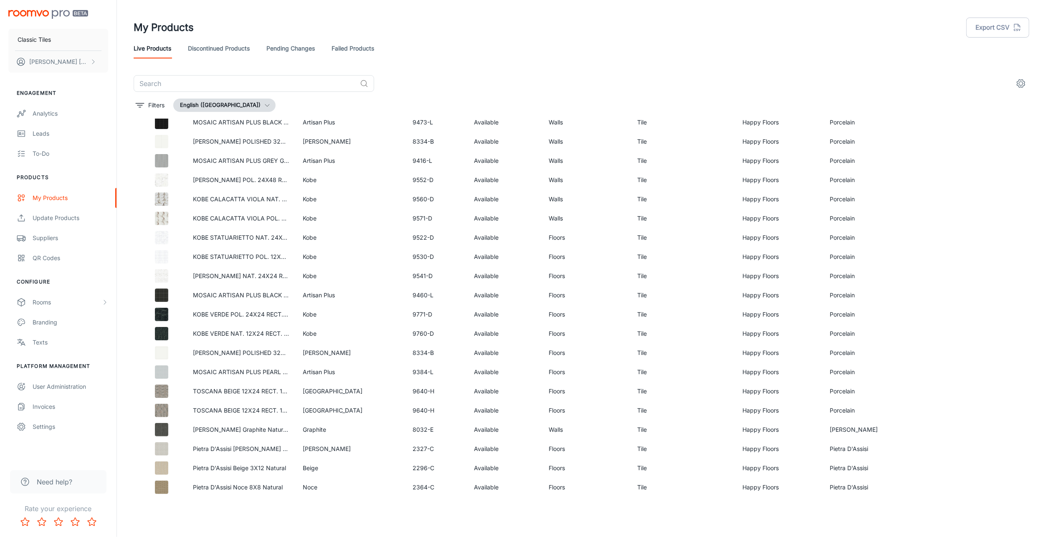
click at [40, 242] on div "Suppliers" at bounding box center [71, 237] width 76 height 9
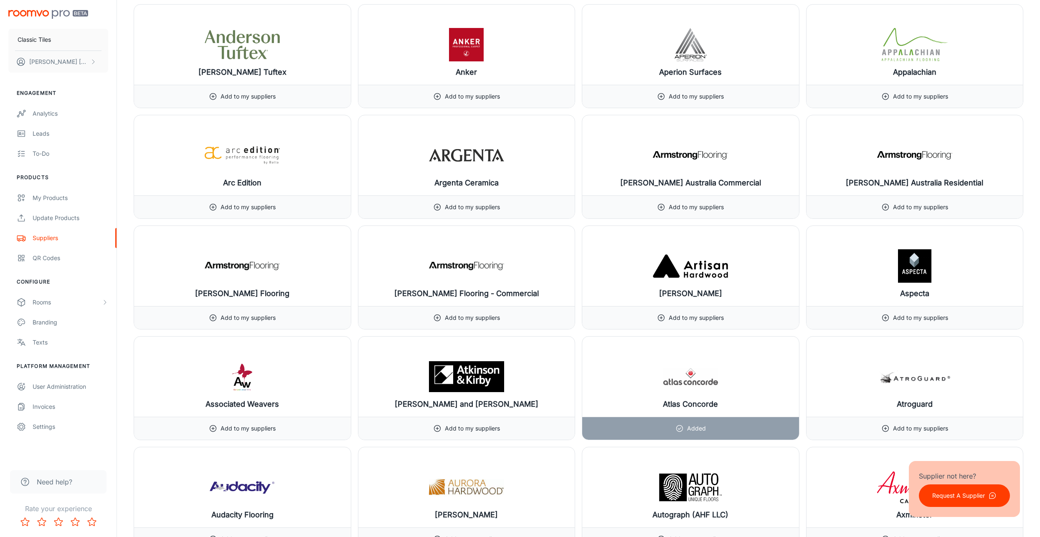
scroll to position [961, 0]
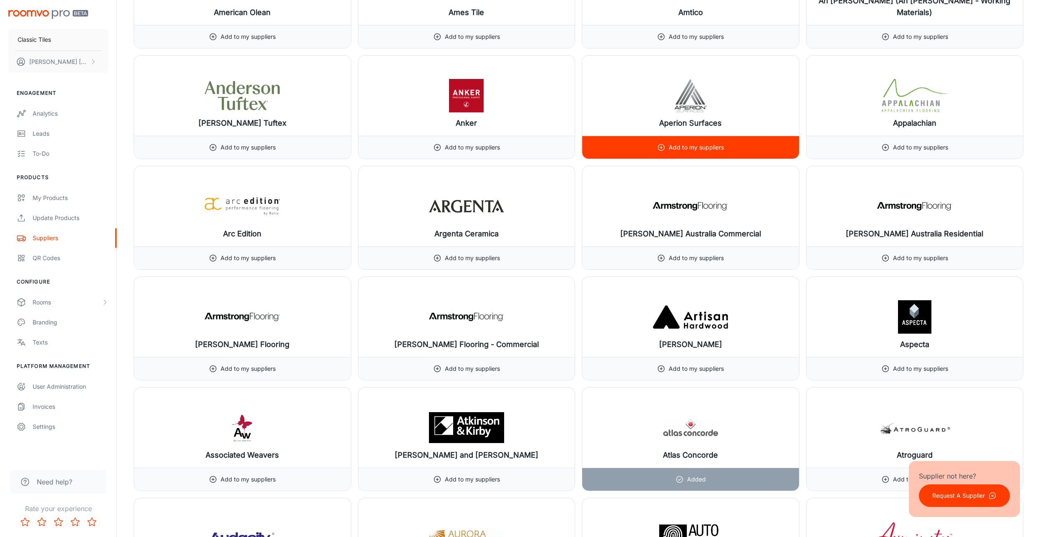
click at [694, 100] on img at bounding box center [690, 95] width 75 height 33
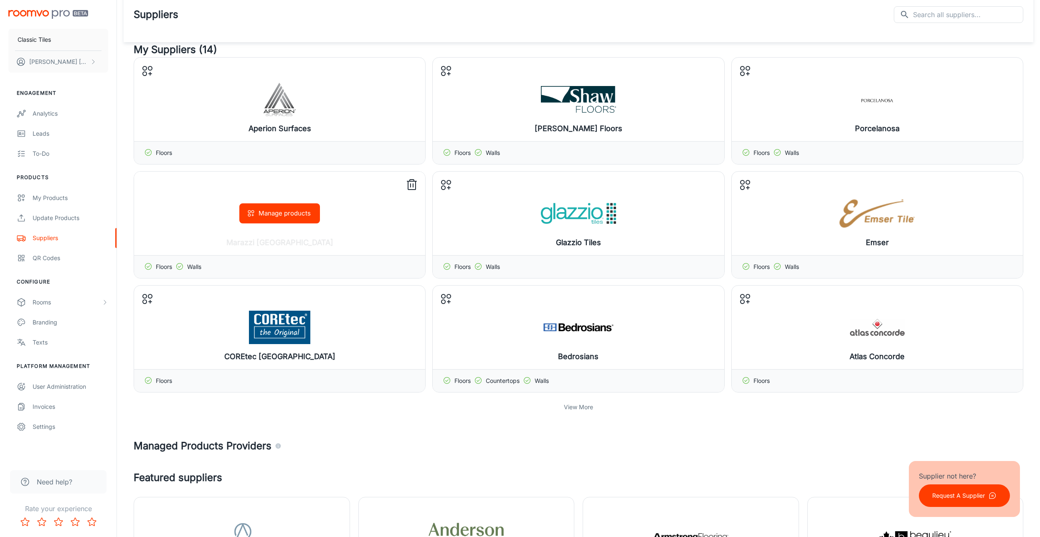
scroll to position [0, 0]
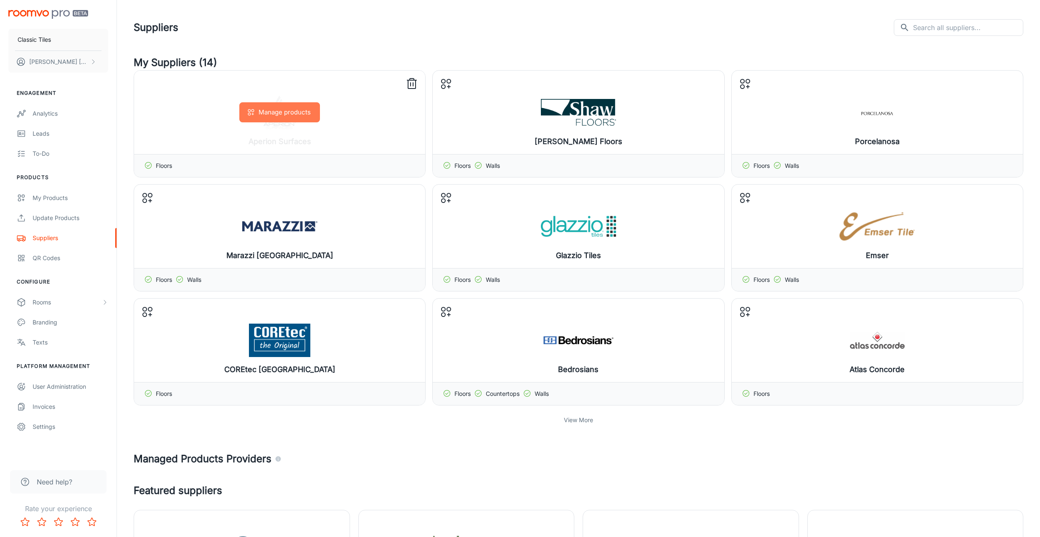
click at [280, 108] on button "Manage products" at bounding box center [279, 112] width 81 height 20
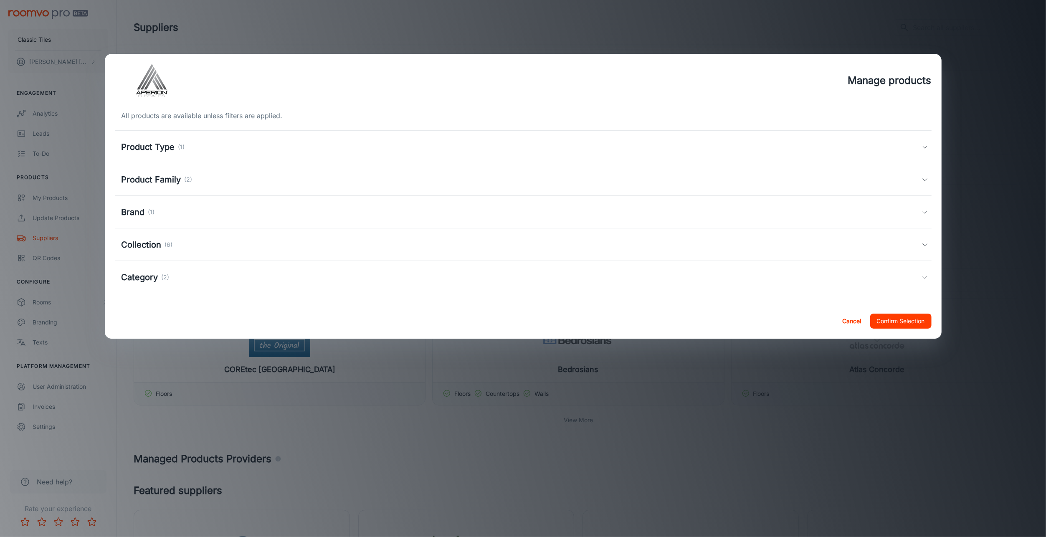
click at [165, 146] on h5 "Product Type" at bounding box center [148, 147] width 53 height 13
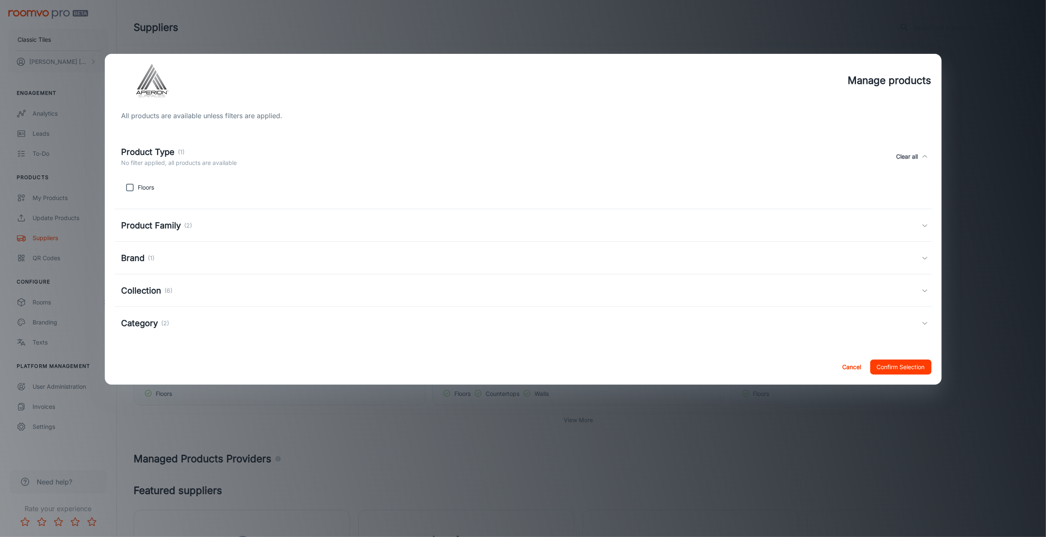
click at [165, 146] on h5 "Product Type" at bounding box center [148, 152] width 53 height 13
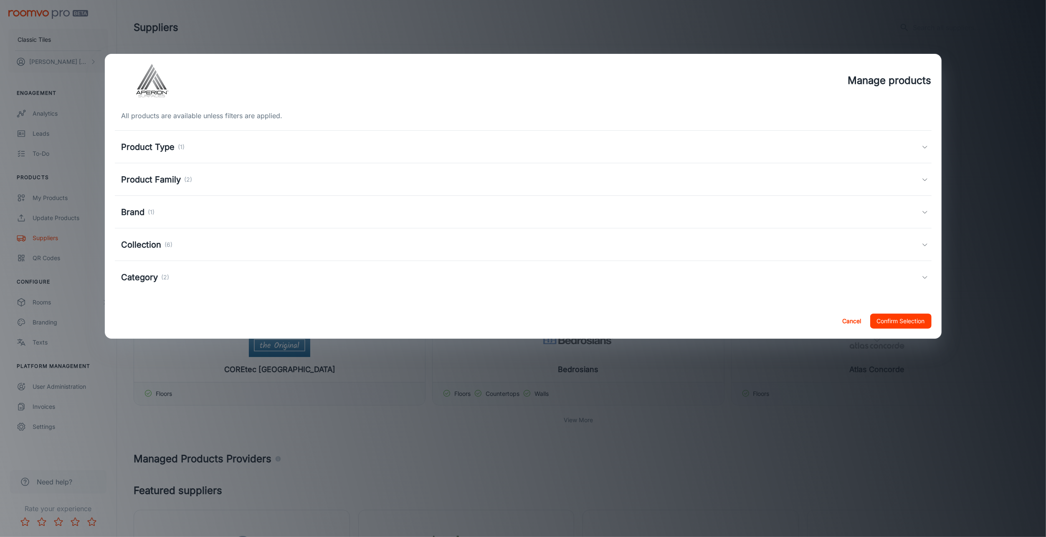
click at [158, 182] on h5 "Product Family" at bounding box center [152, 179] width 60 height 13
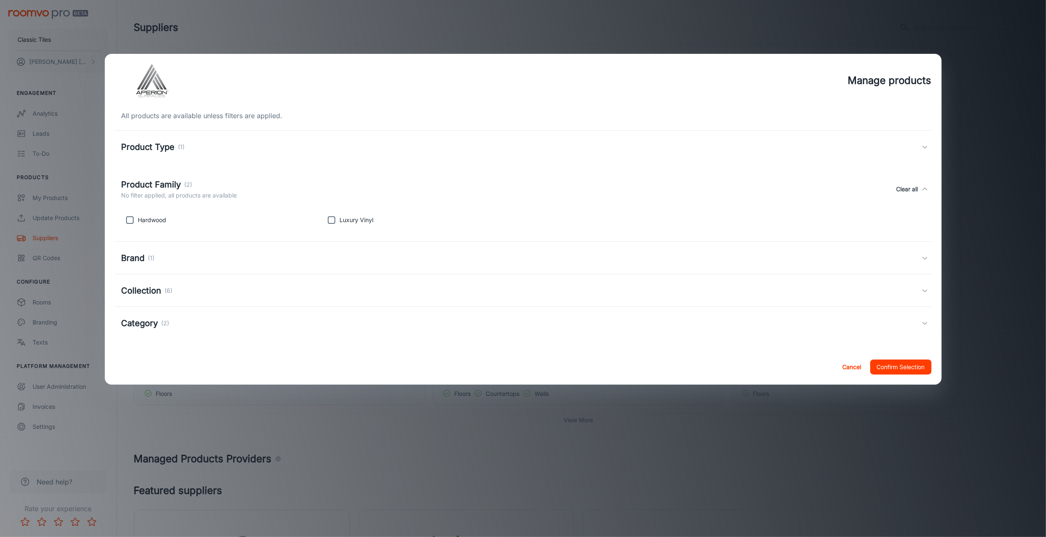
click at [158, 182] on h5 "Product Family" at bounding box center [152, 184] width 60 height 13
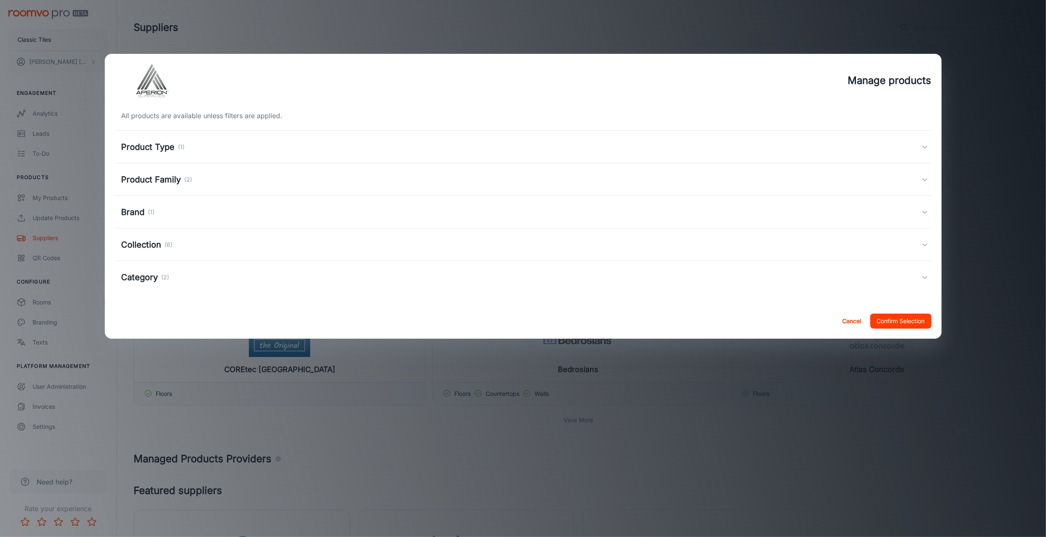
click at [152, 214] on p "(1)" at bounding box center [151, 212] width 7 height 9
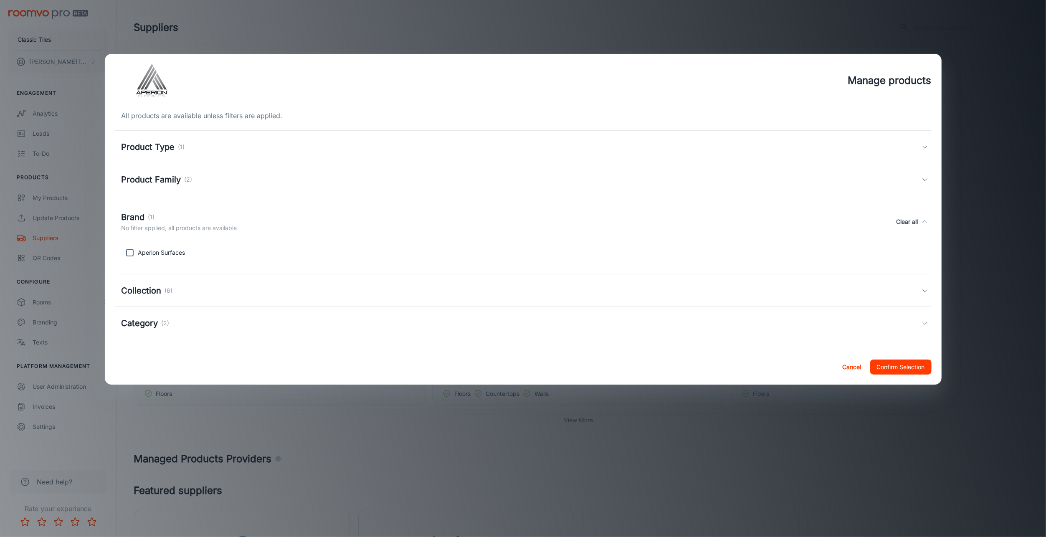
click at [152, 214] on p "(1)" at bounding box center [151, 217] width 7 height 9
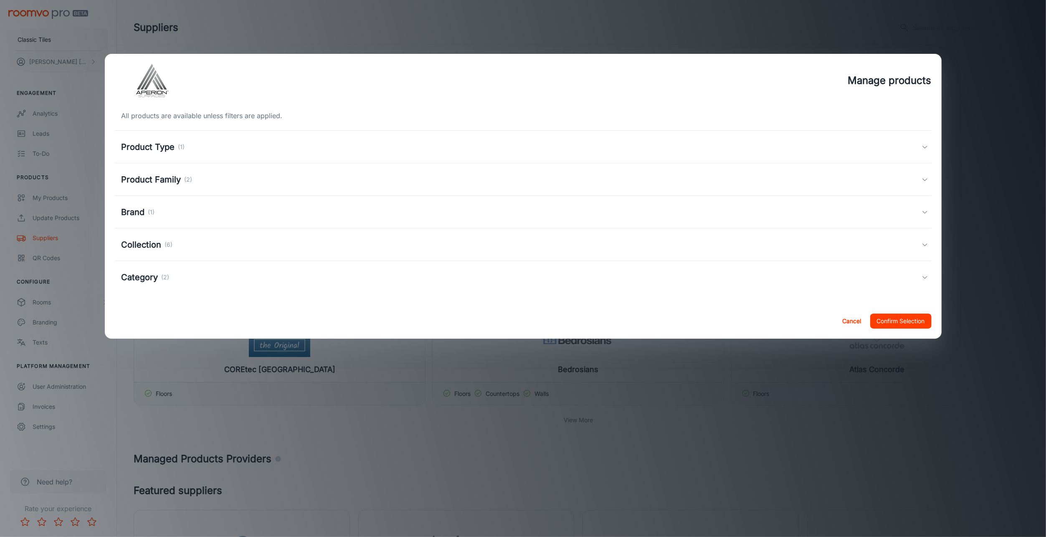
click at [898, 26] on div "Manage products All products are available unless filters are applied. Product …" at bounding box center [523, 268] width 1046 height 537
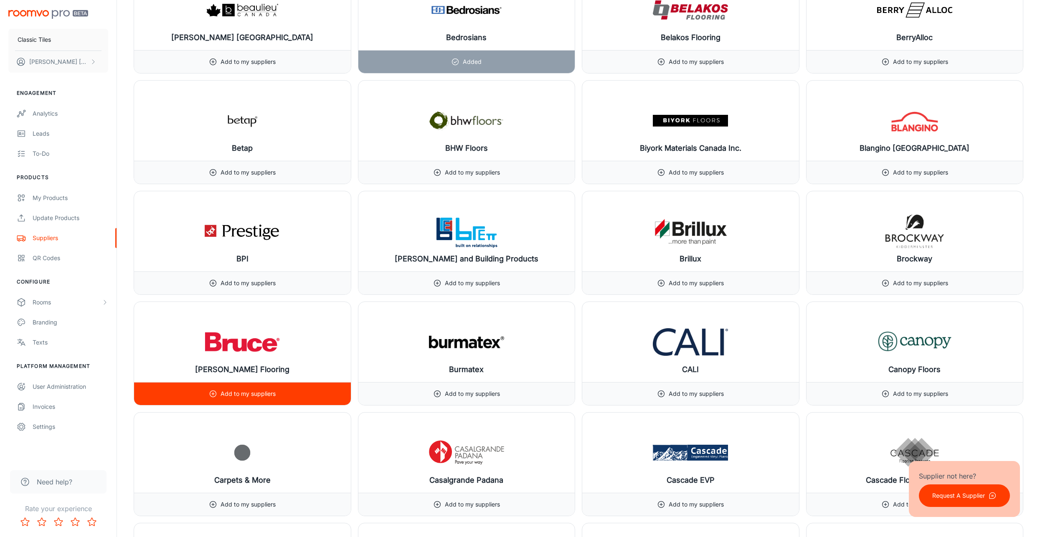
scroll to position [1712, 0]
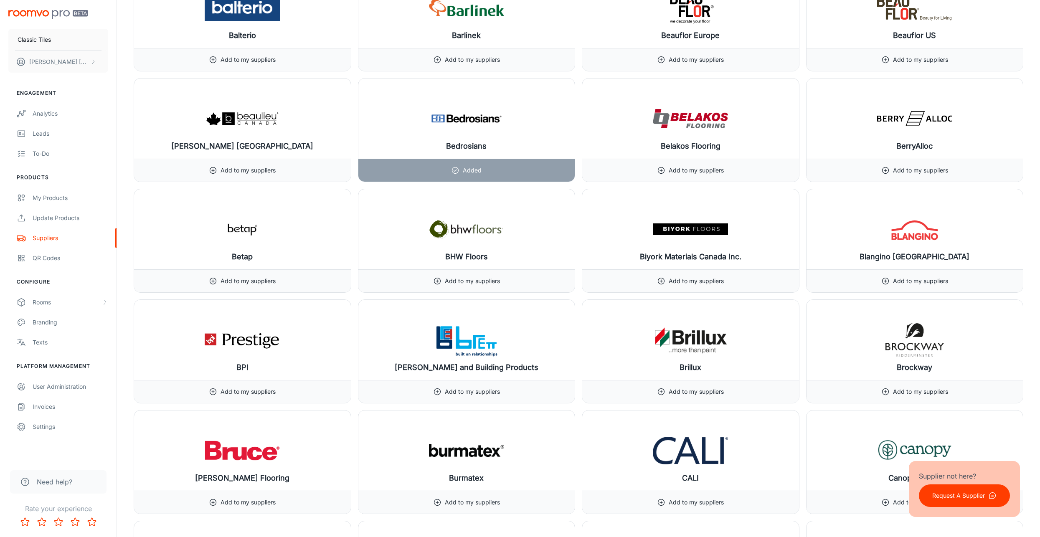
click at [45, 198] on div "My Products" at bounding box center [71, 197] width 76 height 9
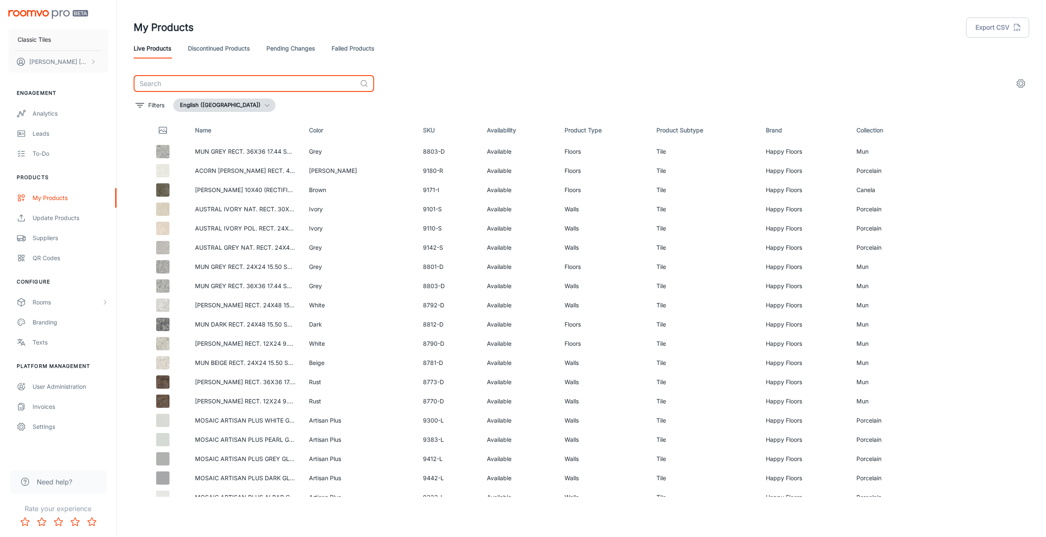
click at [299, 79] on input "text" at bounding box center [245, 83] width 223 height 17
click at [1025, 83] on icon "settings" at bounding box center [1021, 84] width 10 height 10
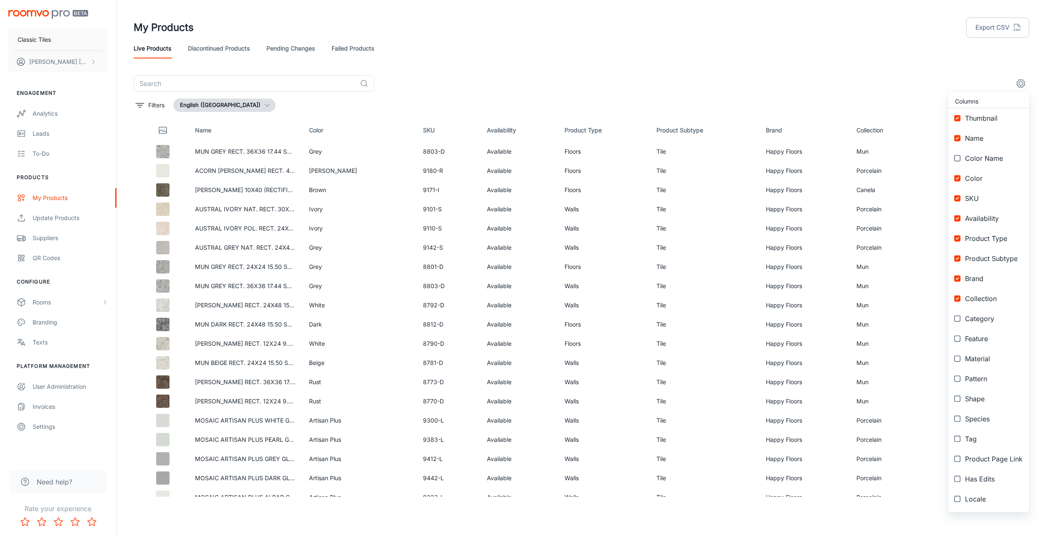
click at [682, 40] on div at bounding box center [523, 268] width 1046 height 537
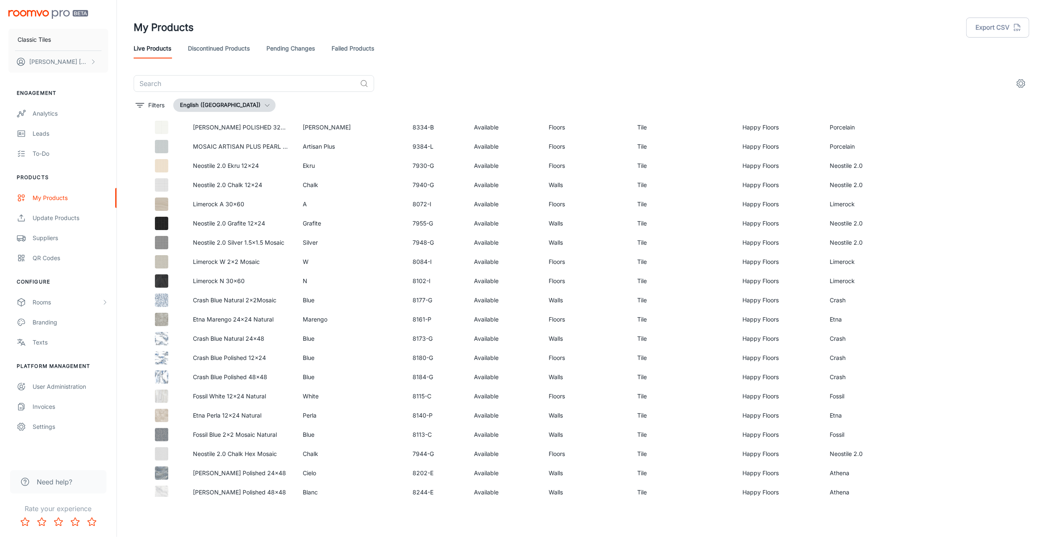
scroll to position [649, 0]
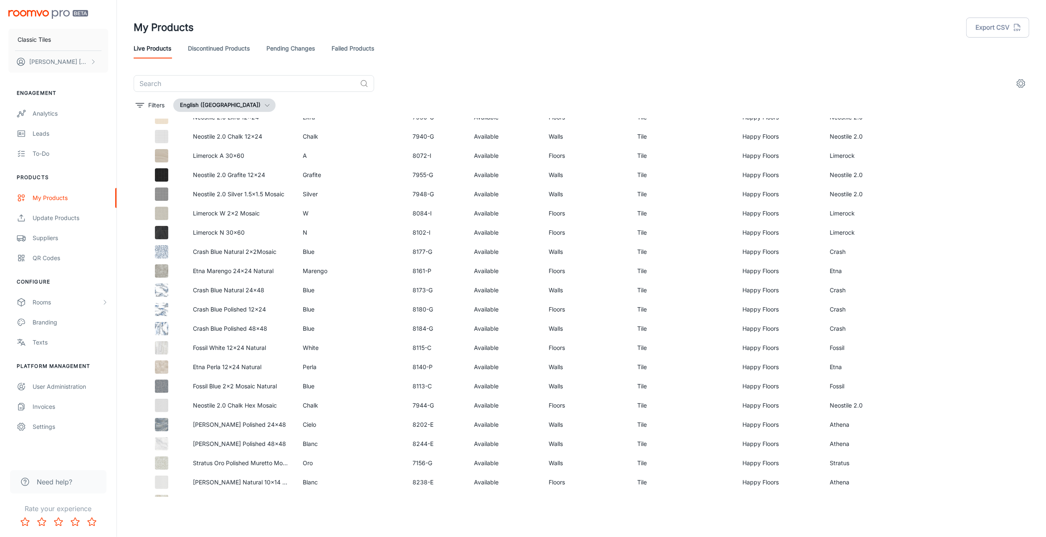
click at [244, 136] on p "Neostile 2.0 Chalk 12x24" at bounding box center [241, 136] width 96 height 9
click at [167, 135] on img at bounding box center [161, 136] width 13 height 13
click at [995, 173] on icon "See in Visualizer" at bounding box center [998, 175] width 10 height 10
click at [49, 302] on div "Rooms" at bounding box center [67, 302] width 69 height 9
click at [864, 59] on header "My Products Export CSV Live Products Discontinued Products Pending Changes Fail…" at bounding box center [582, 37] width 916 height 75
